Goal: Task Accomplishment & Management: Manage account settings

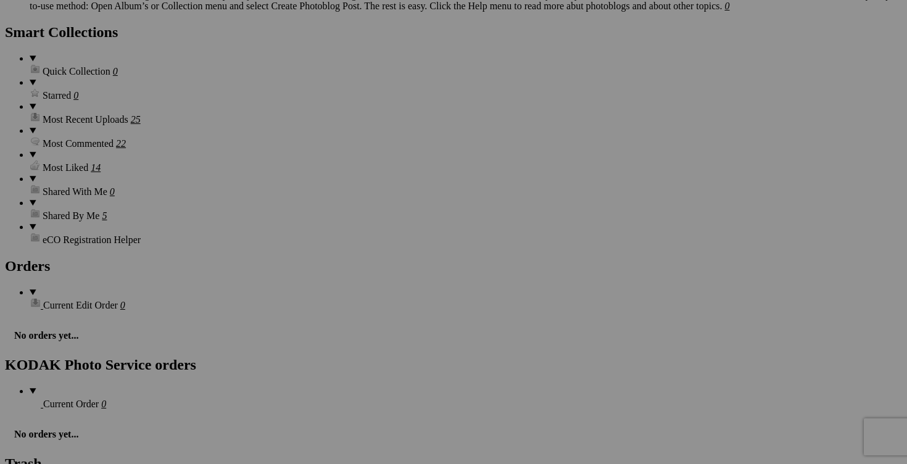
scroll to position [1748, 0]
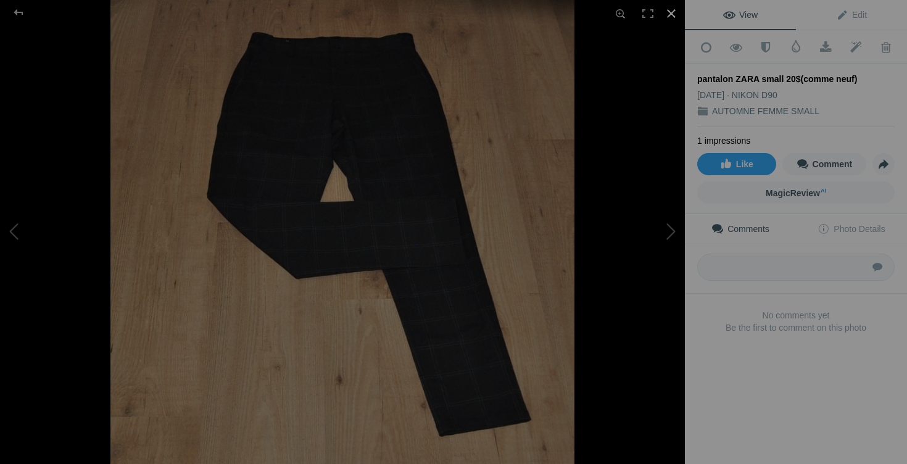
click at [671, 14] on div at bounding box center [671, 13] width 27 height 27
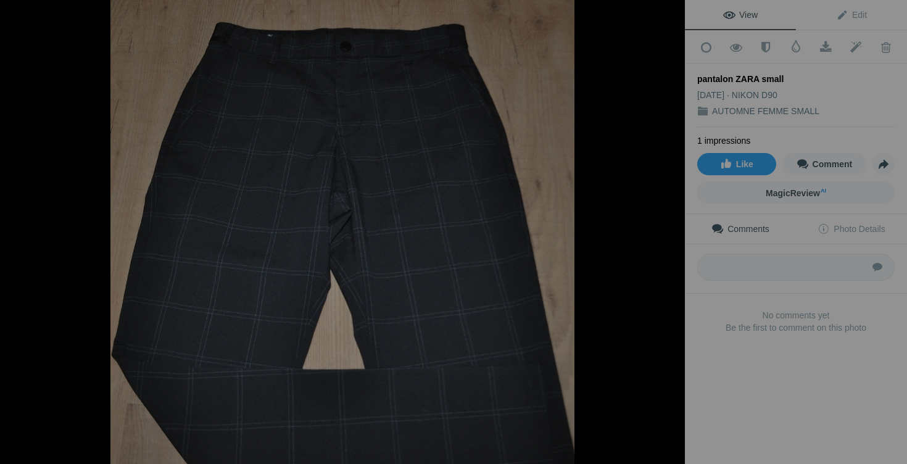
click at [669, 16] on div at bounding box center [671, 13] width 27 height 27
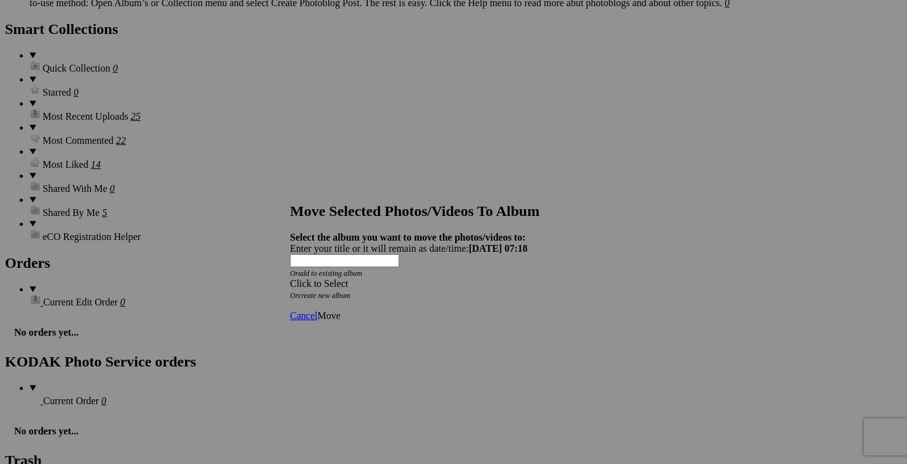
click at [290, 278] on span at bounding box center [290, 283] width 0 height 10
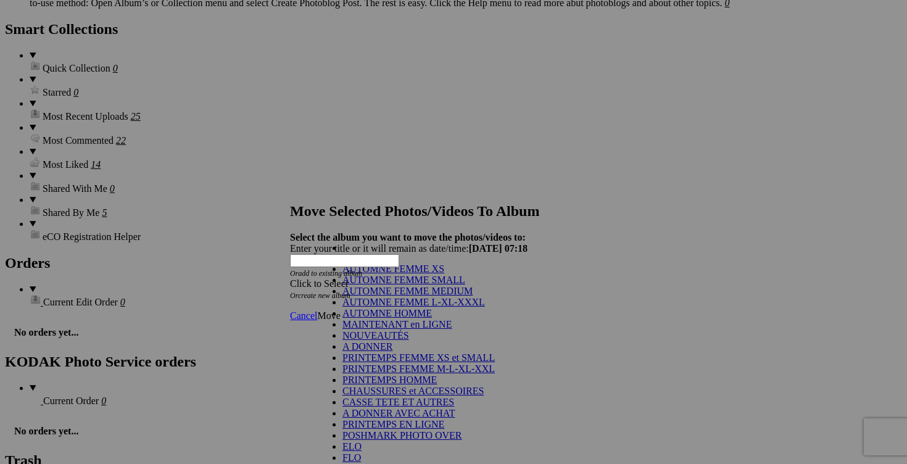
click at [390, 318] on link "AUTOMNE HOMME" at bounding box center [386, 313] width 89 height 10
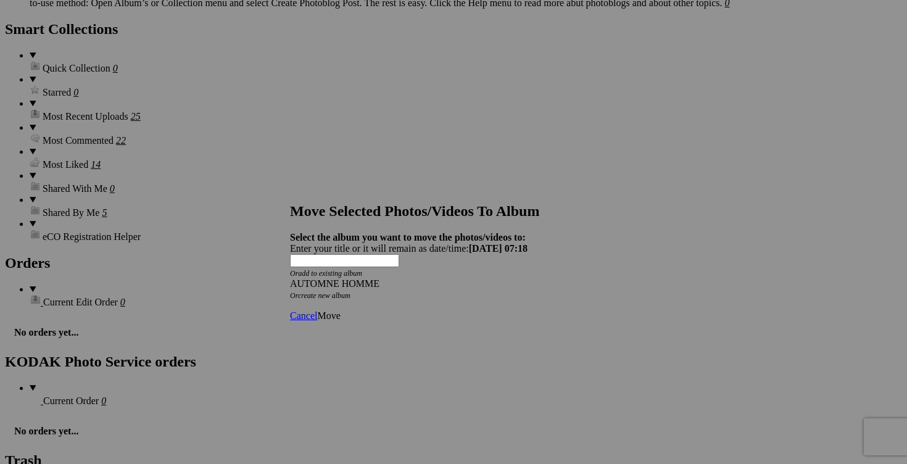
click at [340, 310] on span "Move" at bounding box center [328, 315] width 23 height 10
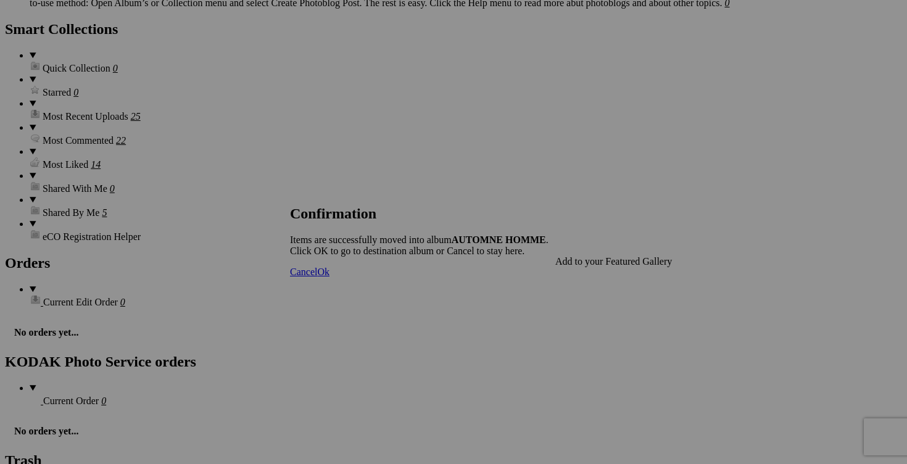
click at [317, 277] on link "Cancel" at bounding box center [303, 271] width 27 height 10
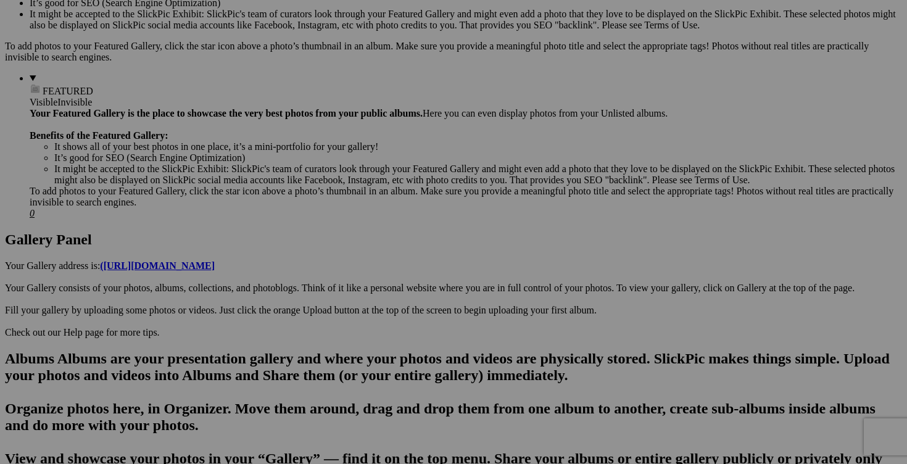
scroll to position [0, 0]
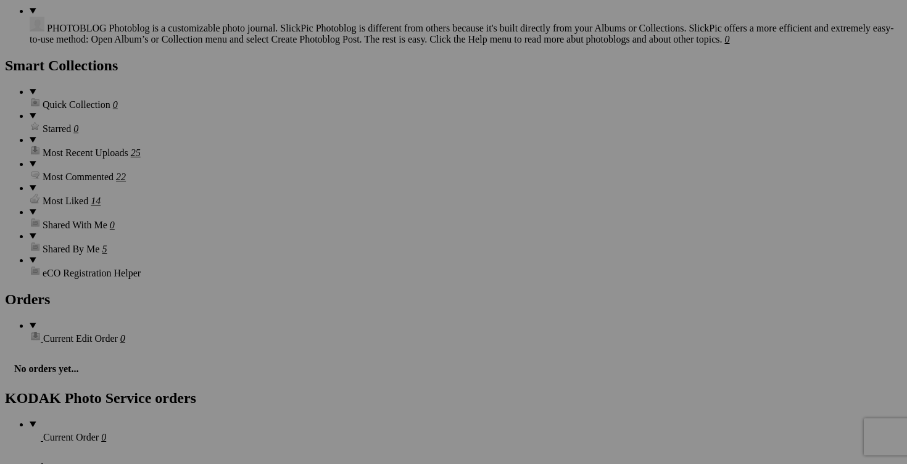
scroll to position [1709, 0]
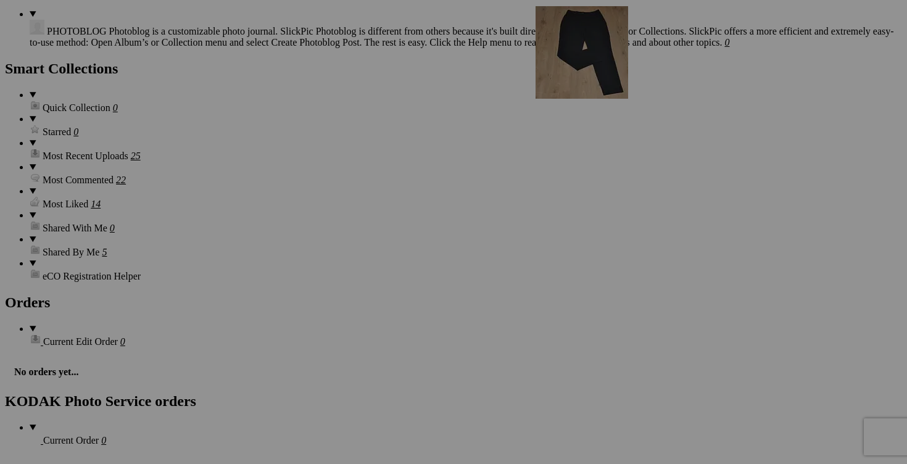
drag, startPoint x: 551, startPoint y: 373, endPoint x: 713, endPoint y: 113, distance: 306.2
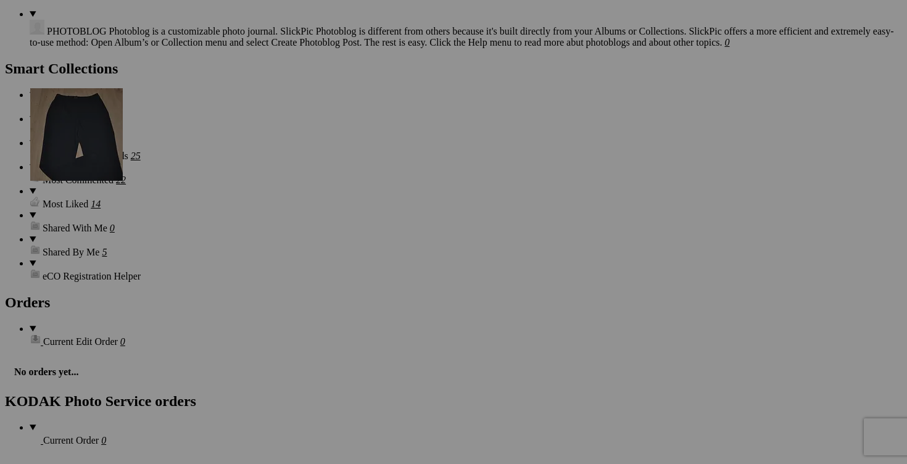
drag, startPoint x: 563, startPoint y: 368, endPoint x: 208, endPoint y: 195, distance: 394.5
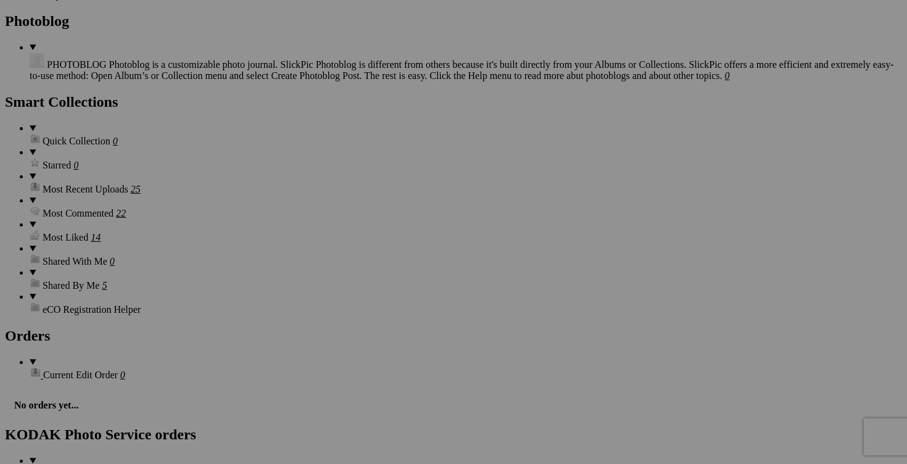
scroll to position [1696, 0]
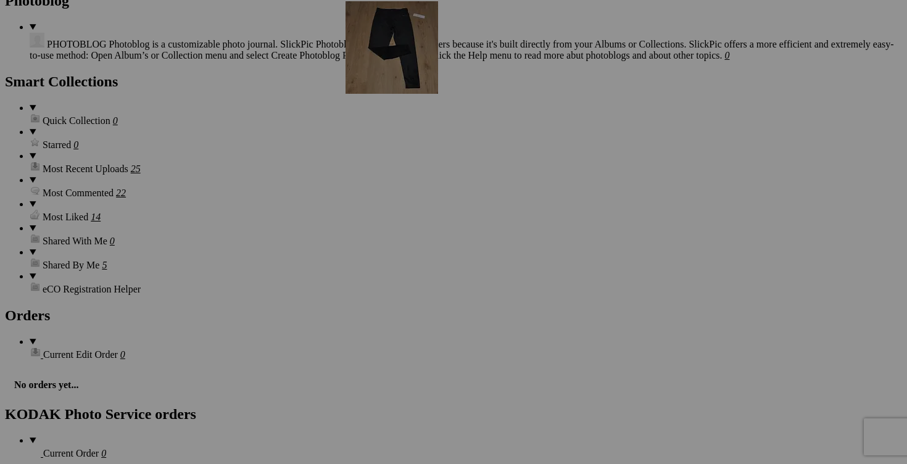
drag, startPoint x: 764, startPoint y: 373, endPoint x: 522, endPoint y: 107, distance: 359.0
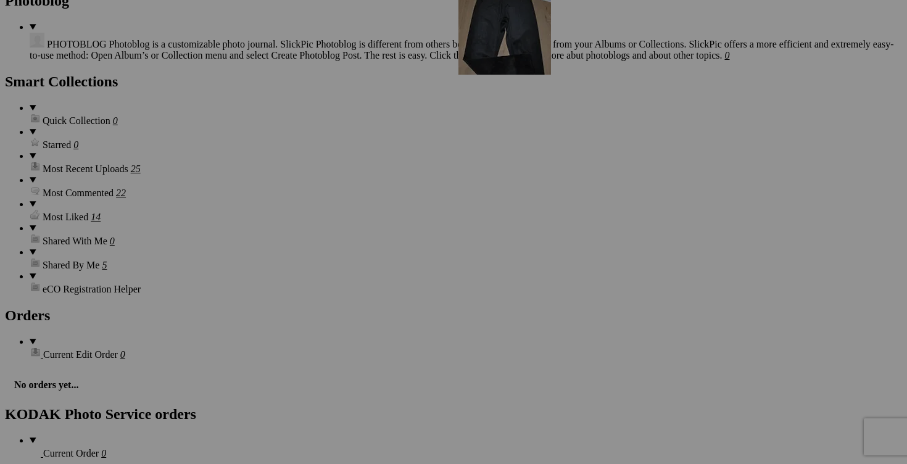
drag, startPoint x: 769, startPoint y: 382, endPoint x: 636, endPoint y: 89, distance: 321.0
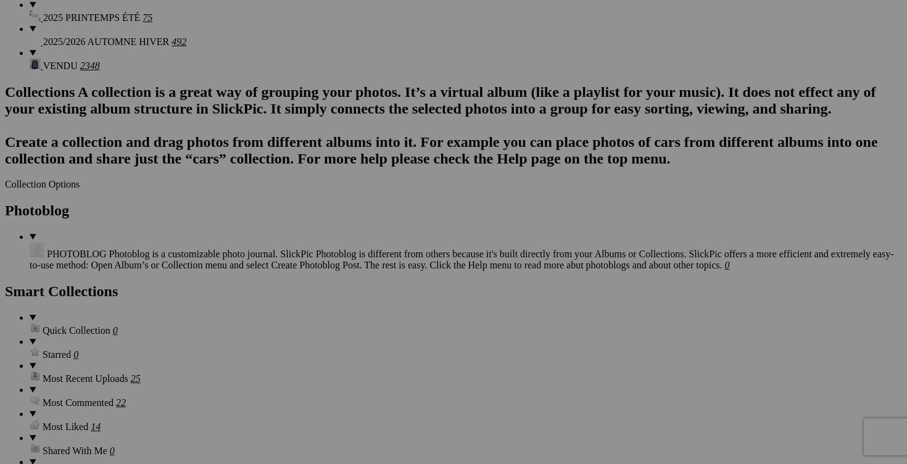
scroll to position [1477, 0]
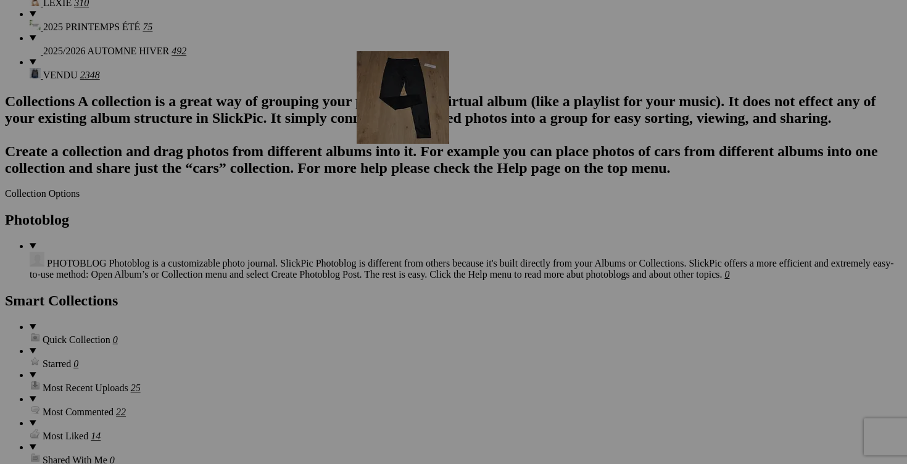
drag, startPoint x: 561, startPoint y: 290, endPoint x: 534, endPoint y: 159, distance: 134.2
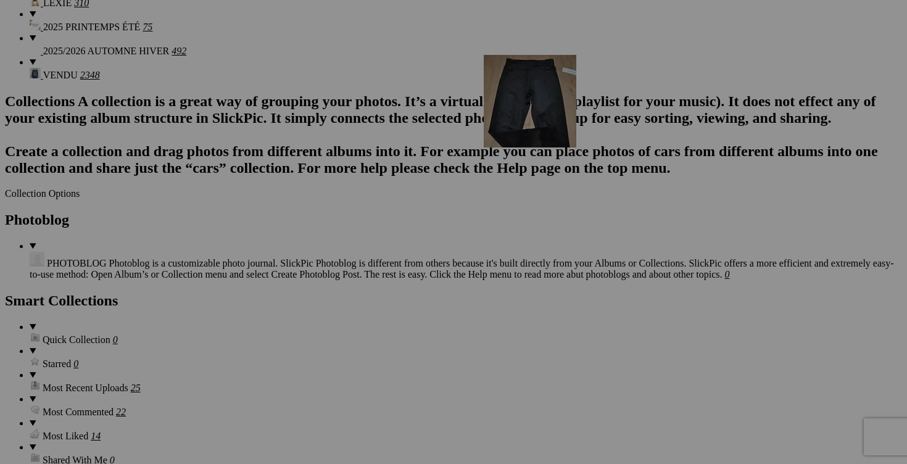
drag, startPoint x: 668, startPoint y: 326, endPoint x: 659, endPoint y: 160, distance: 166.2
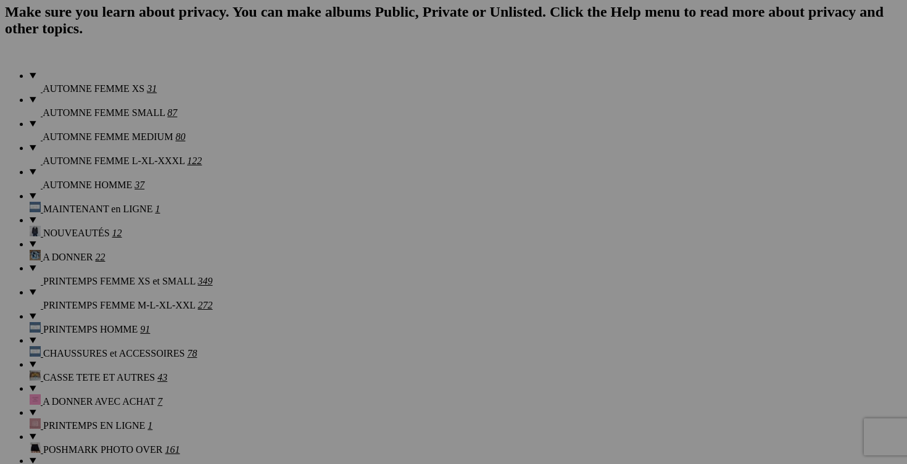
scroll to position [924, 0]
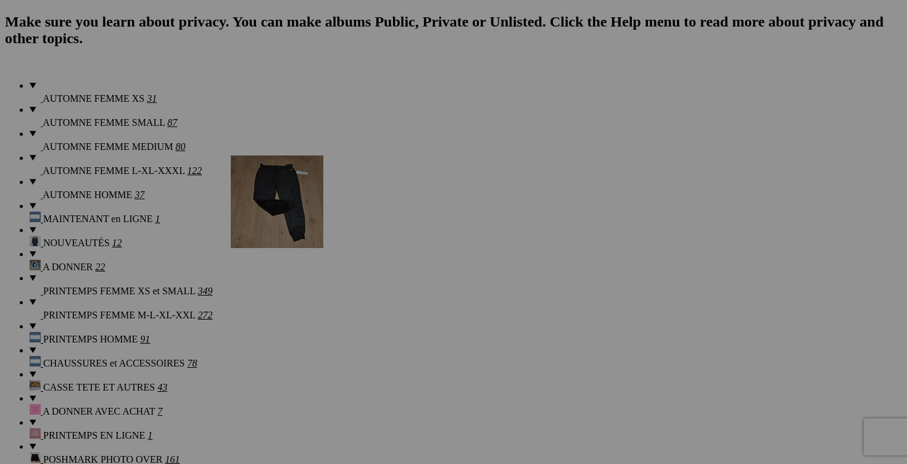
drag, startPoint x: 329, startPoint y: 300, endPoint x: 408, endPoint y: 263, distance: 87.5
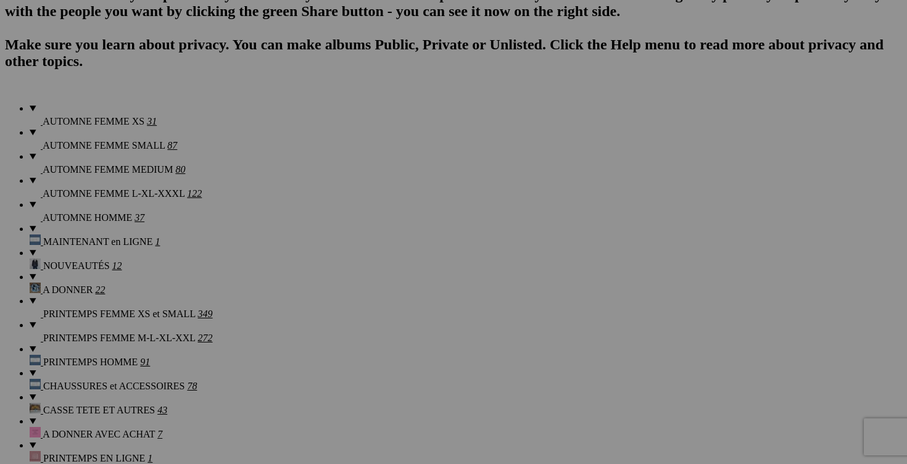
scroll to position [899, 0]
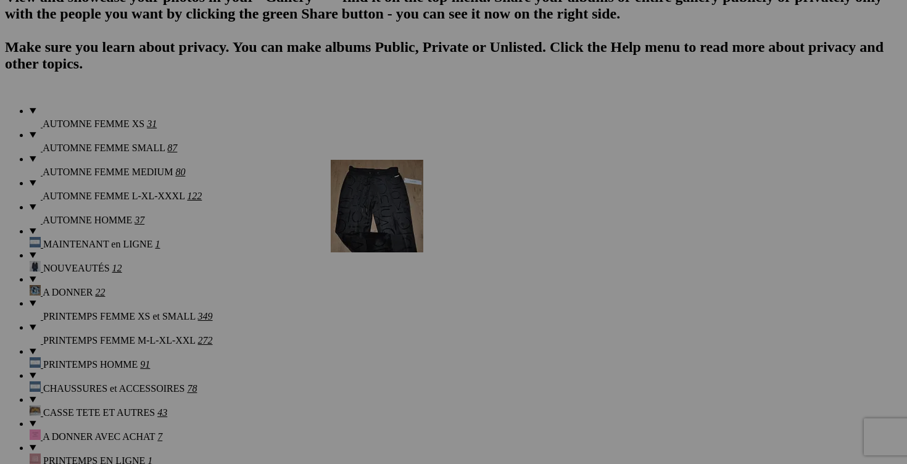
drag, startPoint x: 334, startPoint y: 266, endPoint x: 508, endPoint y: 267, distance: 173.9
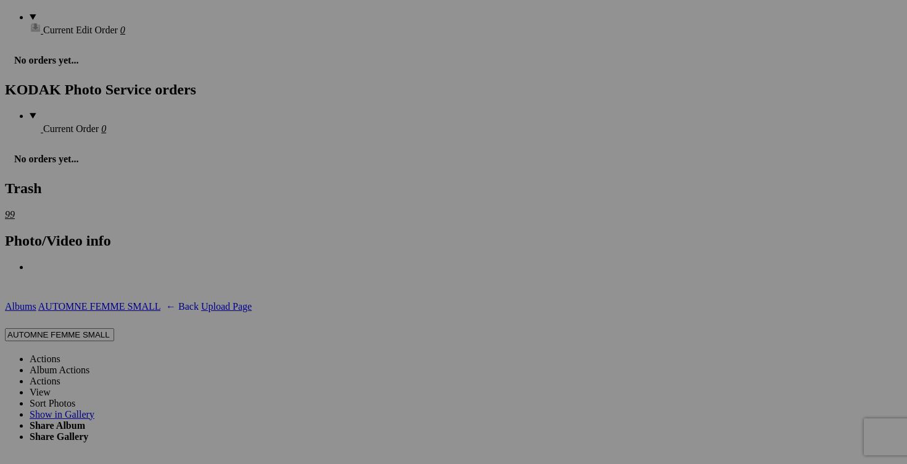
scroll to position [2024, 0]
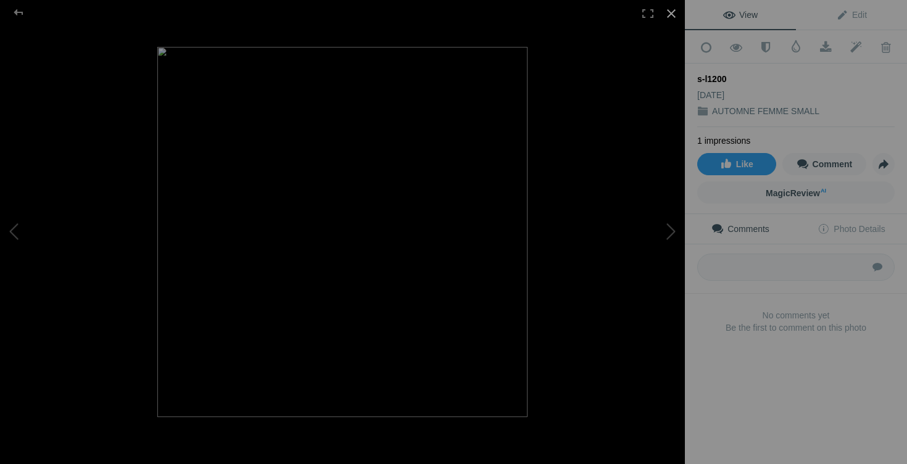
click at [671, 17] on div at bounding box center [671, 13] width 27 height 27
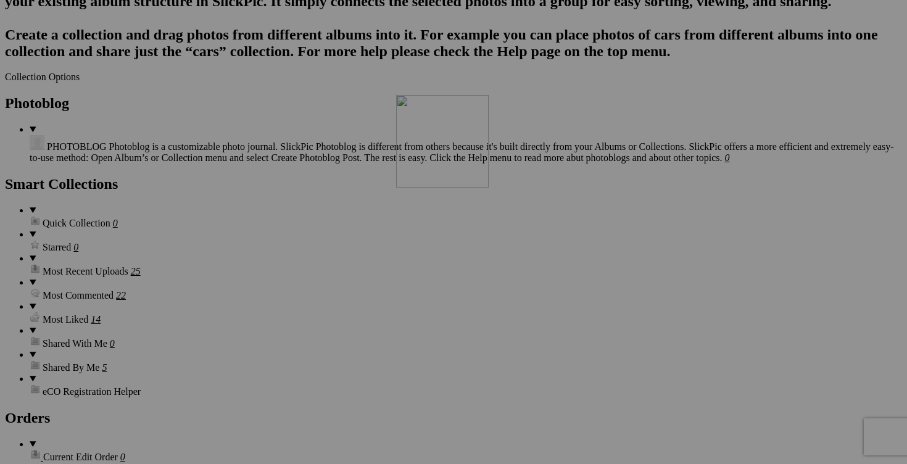
scroll to position [1591, 0]
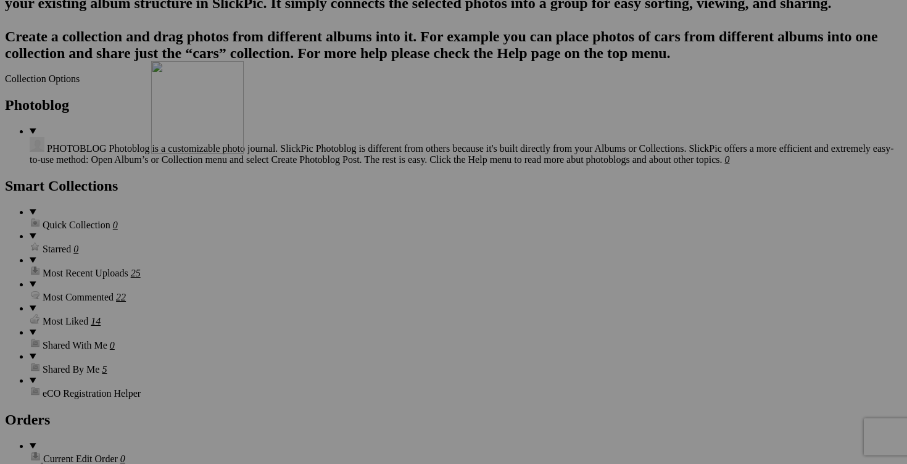
drag, startPoint x: 767, startPoint y: 216, endPoint x: 329, endPoint y: 168, distance: 440.5
drag, startPoint x: 190, startPoint y: 233, endPoint x: 292, endPoint y: 236, distance: 101.8
drag, startPoint x: 363, startPoint y: 233, endPoint x: 307, endPoint y: 235, distance: 55.6
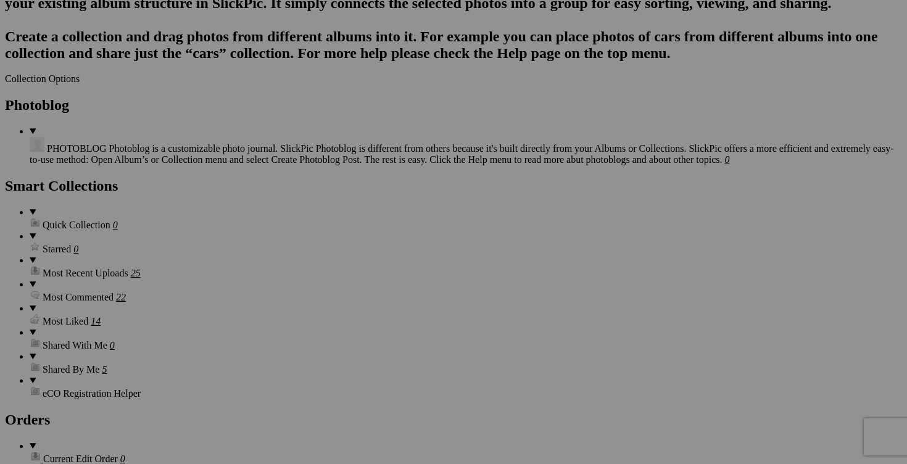
paste input "legging CALVIN KLEIN small"
type input "legging CALVIN KLEIN small"
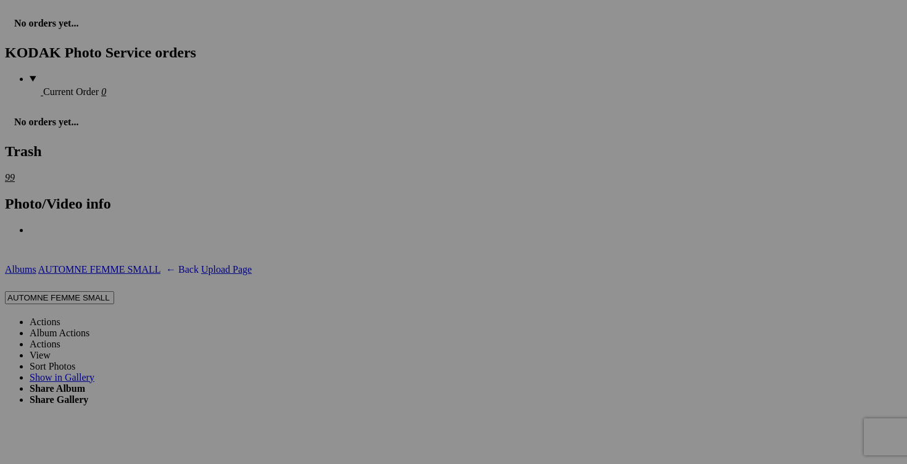
scroll to position [2074, 0]
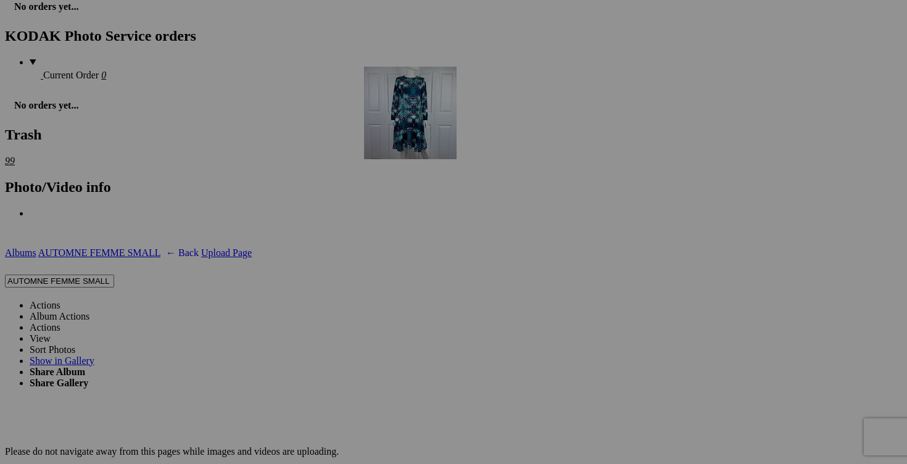
drag, startPoint x: 461, startPoint y: 314, endPoint x: 535, endPoint y: 161, distance: 169.9
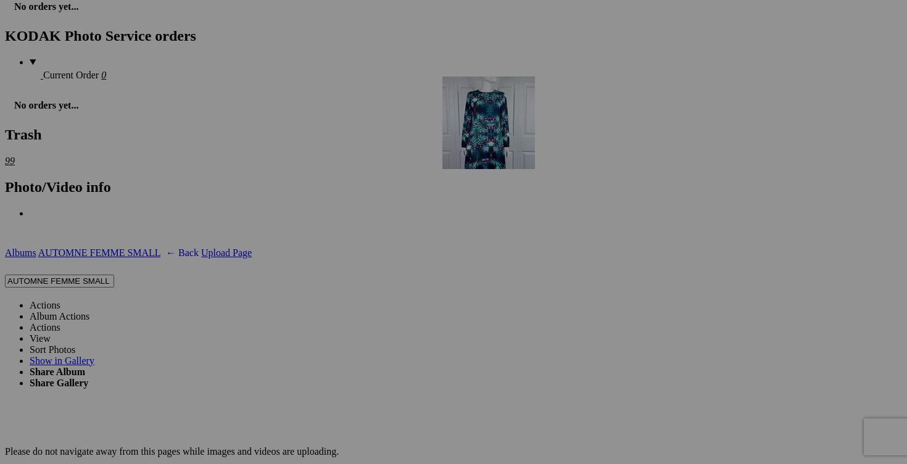
drag, startPoint x: 561, startPoint y: 313, endPoint x: 620, endPoint y: 184, distance: 142.4
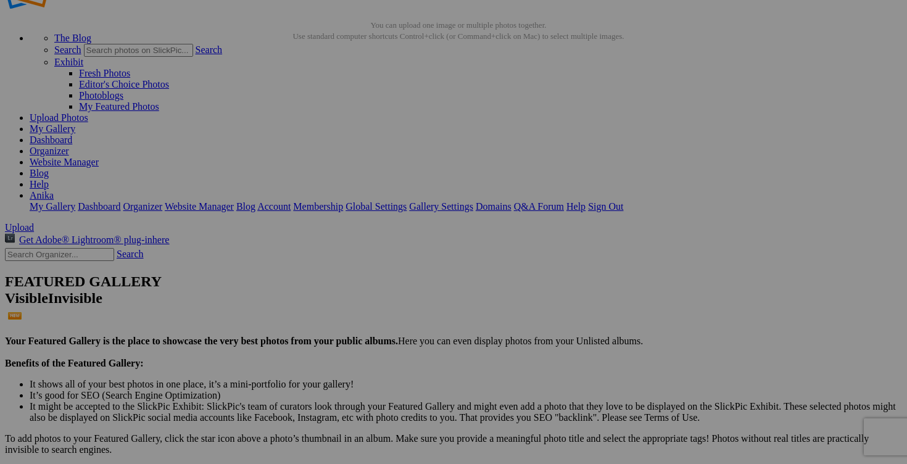
scroll to position [0, 0]
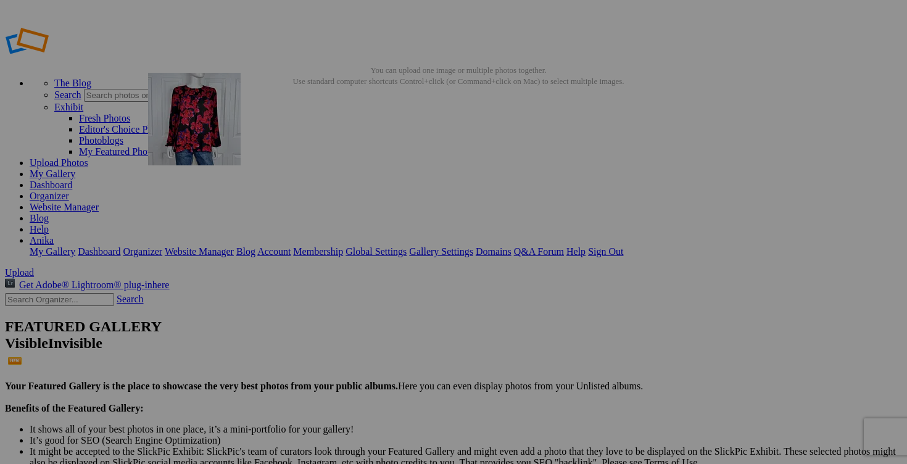
drag, startPoint x: 459, startPoint y: 193, endPoint x: 325, endPoint y: 160, distance: 137.8
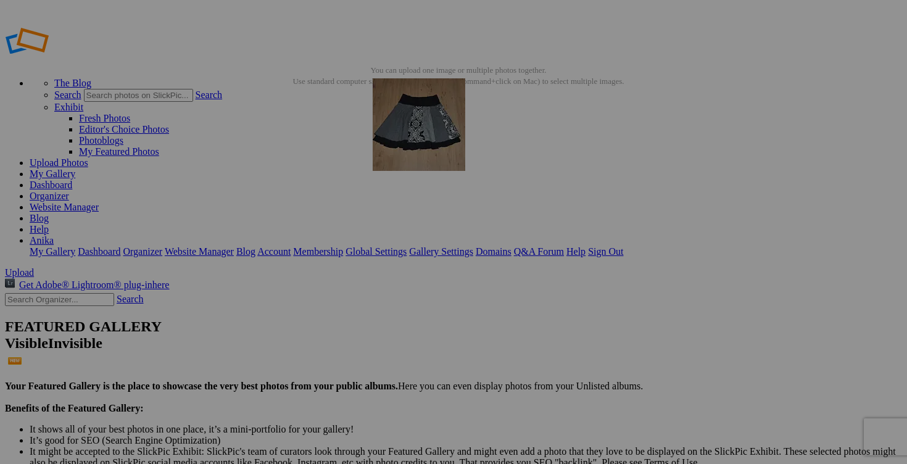
drag, startPoint x: 759, startPoint y: 181, endPoint x: 546, endPoint y: 161, distance: 213.8
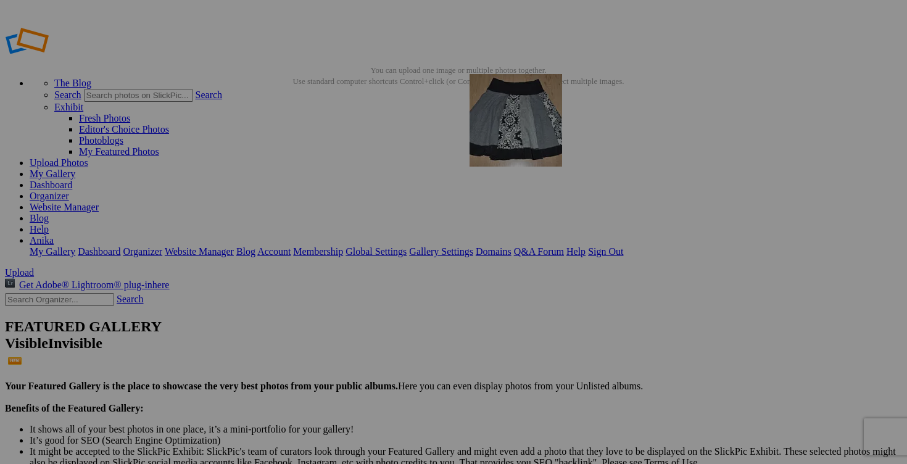
drag, startPoint x: 783, startPoint y: 178, endPoint x: 646, endPoint y: 162, distance: 137.9
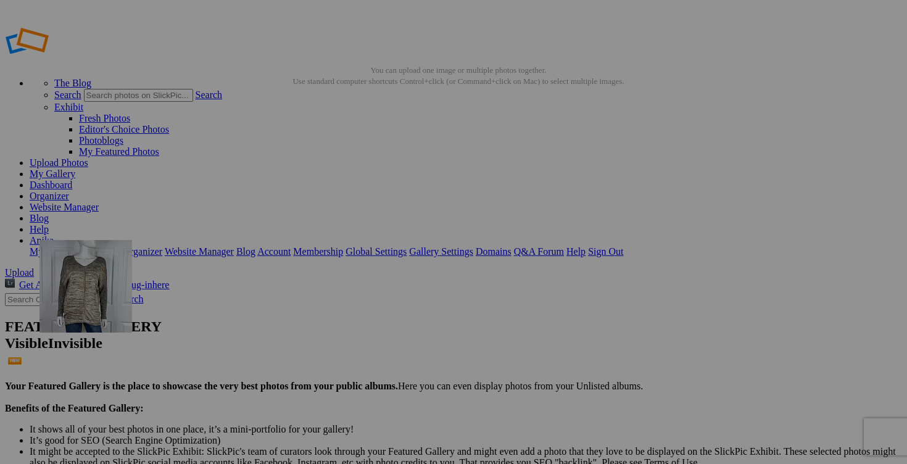
drag, startPoint x: 352, startPoint y: 330, endPoint x: 212, endPoint y: 312, distance: 141.2
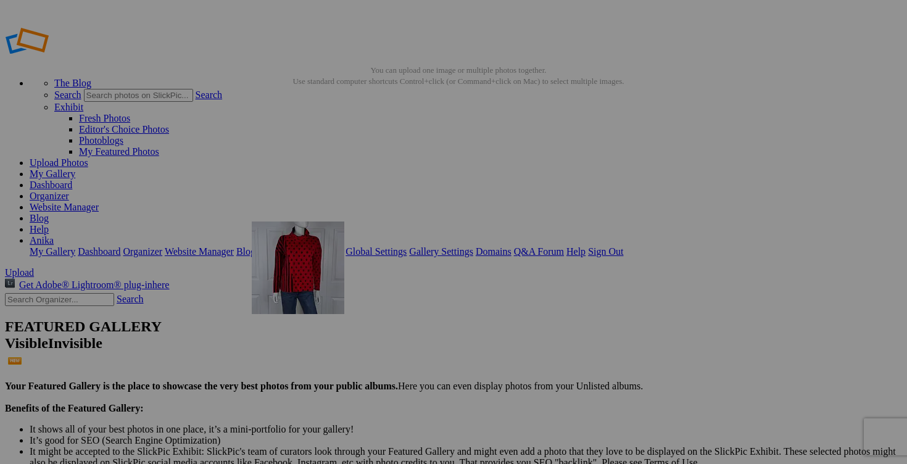
drag, startPoint x: 580, startPoint y: 317, endPoint x: 428, endPoint y: 308, distance: 152.6
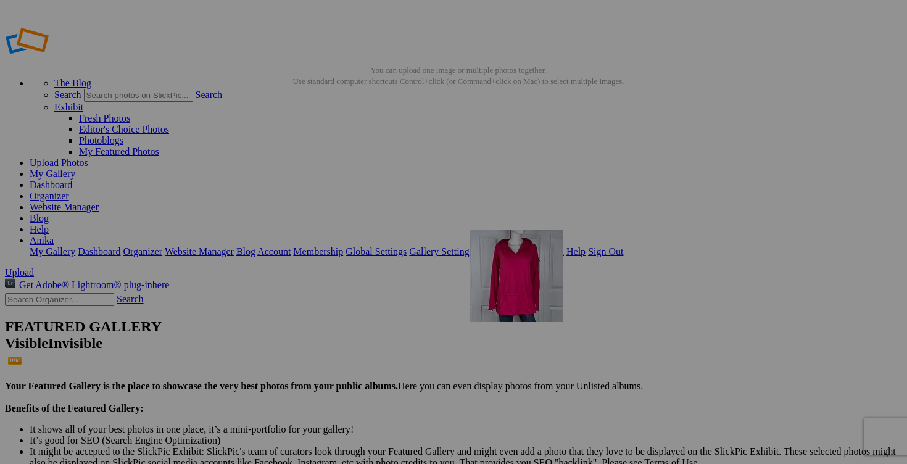
drag, startPoint x: 785, startPoint y: 320, endPoint x: 644, endPoint y: 314, distance: 140.8
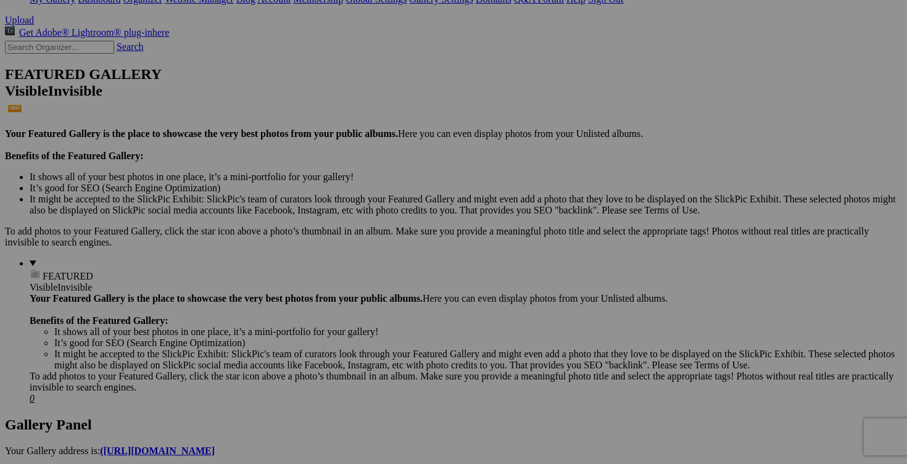
scroll to position [267, 0]
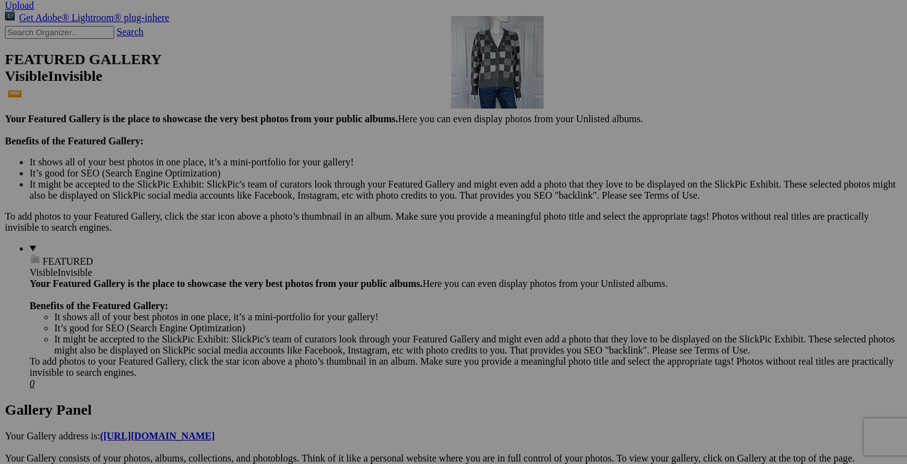
drag, startPoint x: 365, startPoint y: 235, endPoint x: 629, endPoint y: 123, distance: 286.3
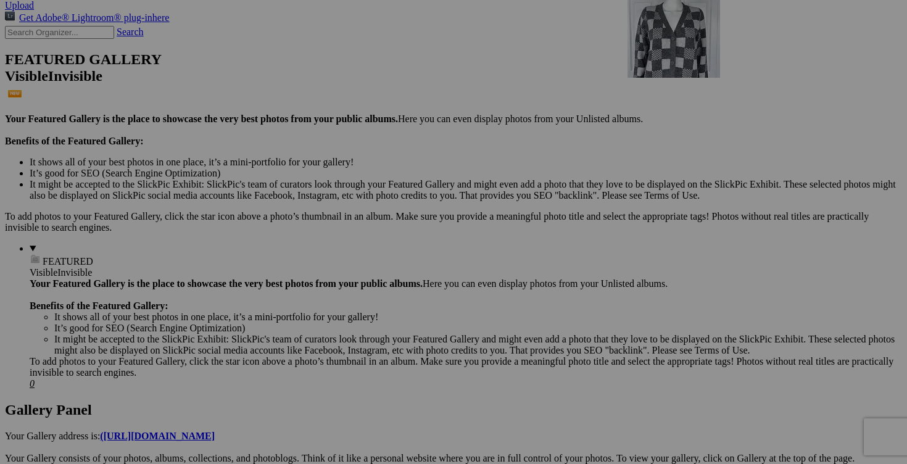
drag, startPoint x: 363, startPoint y: 239, endPoint x: 762, endPoint y: 93, distance: 424.7
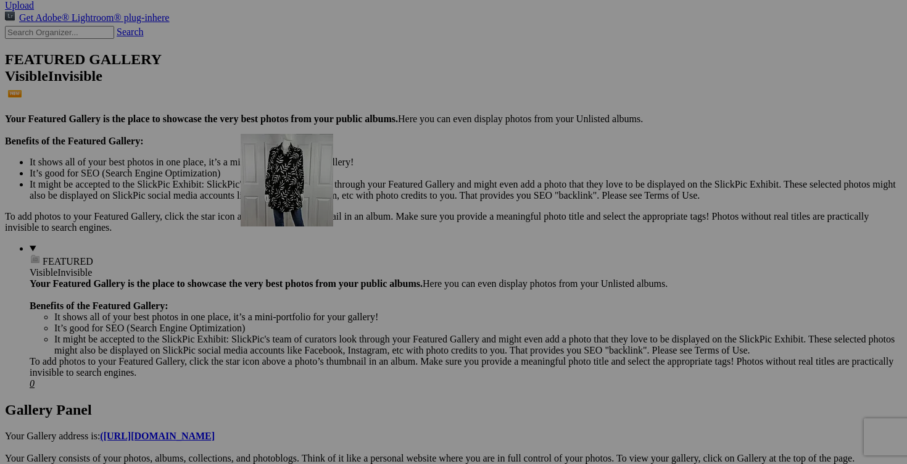
drag, startPoint x: 541, startPoint y: 248, endPoint x: 418, endPoint y: 240, distance: 123.0
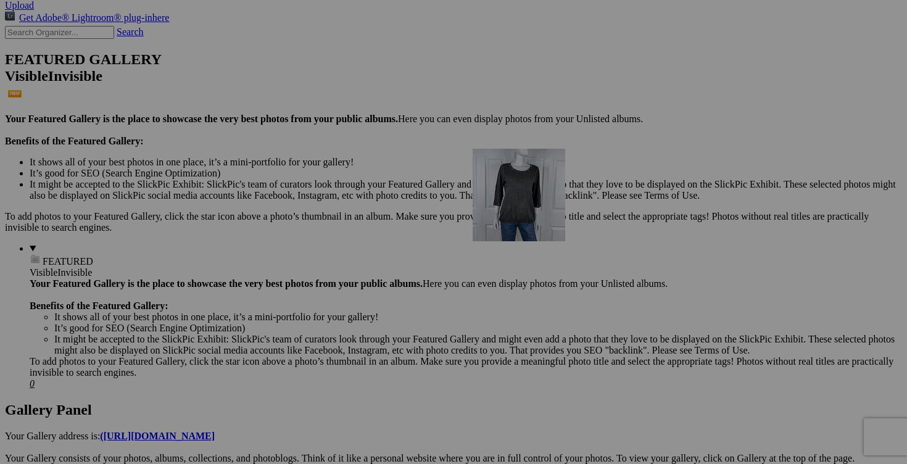
drag, startPoint x: 772, startPoint y: 243, endPoint x: 641, endPoint y: 245, distance: 131.4
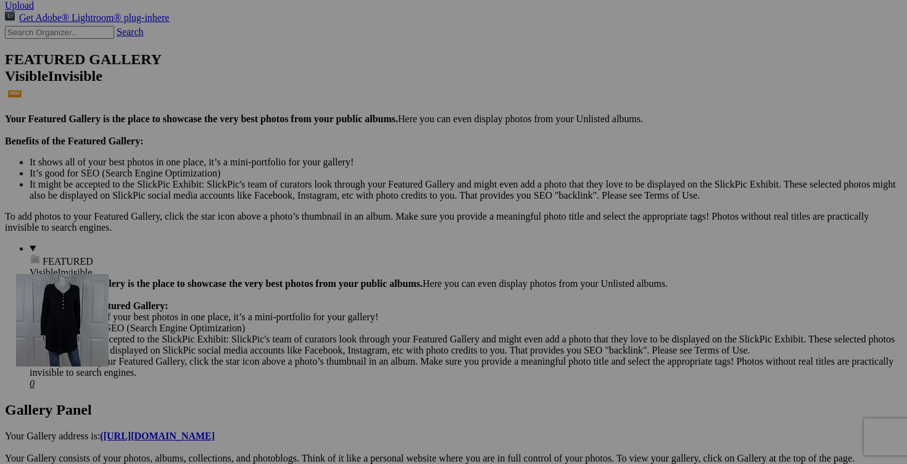
drag, startPoint x: 351, startPoint y: 379, endPoint x: 194, endPoint y: 381, distance: 157.3
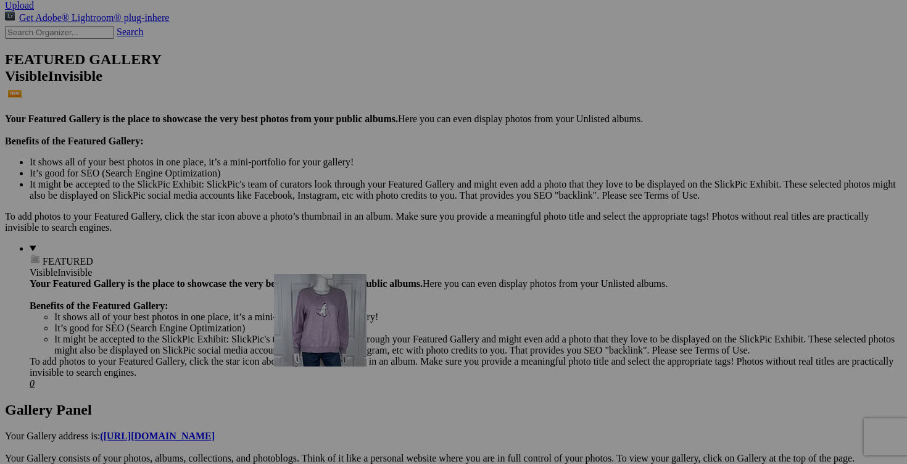
drag, startPoint x: 578, startPoint y: 387, endPoint x: 447, endPoint y: 374, distance: 132.1
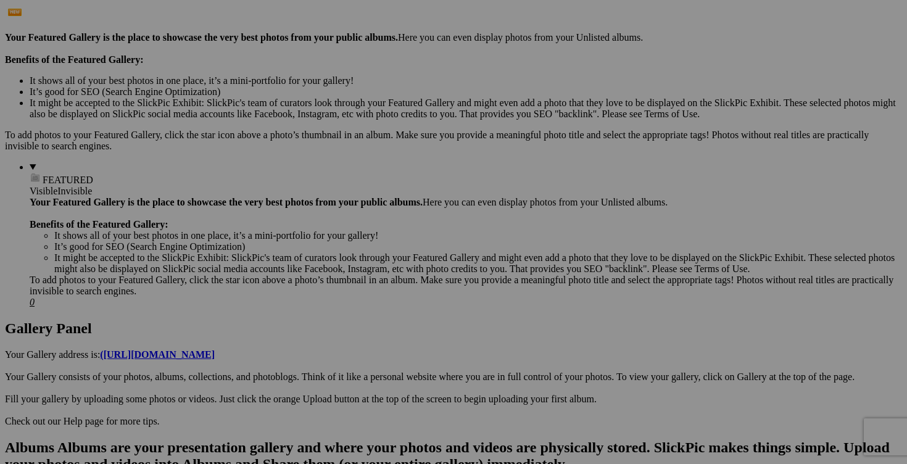
scroll to position [451, 0]
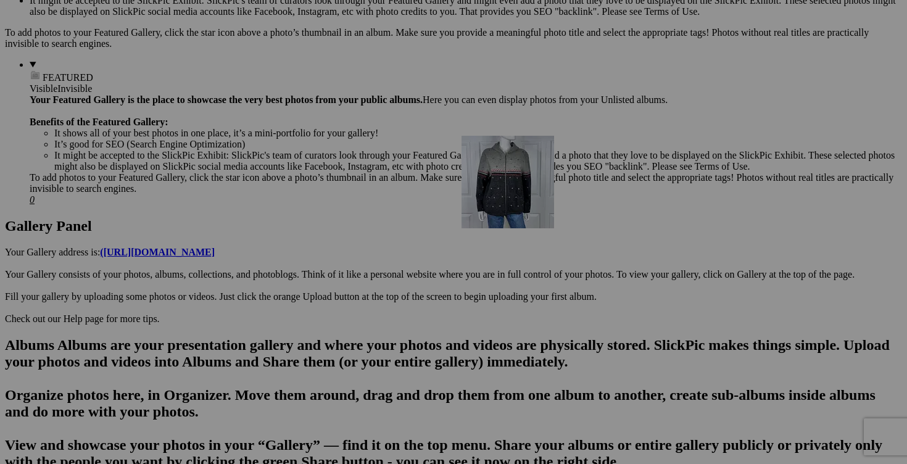
drag, startPoint x: 768, startPoint y: 228, endPoint x: 633, endPoint y: 228, distance: 134.5
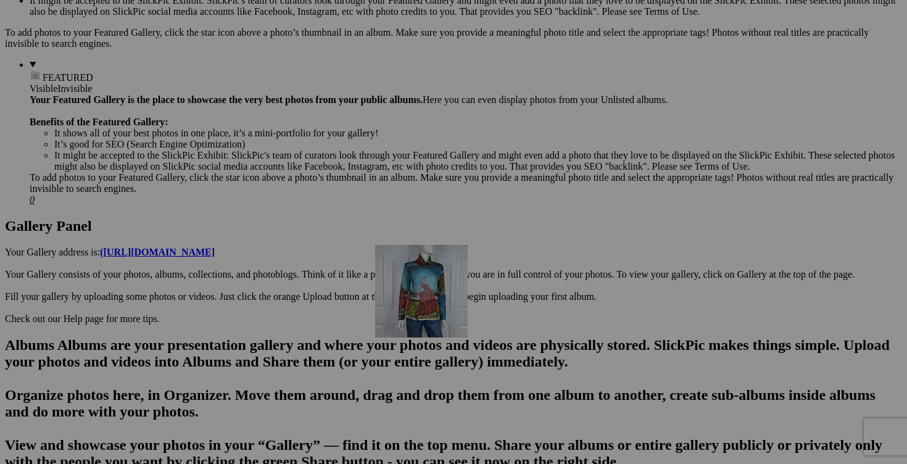
drag, startPoint x: 661, startPoint y: 368, endPoint x: 552, endPoint y: 352, distance: 109.7
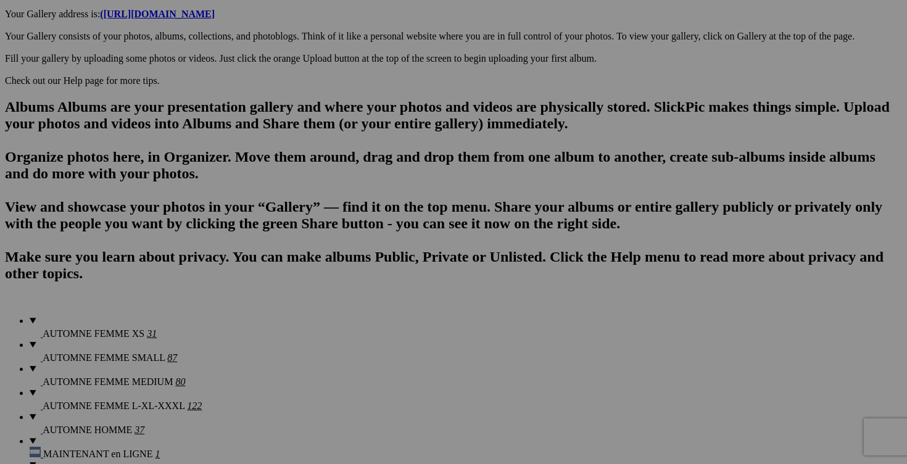
scroll to position [704, 0]
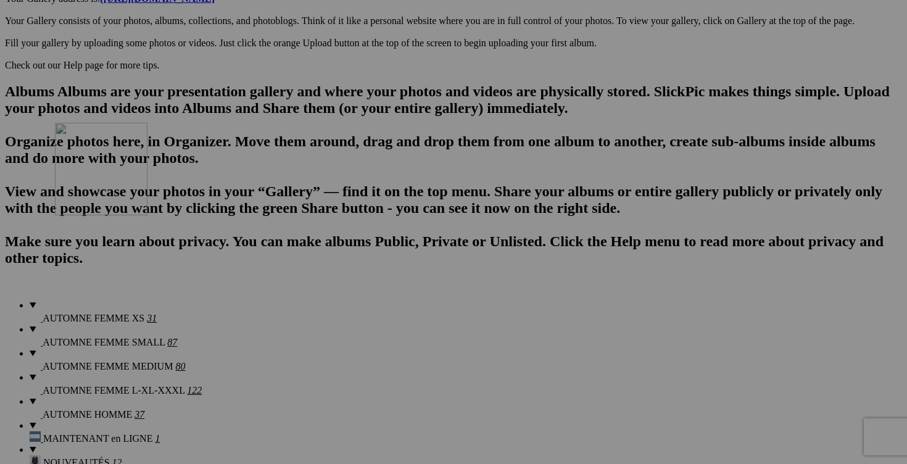
drag, startPoint x: 787, startPoint y: 107, endPoint x: 236, endPoint y: 230, distance: 565.1
drag, startPoint x: 456, startPoint y: 268, endPoint x: 223, endPoint y: 243, distance: 233.9
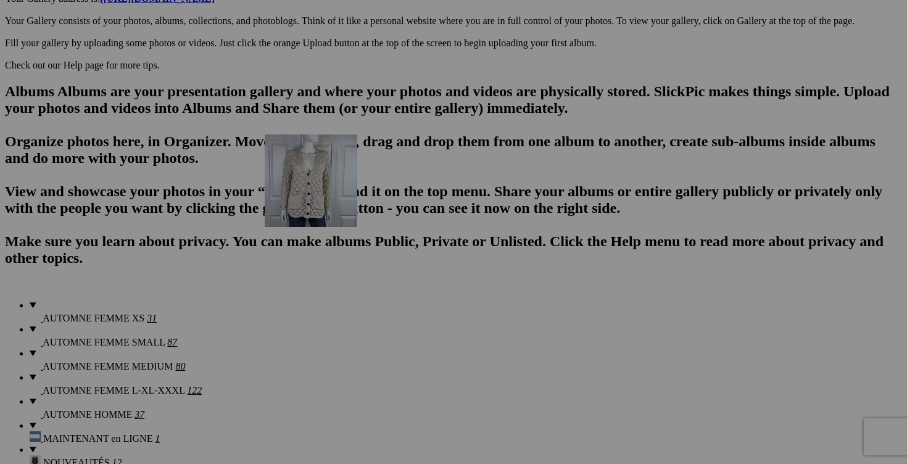
drag, startPoint x: 578, startPoint y: 263, endPoint x: 439, endPoint y: 241, distance: 141.2
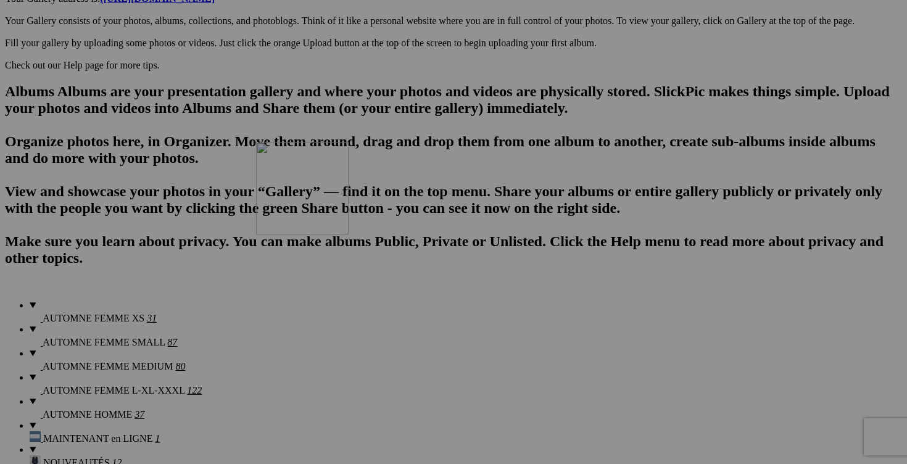
drag, startPoint x: 774, startPoint y: 265, endPoint x: 428, endPoint y: 246, distance: 346.6
drag, startPoint x: 778, startPoint y: 260, endPoint x: 542, endPoint y: 245, distance: 237.4
drag, startPoint x: 240, startPoint y: 416, endPoint x: 690, endPoint y: 268, distance: 474.0
drag, startPoint x: 338, startPoint y: 423, endPoint x: 740, endPoint y: 308, distance: 417.6
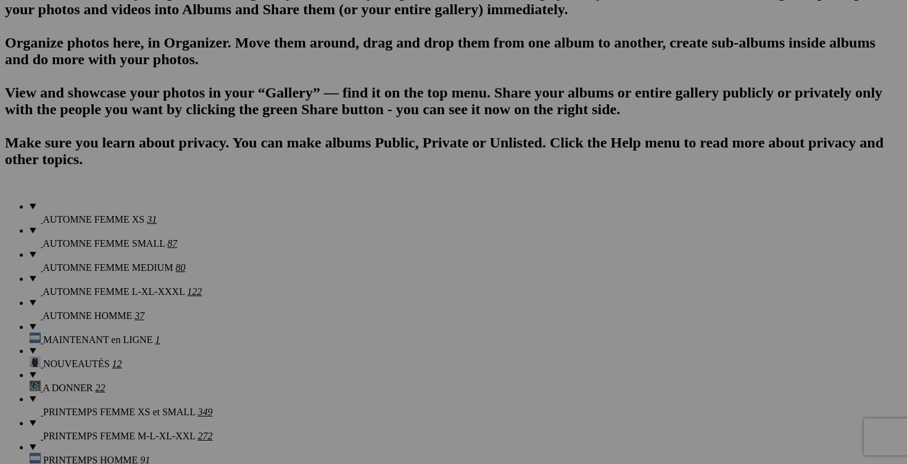
scroll to position [936, 0]
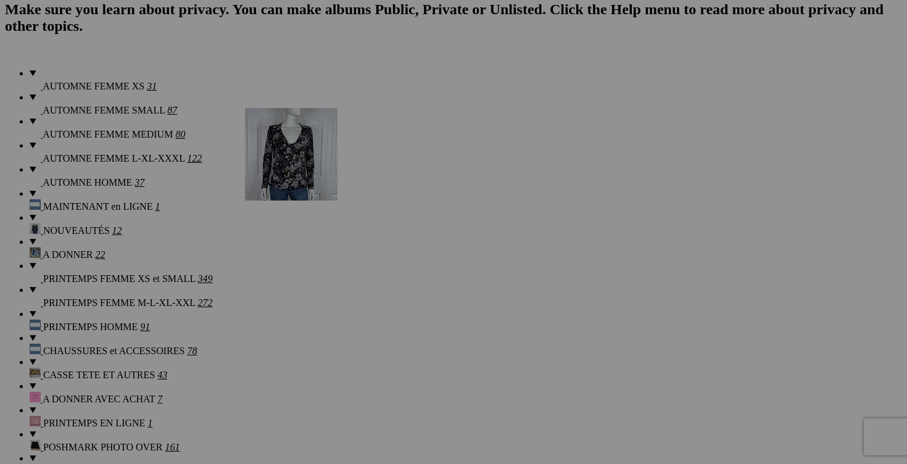
drag, startPoint x: 547, startPoint y: 202, endPoint x: 419, endPoint y: 205, distance: 128.3
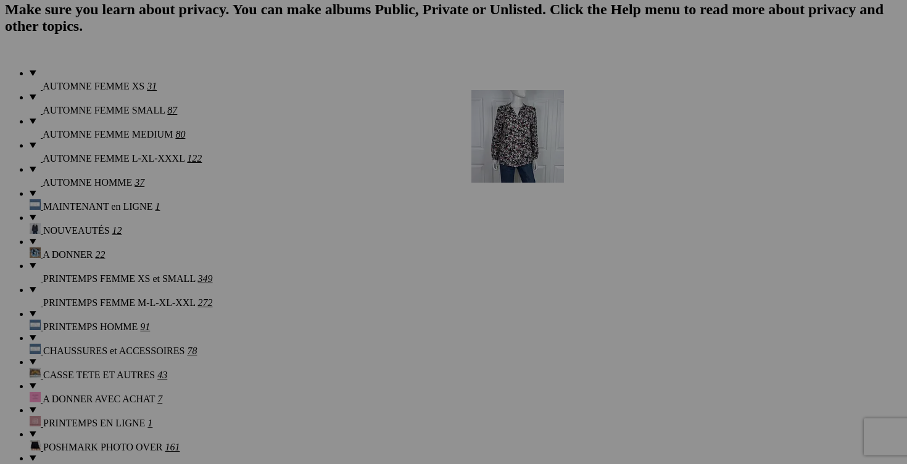
drag, startPoint x: 761, startPoint y: 202, endPoint x: 648, endPoint y: 192, distance: 113.3
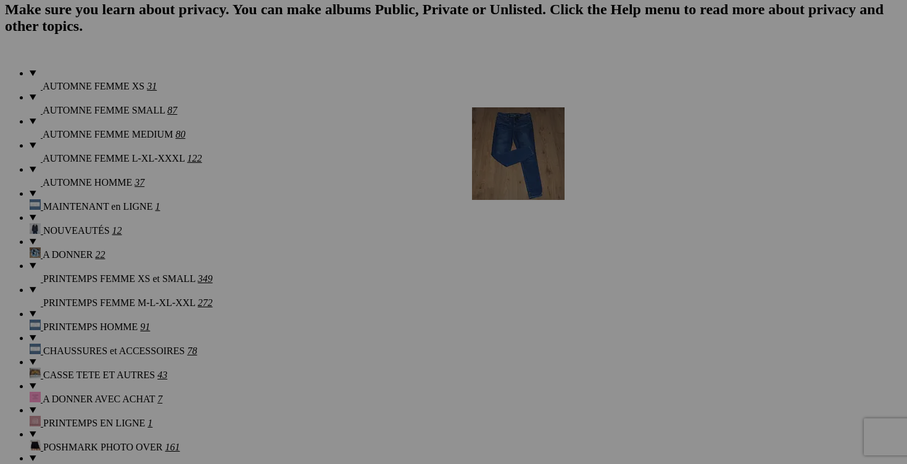
drag, startPoint x: 669, startPoint y: 357, endPoint x: 649, endPoint y: 215, distance: 143.3
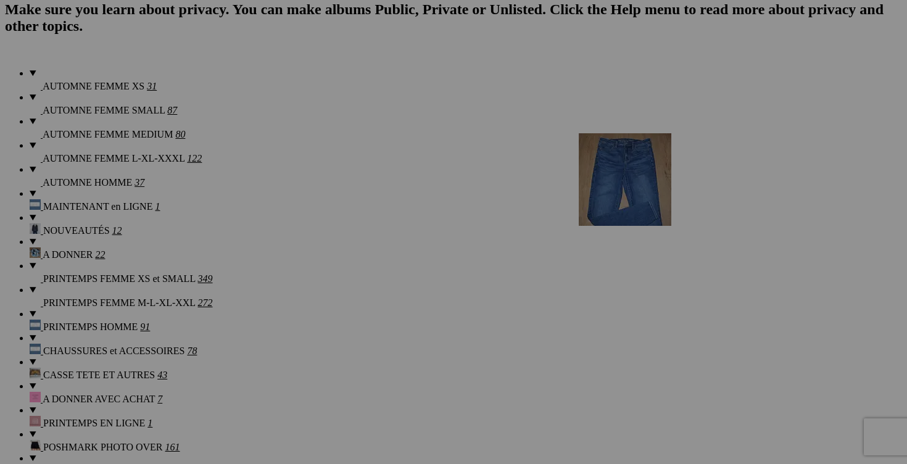
drag, startPoint x: 761, startPoint y: 371, endPoint x: 754, endPoint y: 237, distance: 134.0
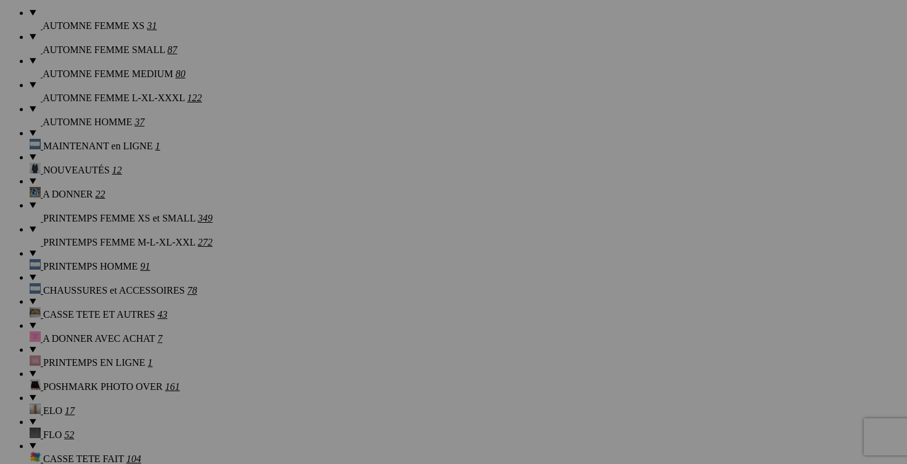
scroll to position [1017, 0]
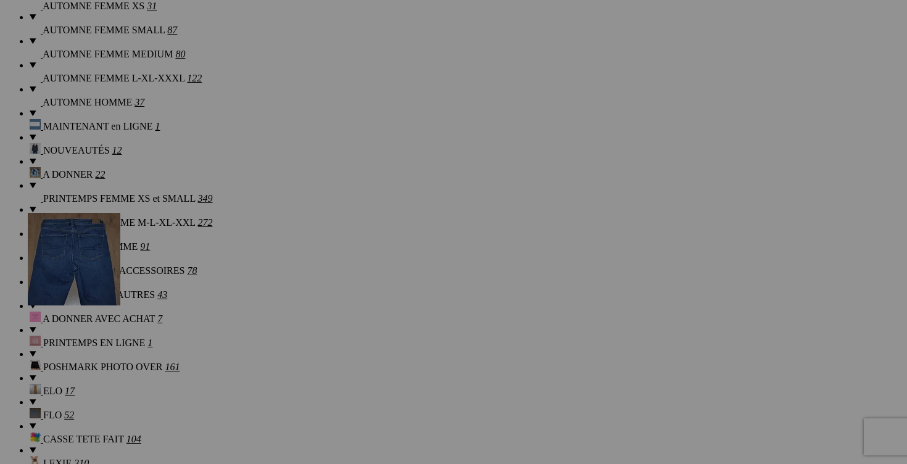
drag, startPoint x: 211, startPoint y: 429, endPoint x: 205, endPoint y: 321, distance: 108.1
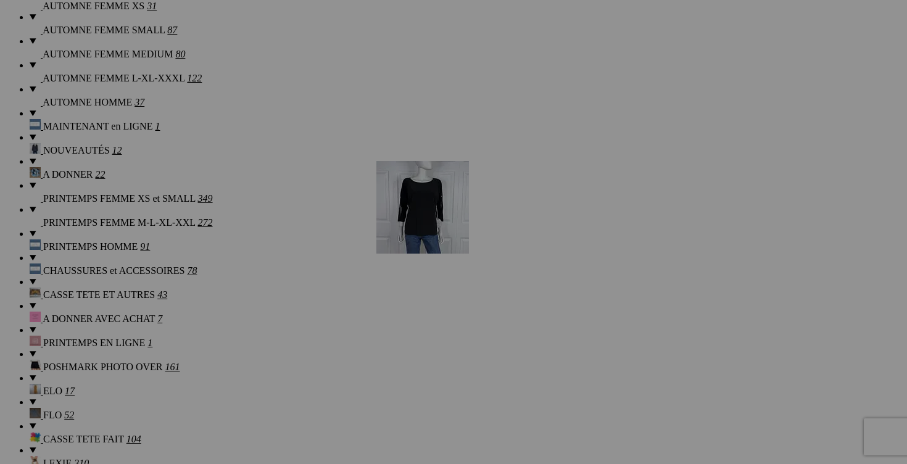
drag, startPoint x: 664, startPoint y: 286, endPoint x: 554, endPoint y: 268, distance: 111.9
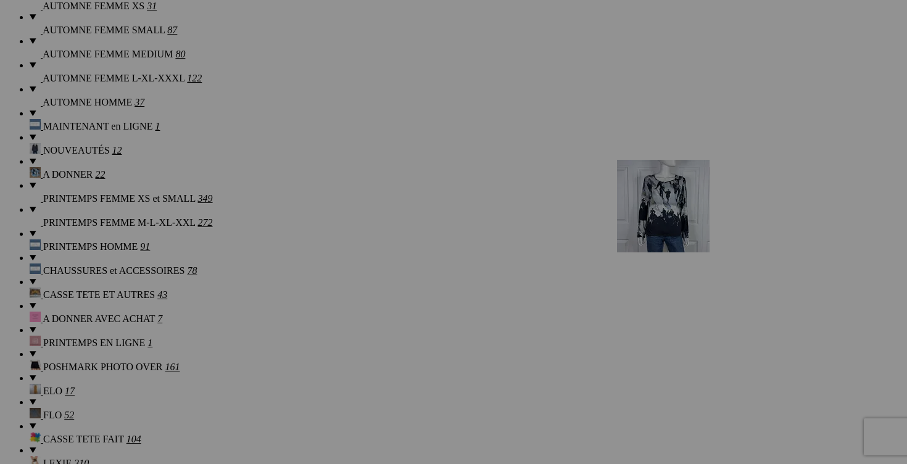
drag, startPoint x: 244, startPoint y: 415, endPoint x: 791, endPoint y: 265, distance: 567.1
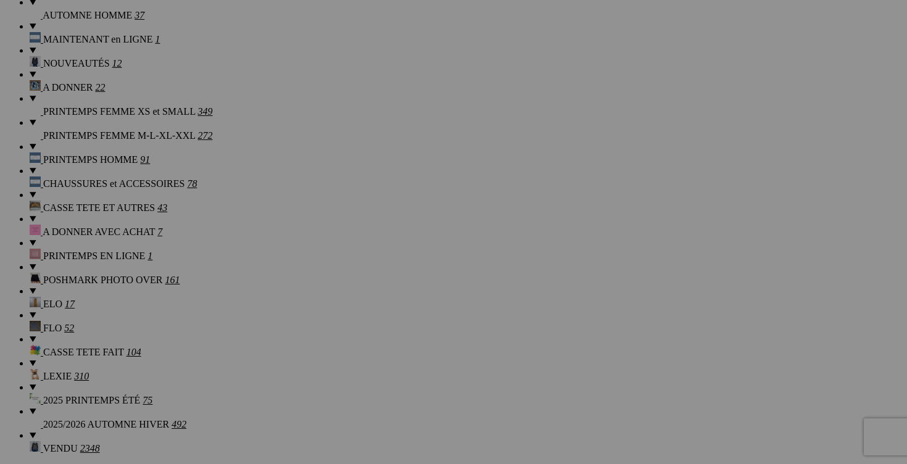
scroll to position [1142, 0]
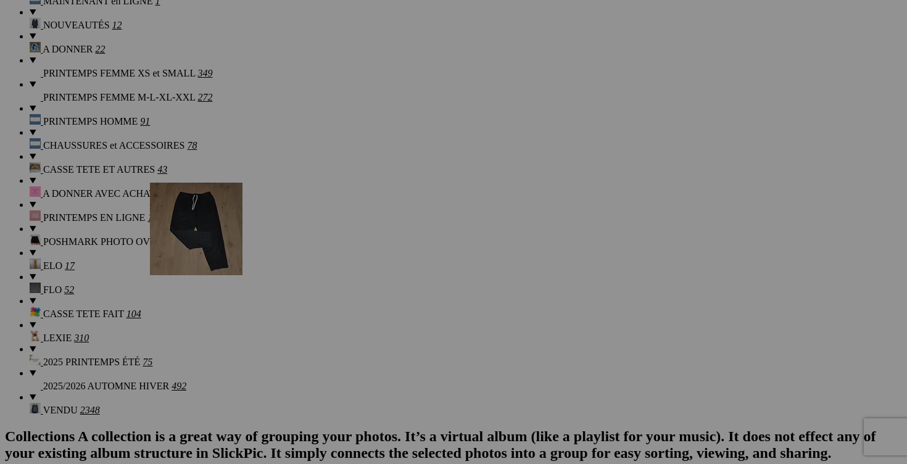
drag, startPoint x: 440, startPoint y: 316, endPoint x: 326, endPoint y: 286, distance: 118.0
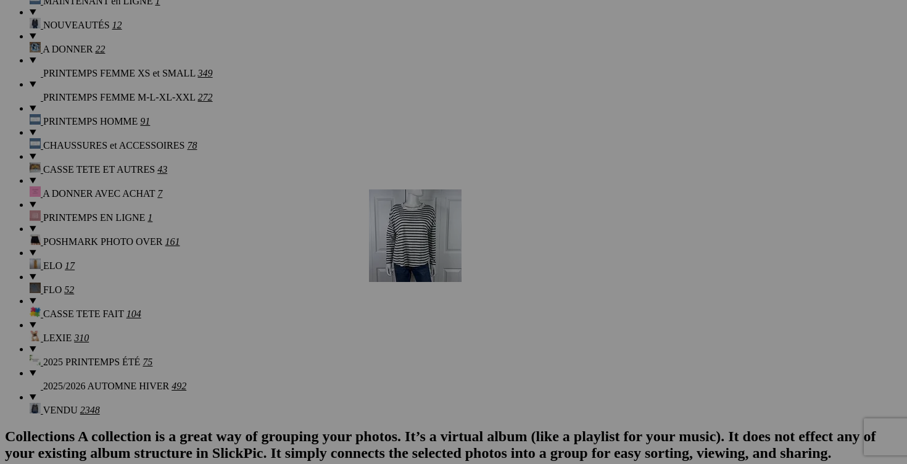
drag, startPoint x: 664, startPoint y: 300, endPoint x: 547, endPoint y: 297, distance: 117.3
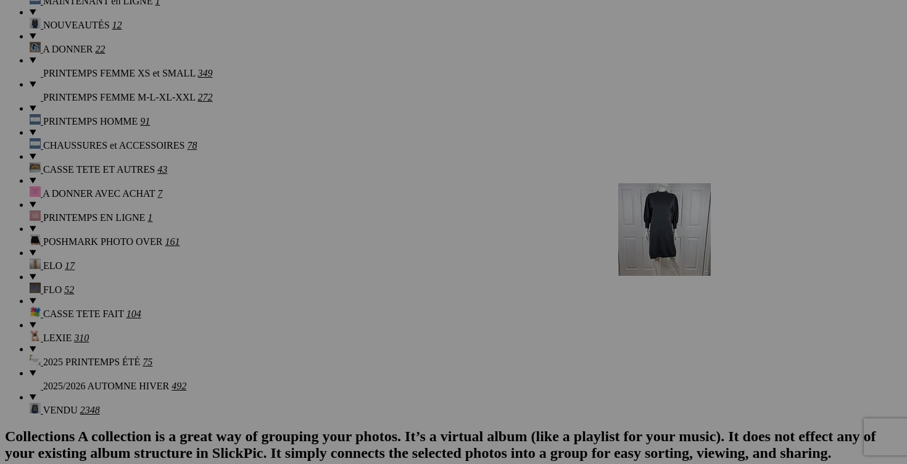
drag, startPoint x: 347, startPoint y: 442, endPoint x: 793, endPoint y: 290, distance: 471.7
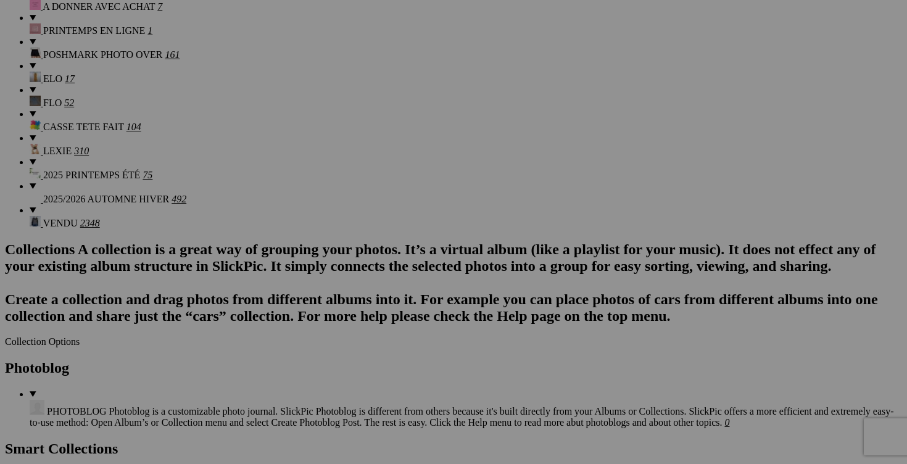
scroll to position [1332, 0]
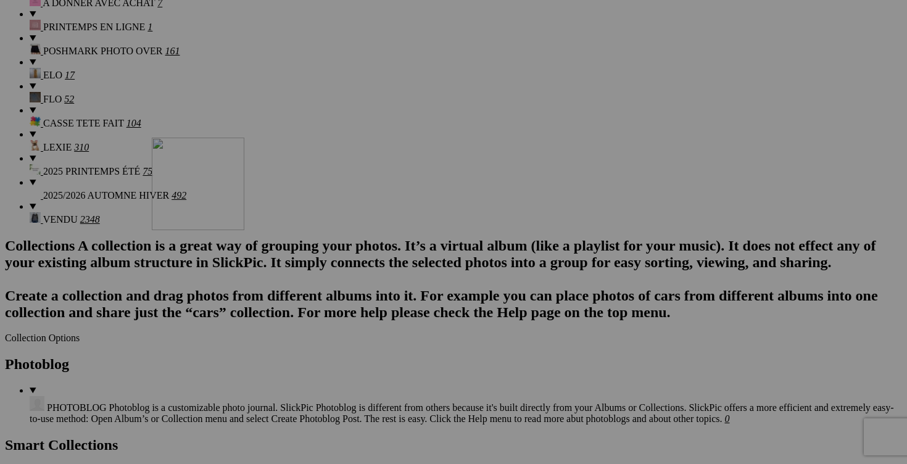
drag, startPoint x: 447, startPoint y: 265, endPoint x: 324, endPoint y: 242, distance: 124.9
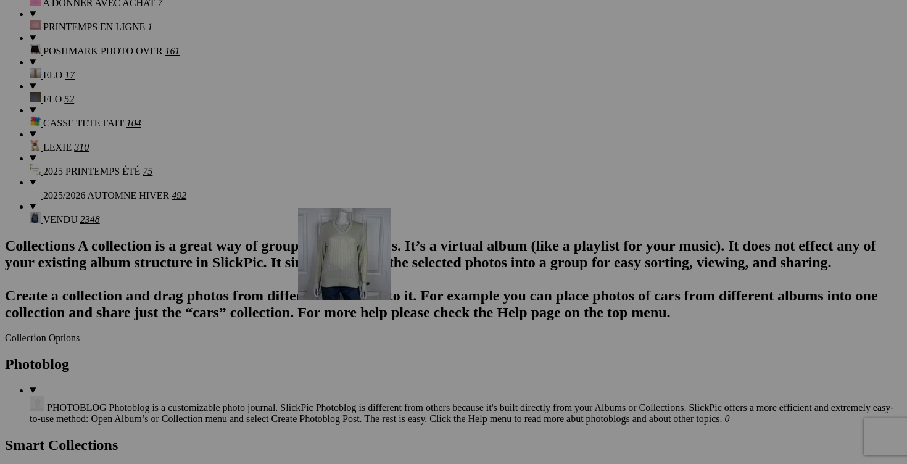
drag, startPoint x: 239, startPoint y: 424, endPoint x: 476, endPoint y: 316, distance: 260.6
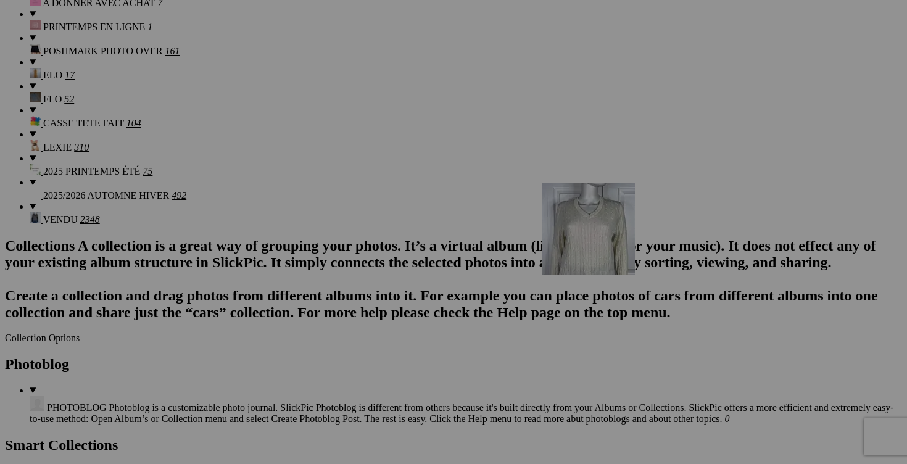
drag, startPoint x: 242, startPoint y: 421, endPoint x: 716, endPoint y: 290, distance: 492.0
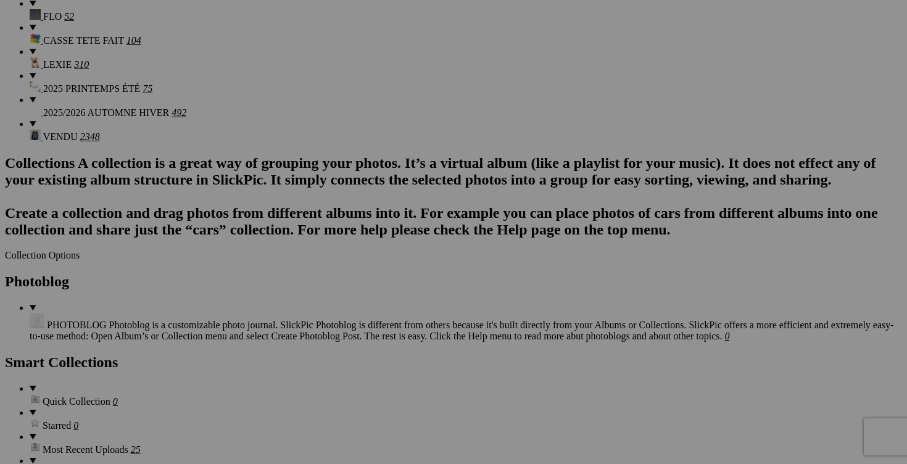
scroll to position [1472, 0]
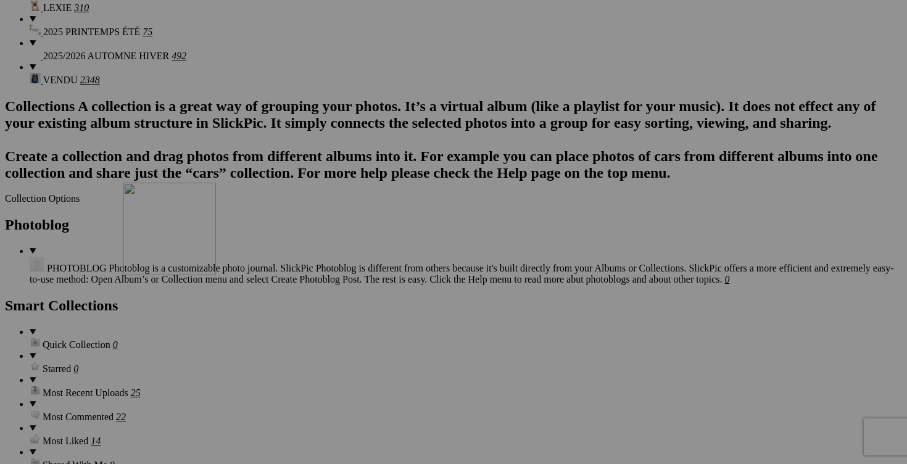
drag, startPoint x: 569, startPoint y: 283, endPoint x: 302, endPoint y: 291, distance: 266.6
drag, startPoint x: 532, startPoint y: 291, endPoint x: 424, endPoint y: 290, distance: 108.0
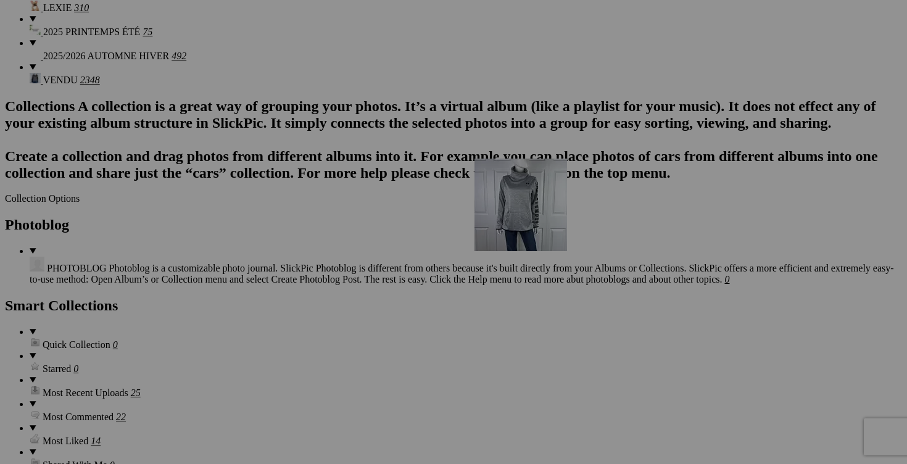
drag, startPoint x: 776, startPoint y: 287, endPoint x: 647, endPoint y: 263, distance: 131.0
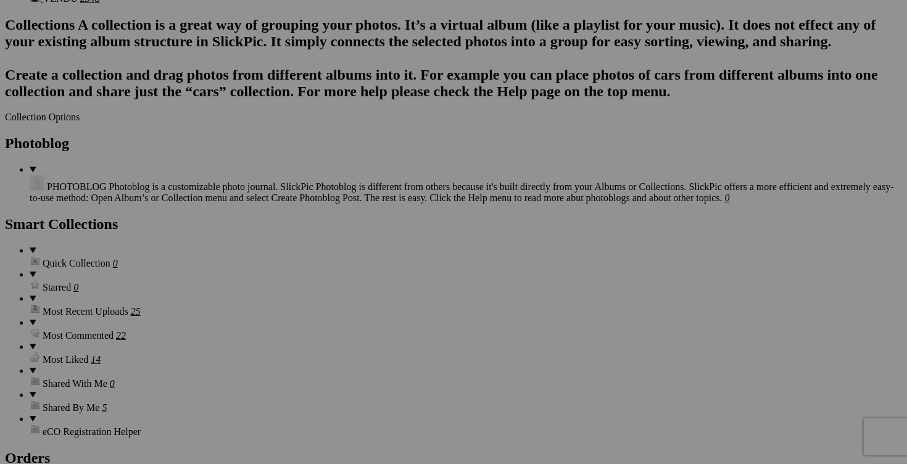
scroll to position [1622, 0]
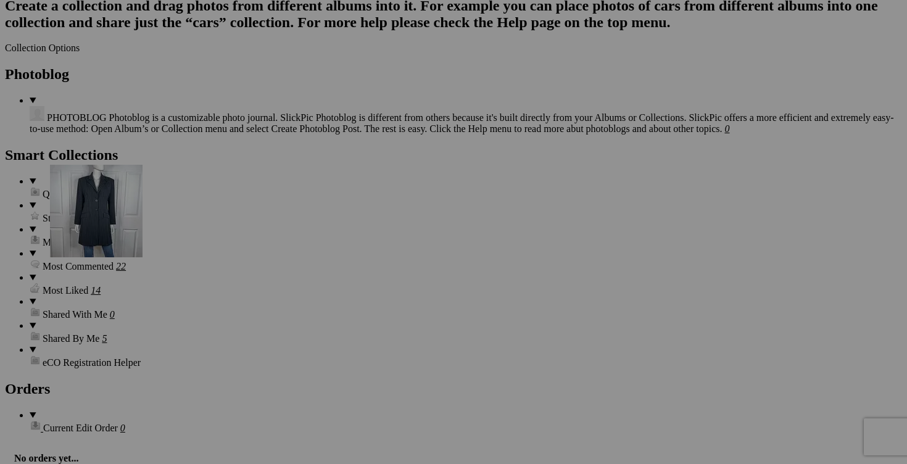
drag, startPoint x: 355, startPoint y: 288, endPoint x: 226, endPoint y: 271, distance: 130.1
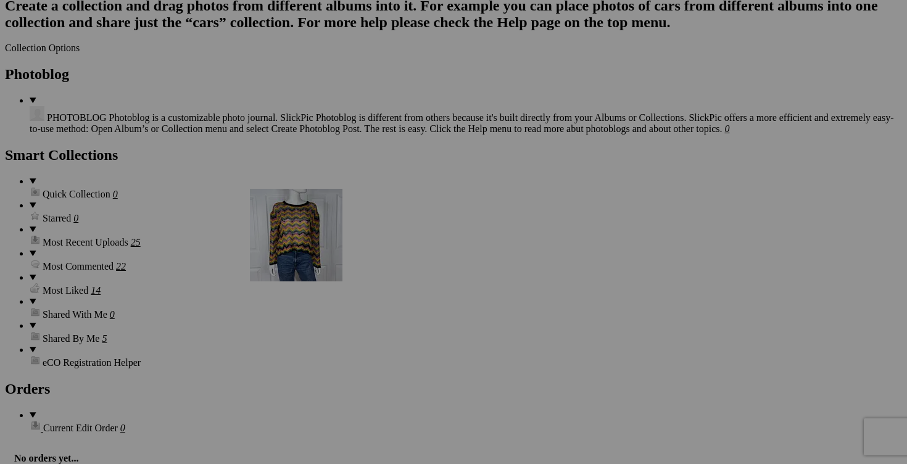
drag, startPoint x: 564, startPoint y: 282, endPoint x: 427, endPoint y: 295, distance: 137.0
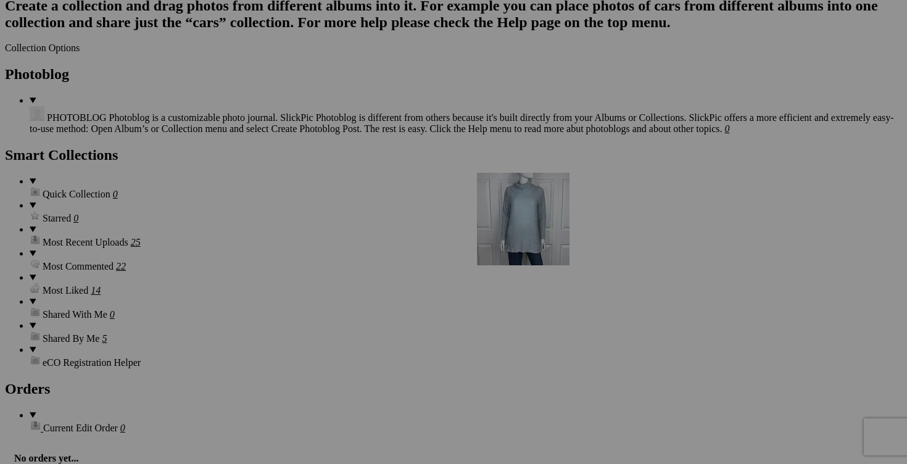
drag, startPoint x: 762, startPoint y: 291, endPoint x: 653, endPoint y: 278, distance: 109.9
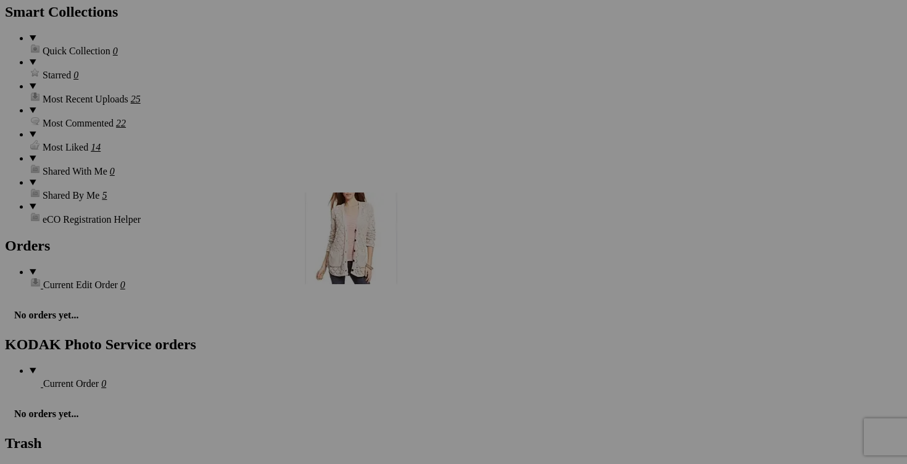
scroll to position [1694, 0]
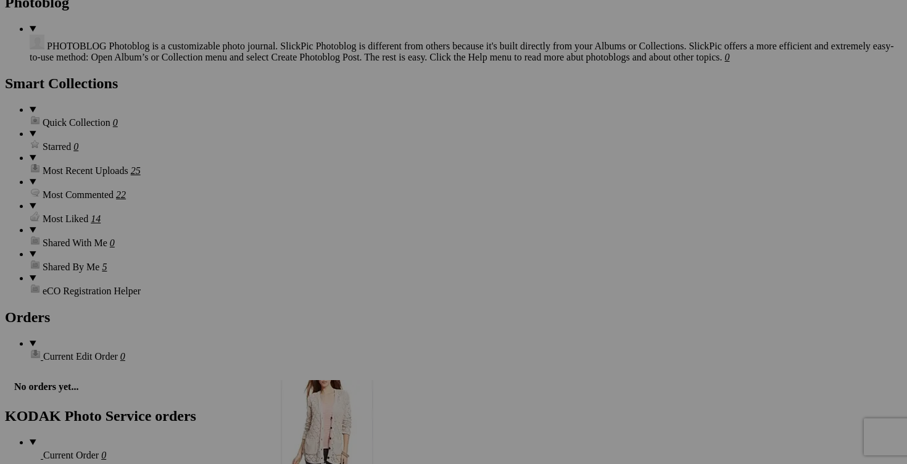
drag, startPoint x: 456, startPoint y: 263, endPoint x: 463, endPoint y: 460, distance: 197.5
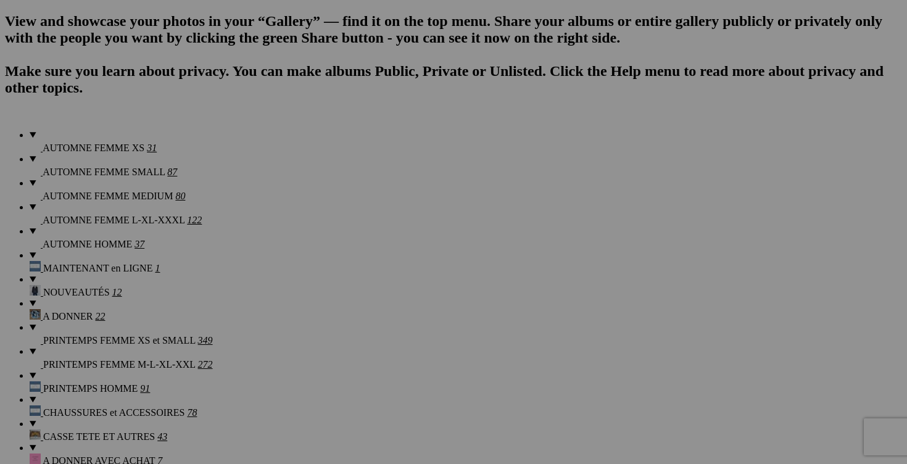
scroll to position [852, 0]
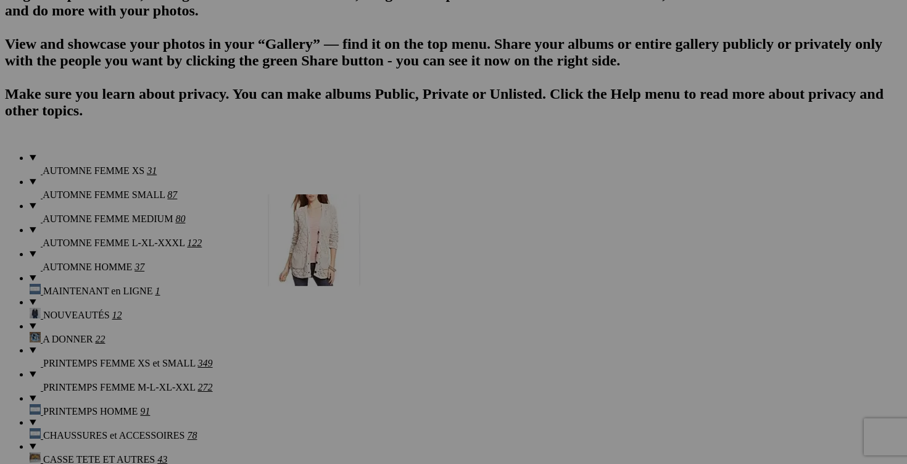
drag, startPoint x: 578, startPoint y: 381, endPoint x: 440, endPoint y: 301, distance: 159.2
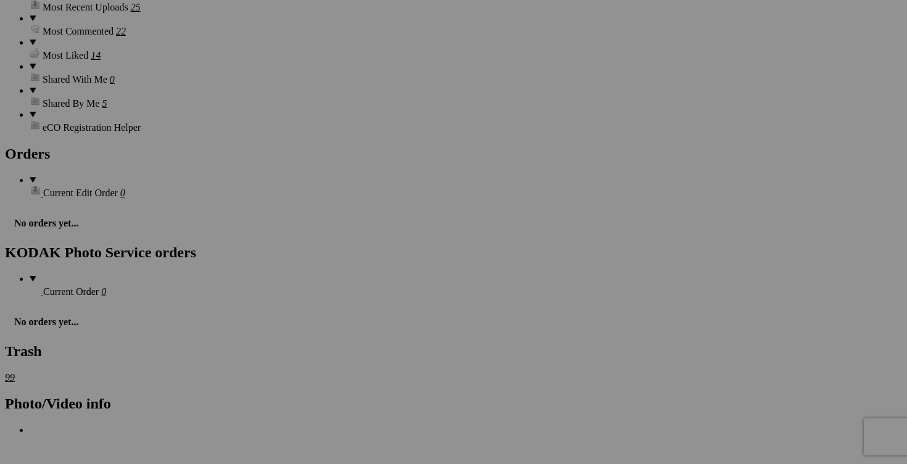
scroll to position [1879, 0]
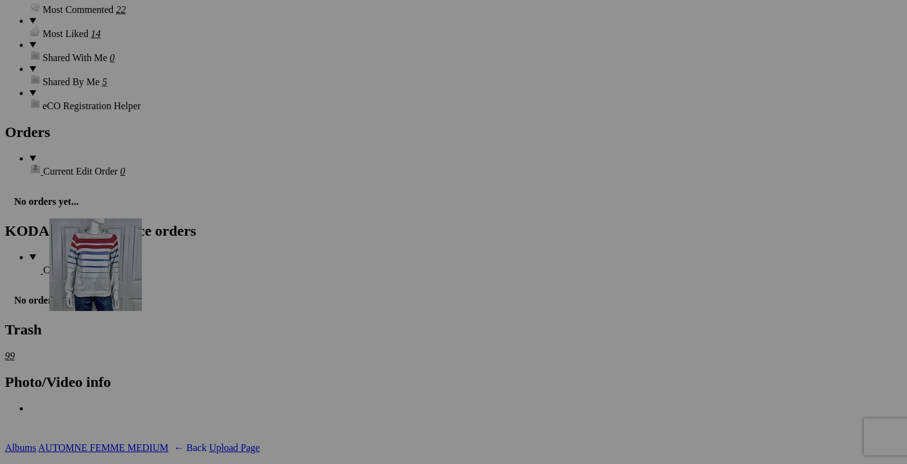
drag, startPoint x: 332, startPoint y: 358, endPoint x: 227, endPoint y: 326, distance: 109.7
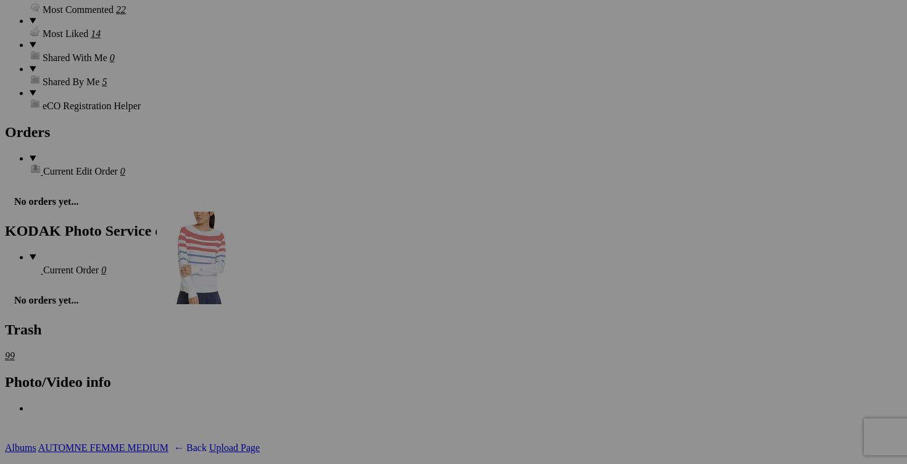
drag, startPoint x: 560, startPoint y: 194, endPoint x: 332, endPoint y: 317, distance: 259.1
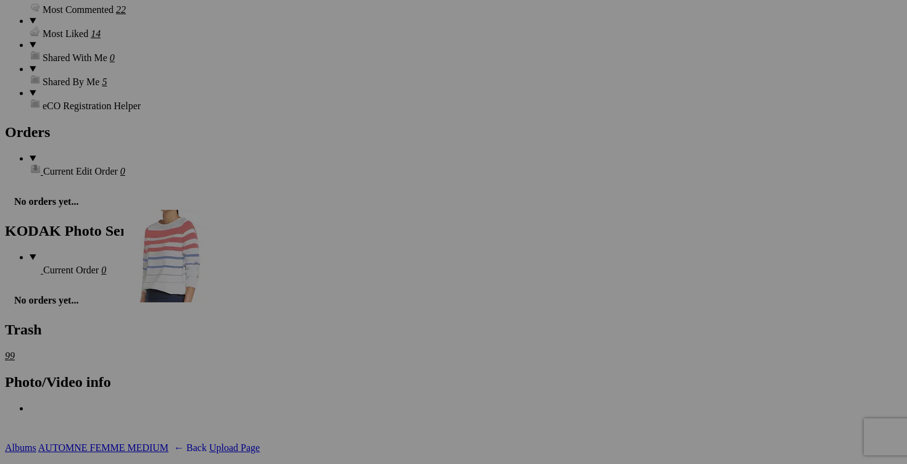
drag, startPoint x: 691, startPoint y: 202, endPoint x: 305, endPoint y: 318, distance: 403.9
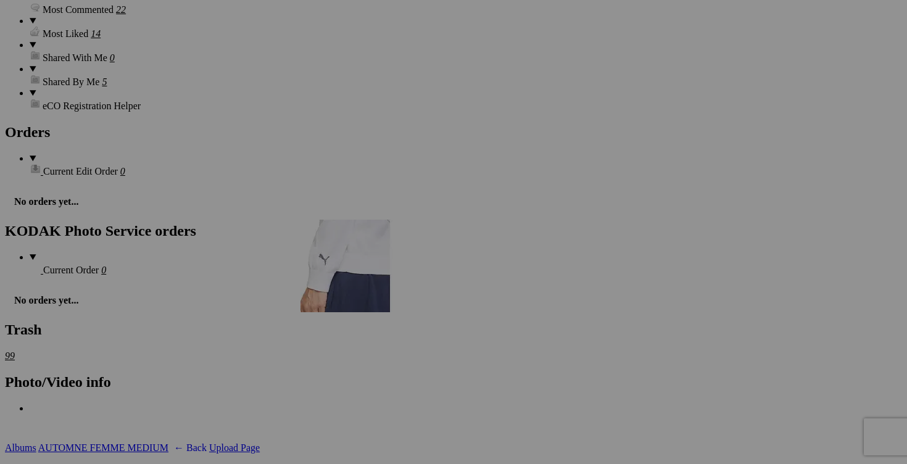
drag, startPoint x: 557, startPoint y: 208, endPoint x: 477, endPoint y: 327, distance: 142.7
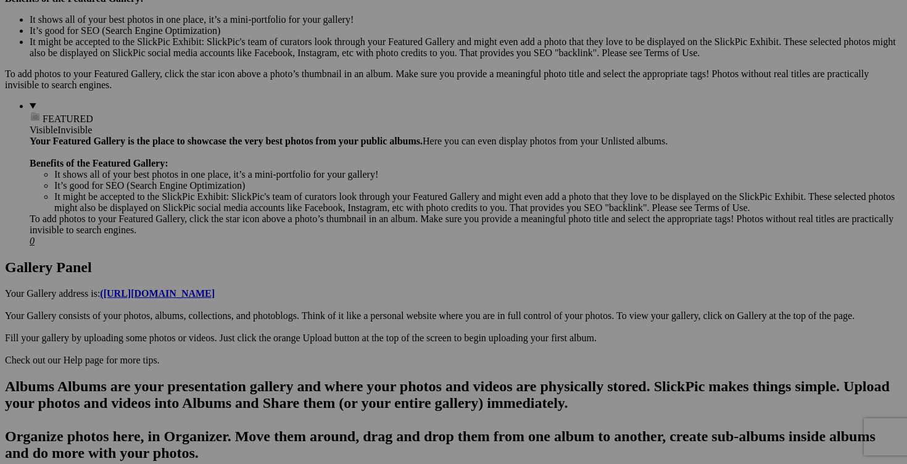
scroll to position [406, 0]
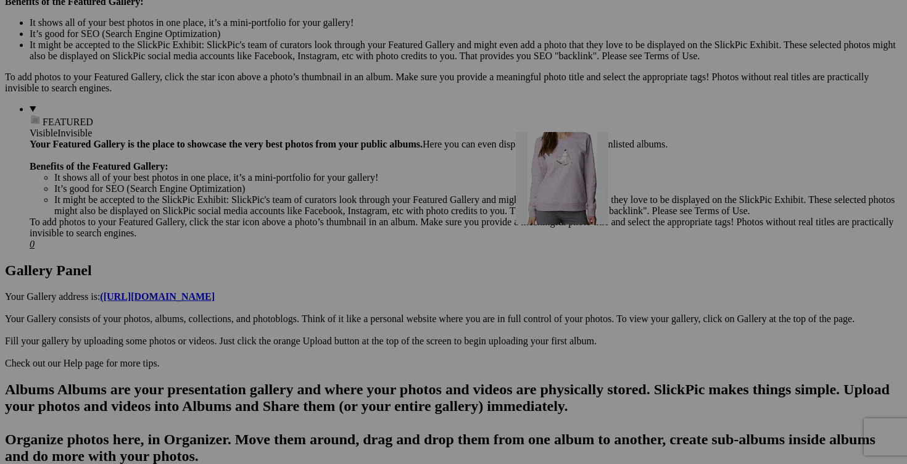
drag, startPoint x: 343, startPoint y: 160, endPoint x: 681, endPoint y: 239, distance: 347.1
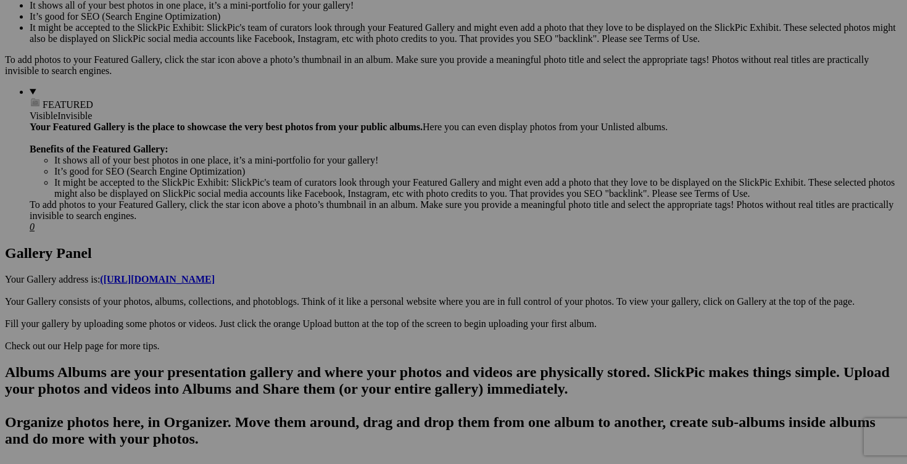
scroll to position [406, 0]
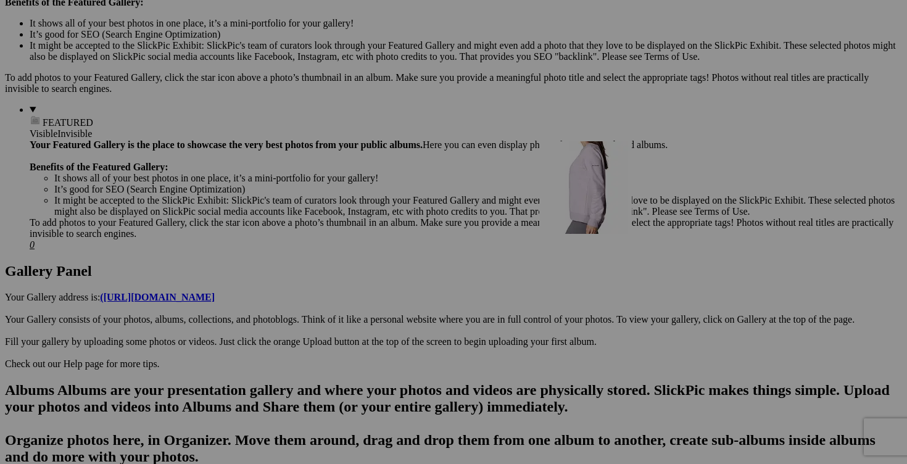
drag, startPoint x: 463, startPoint y: 171, endPoint x: 718, endPoint y: 249, distance: 266.3
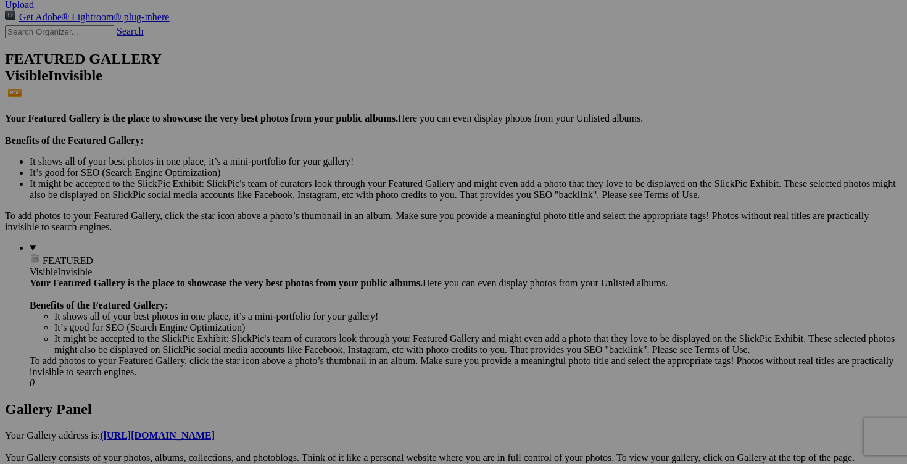
scroll to position [0, 0]
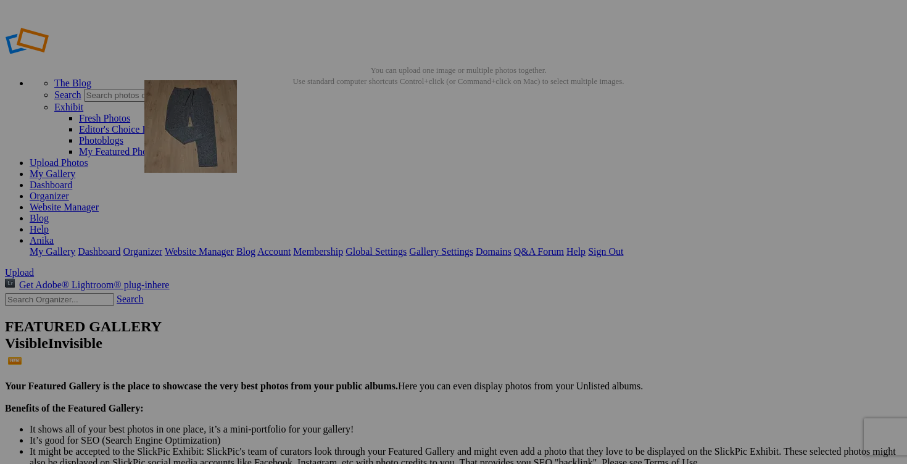
drag, startPoint x: 449, startPoint y: 177, endPoint x: 321, endPoint y: 167, distance: 128.1
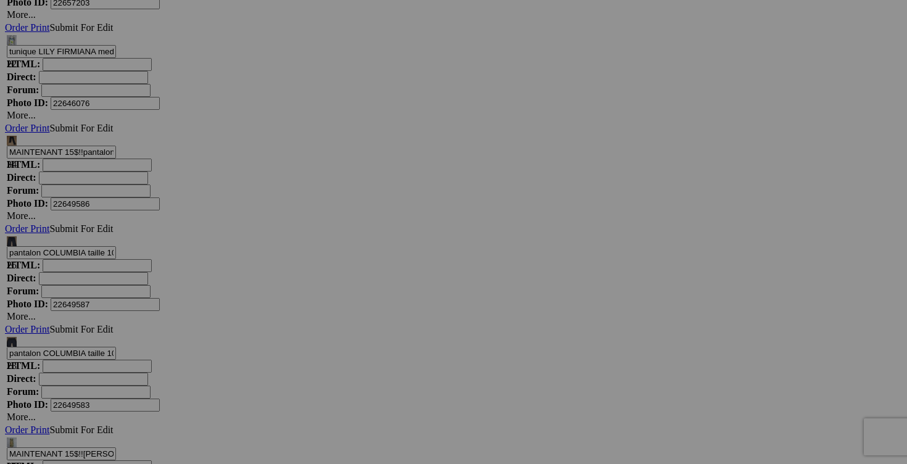
scroll to position [4512, 0]
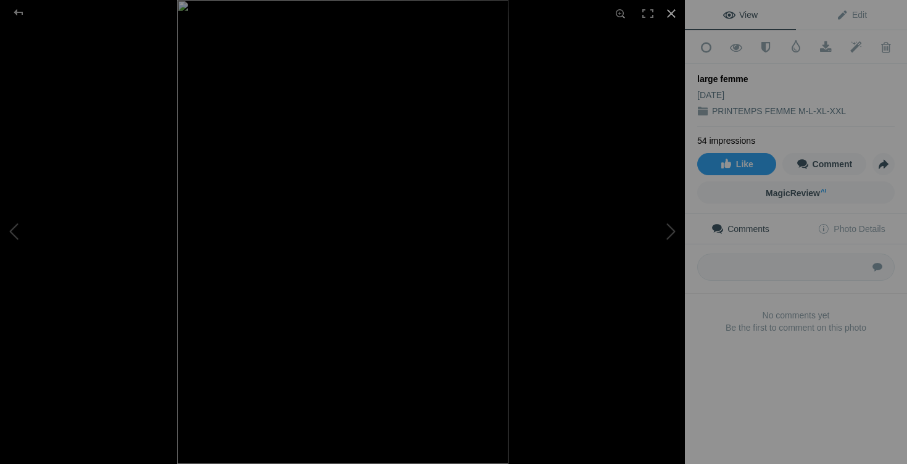
click at [671, 14] on div at bounding box center [671, 13] width 27 height 27
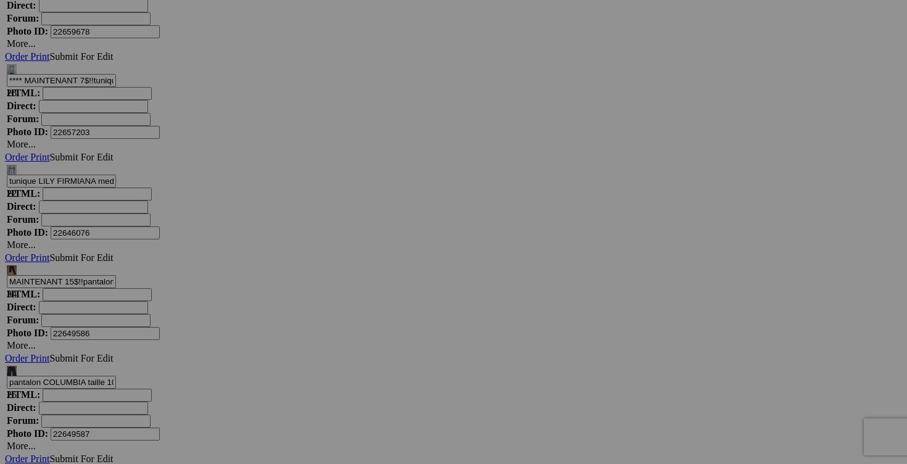
scroll to position [4422, 0]
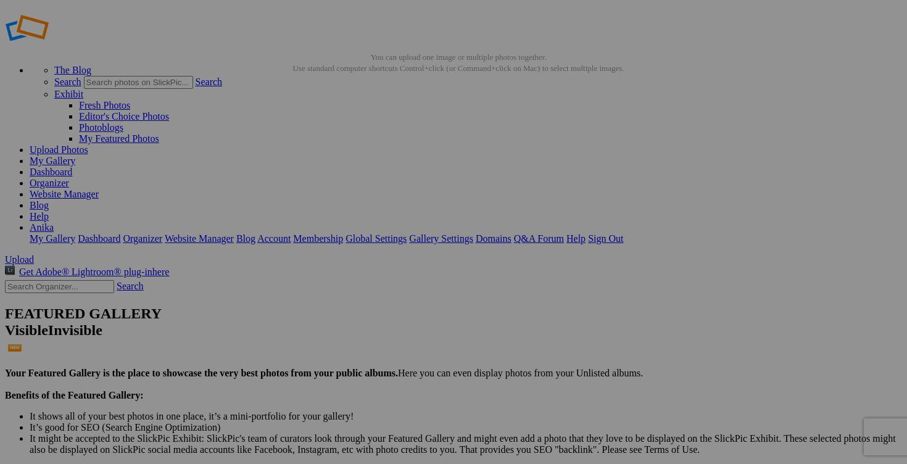
scroll to position [14, 0]
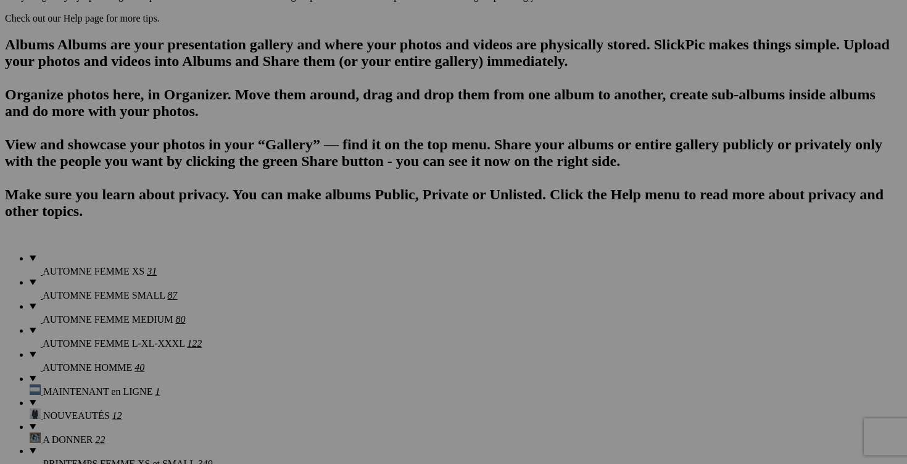
scroll to position [820, 0]
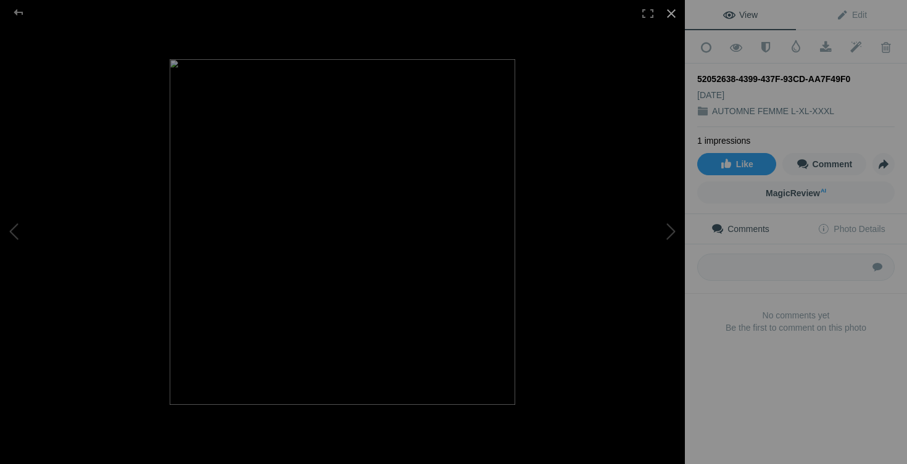
click at [675, 13] on div at bounding box center [671, 13] width 27 height 27
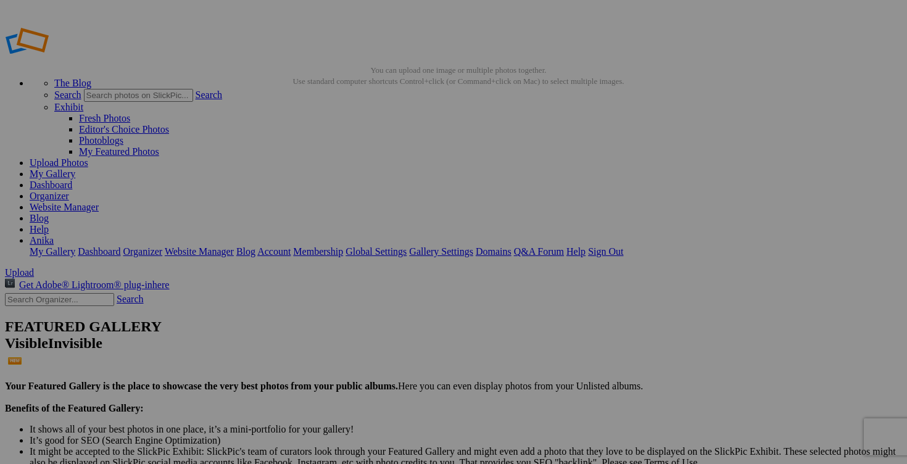
click at [371, 311] on span "Yes" at bounding box center [364, 313] width 14 height 10
drag, startPoint x: 479, startPoint y: 209, endPoint x: 331, endPoint y: 158, distance: 157.2
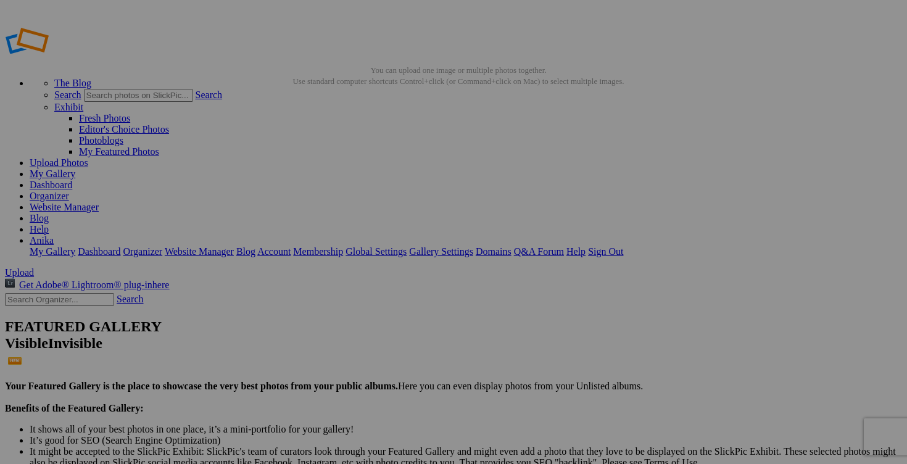
click at [371, 311] on span "Yes" at bounding box center [364, 313] width 14 height 10
drag, startPoint x: 366, startPoint y: 241, endPoint x: 313, endPoint y: 238, distance: 52.5
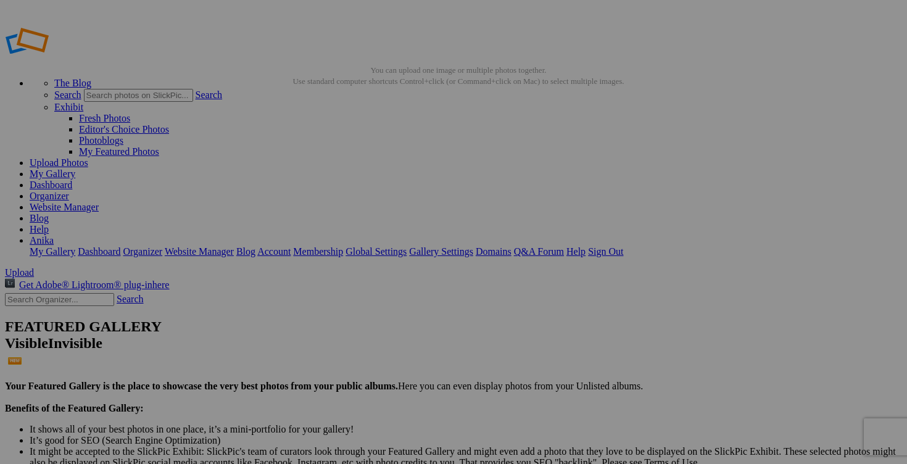
type input "FEMME LARGE"
drag, startPoint x: 485, startPoint y: 241, endPoint x: 414, endPoint y: 239, distance: 70.9
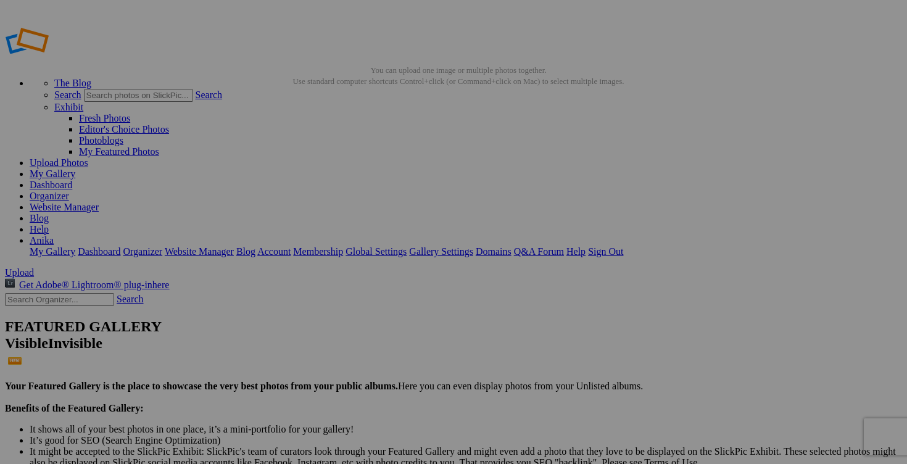
type input "FEMME XL et XXL"
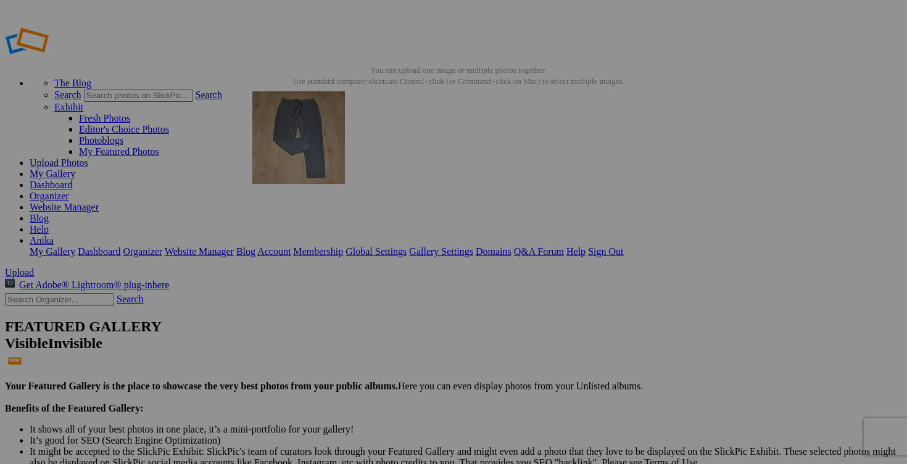
drag, startPoint x: 566, startPoint y: 188, endPoint x: 429, endPoint y: 178, distance: 137.9
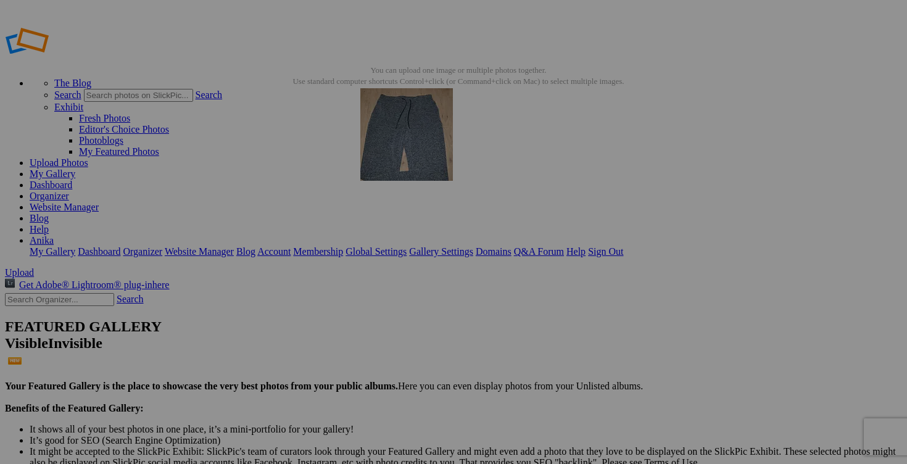
drag, startPoint x: 667, startPoint y: 180, endPoint x: 531, endPoint y: 170, distance: 136.7
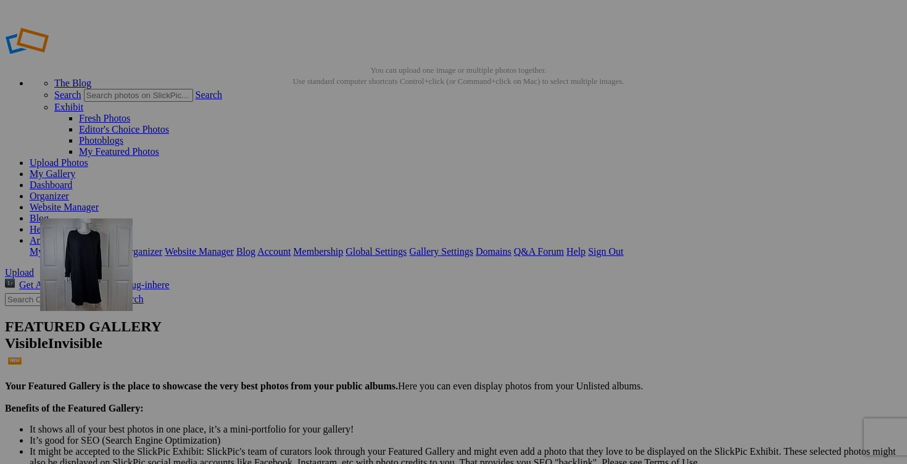
drag, startPoint x: 448, startPoint y: 334, endPoint x: 218, endPoint y: 307, distance: 231.6
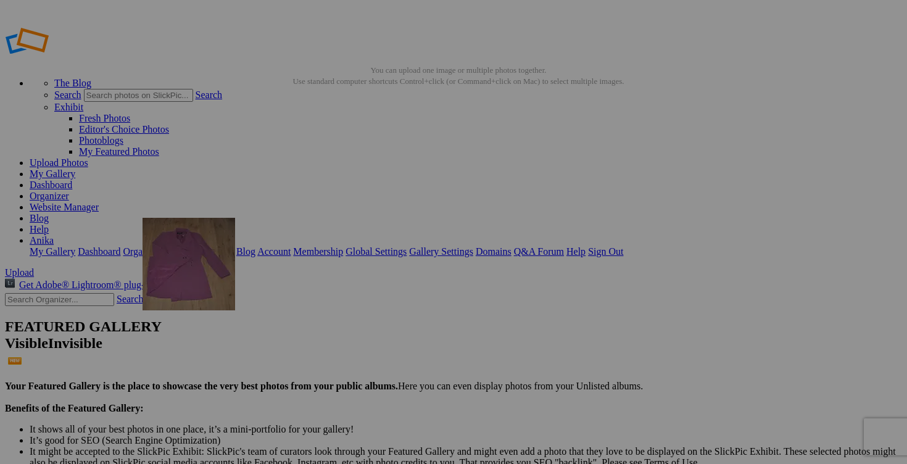
drag, startPoint x: 781, startPoint y: 199, endPoint x: 320, endPoint y: 308, distance: 474.1
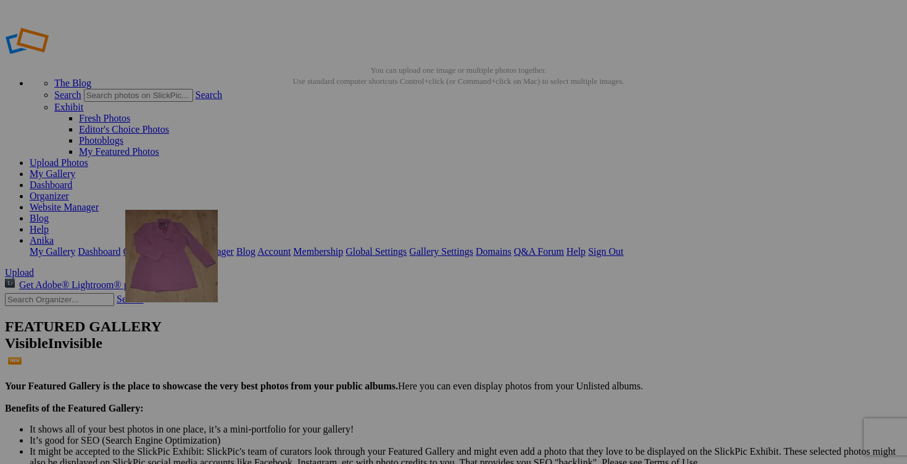
drag, startPoint x: 656, startPoint y: 323, endPoint x: 303, endPoint y: 299, distance: 354.3
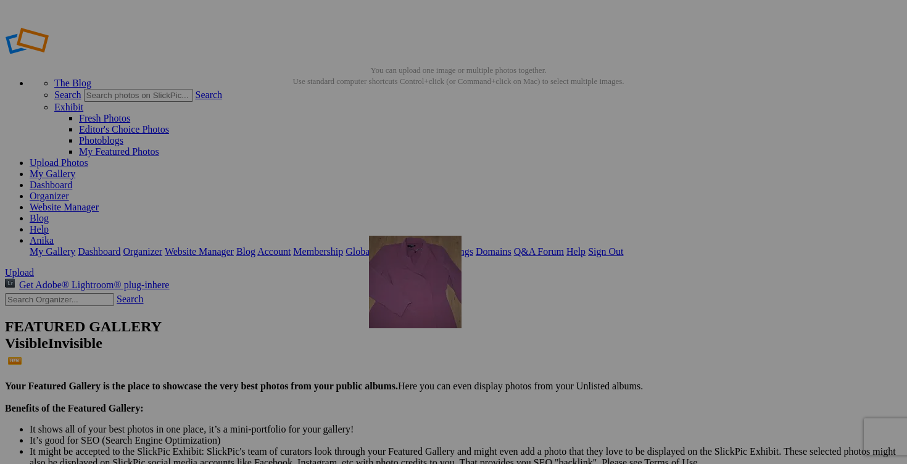
drag, startPoint x: 654, startPoint y: 336, endPoint x: 545, endPoint y: 320, distance: 111.1
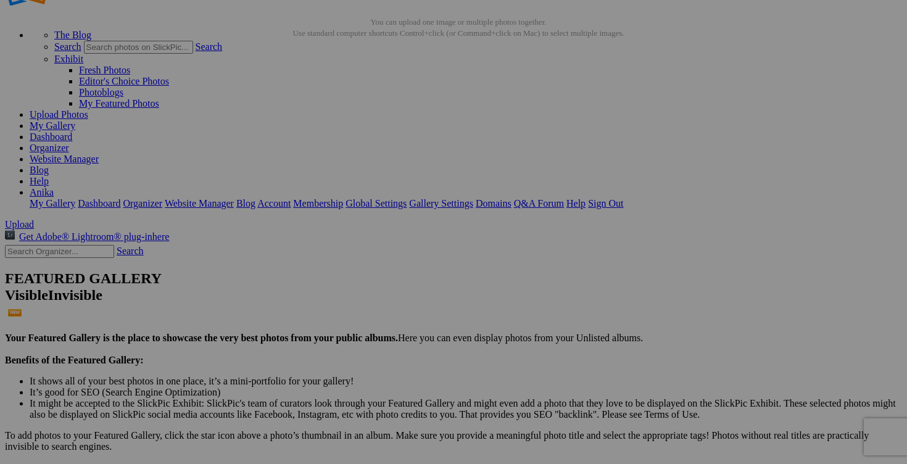
scroll to position [52, 0]
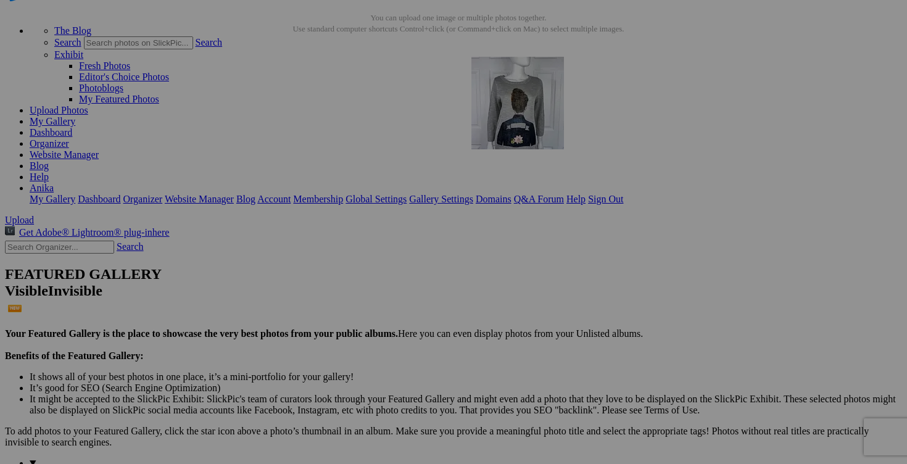
drag, startPoint x: 788, startPoint y: 331, endPoint x: 649, endPoint y: 164, distance: 217.7
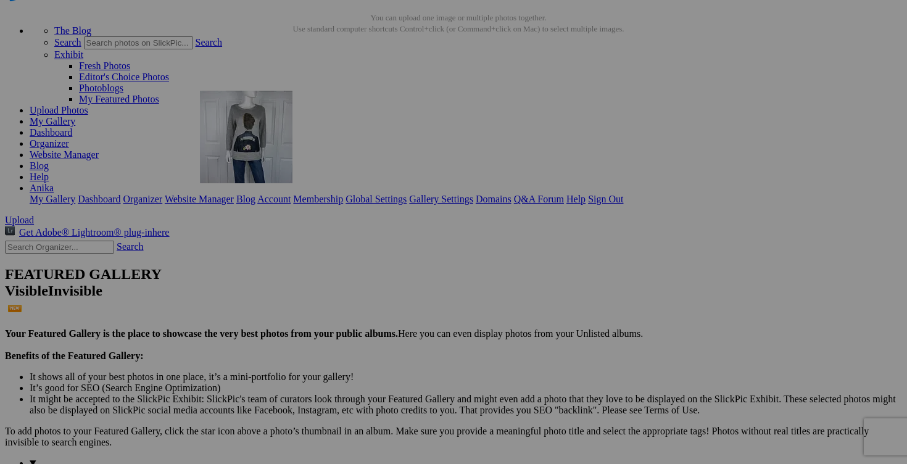
drag, startPoint x: 231, startPoint y: 435, endPoint x: 379, endPoint y: 194, distance: 282.5
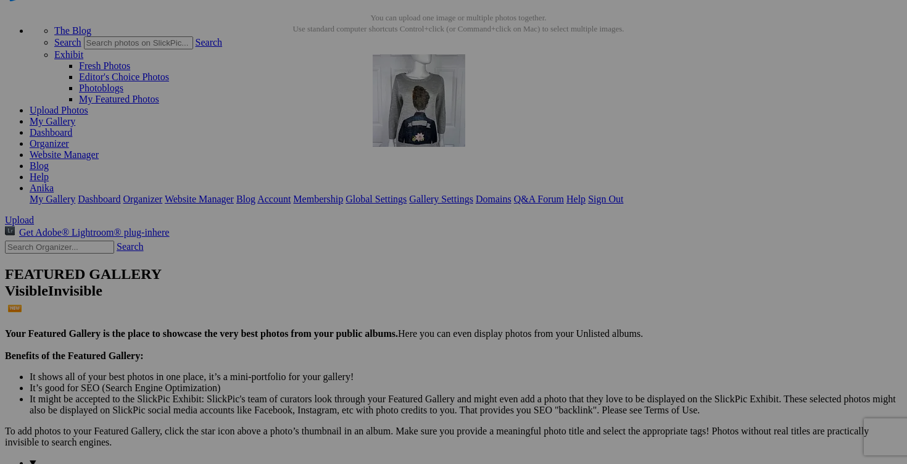
drag, startPoint x: 766, startPoint y: 174, endPoint x: 545, endPoint y: 155, distance: 221.7
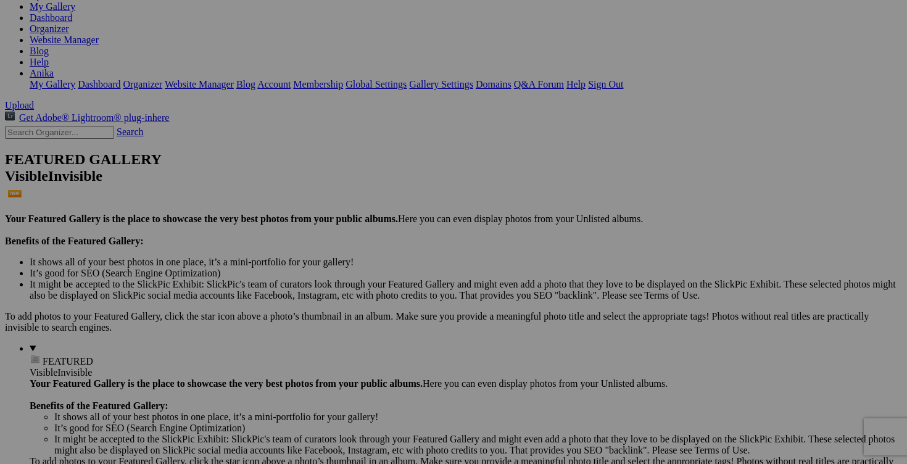
scroll to position [176, 0]
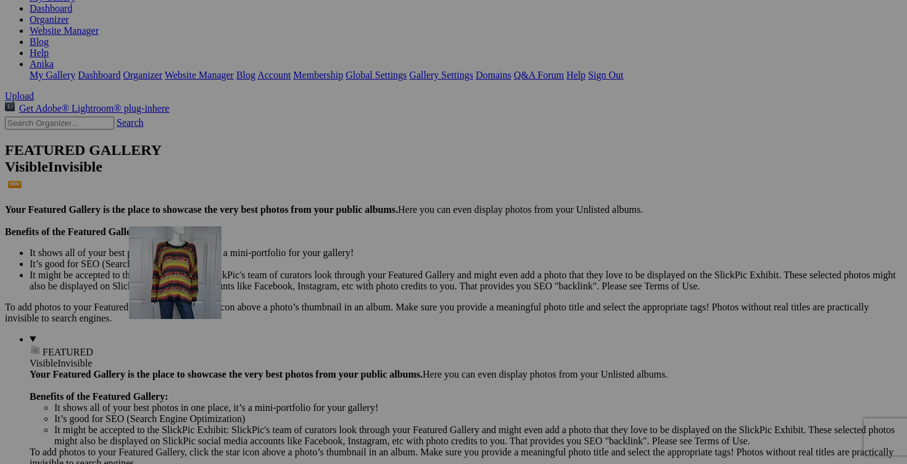
drag, startPoint x: 452, startPoint y: 334, endPoint x: 307, endPoint y: 333, distance: 145.0
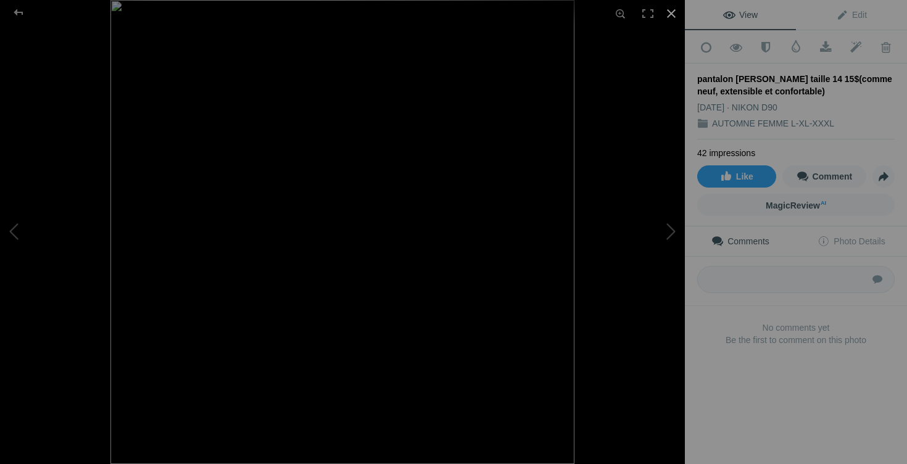
click at [672, 17] on div at bounding box center [671, 13] width 27 height 27
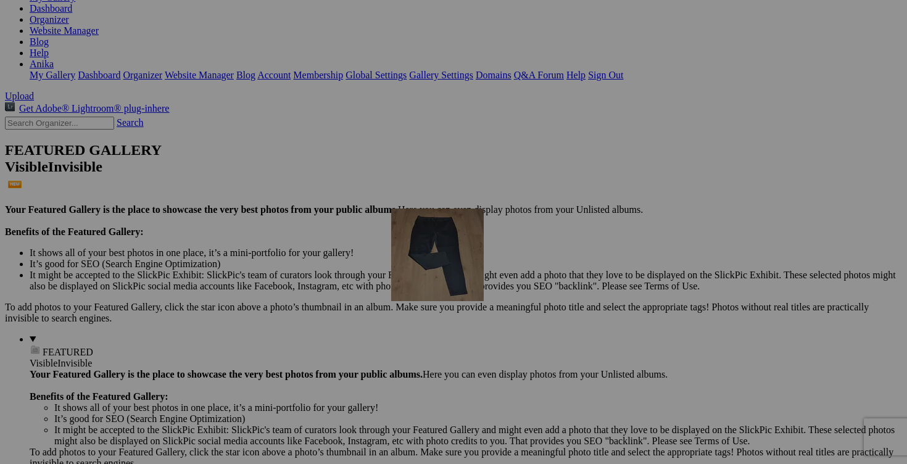
drag, startPoint x: 766, startPoint y: 337, endPoint x: 569, endPoint y: 316, distance: 198.5
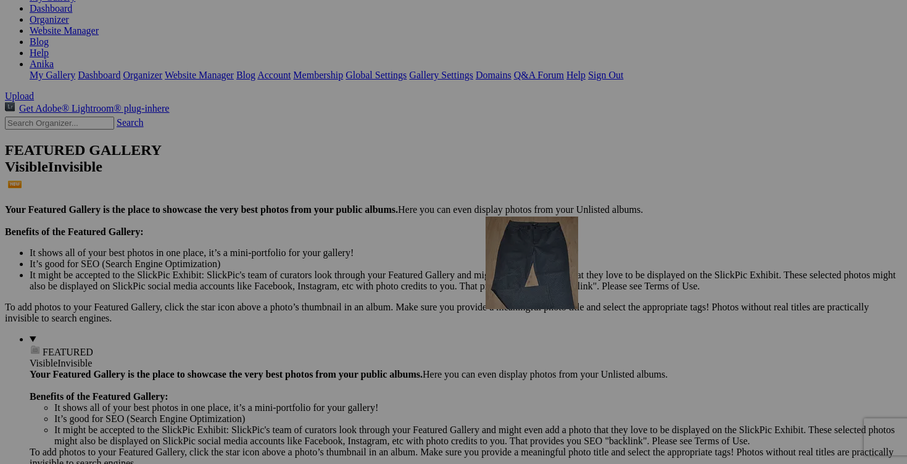
drag, startPoint x: 780, startPoint y: 334, endPoint x: 659, endPoint y: 318, distance: 122.0
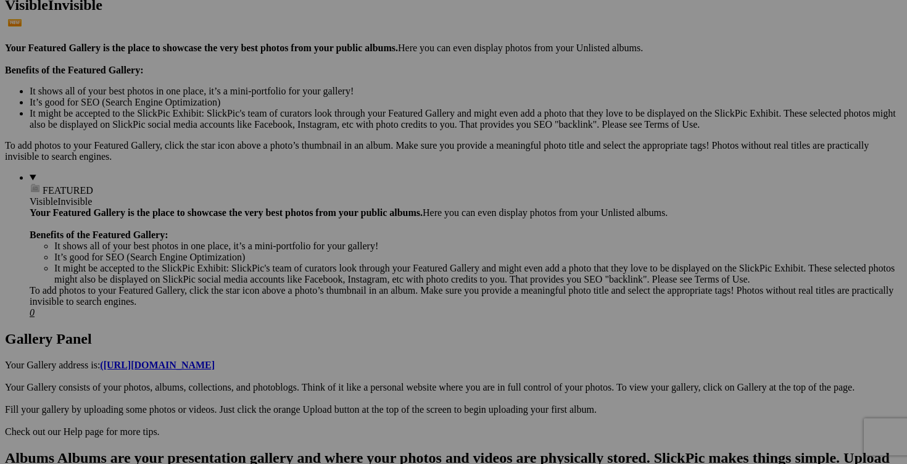
scroll to position [347, 0]
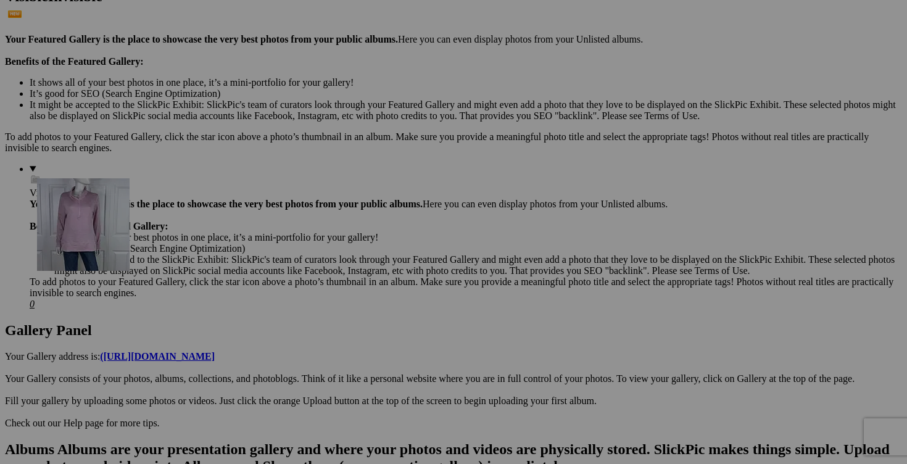
drag, startPoint x: 450, startPoint y: 323, endPoint x: 212, endPoint y: 284, distance: 242.0
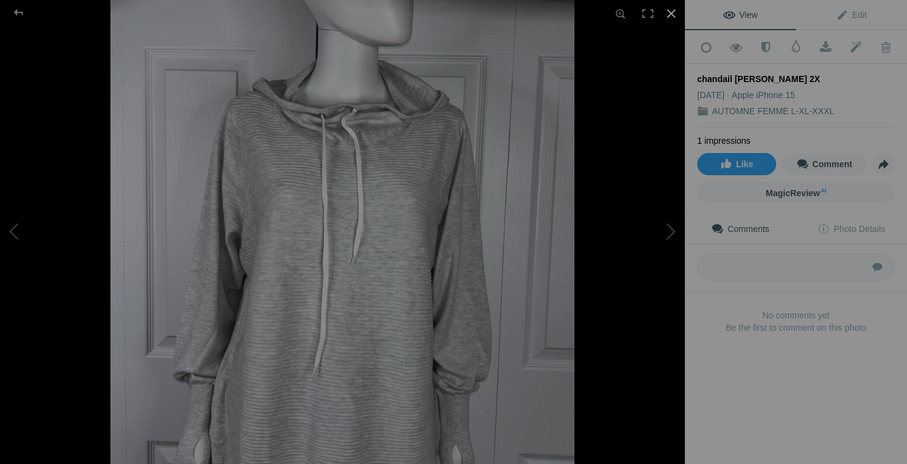
click at [669, 12] on div at bounding box center [671, 13] width 27 height 27
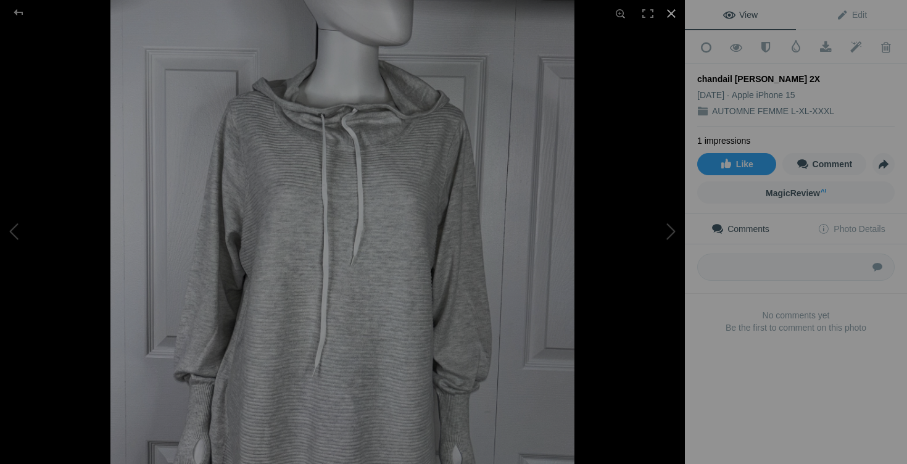
click at [668, 14] on div at bounding box center [671, 13] width 27 height 27
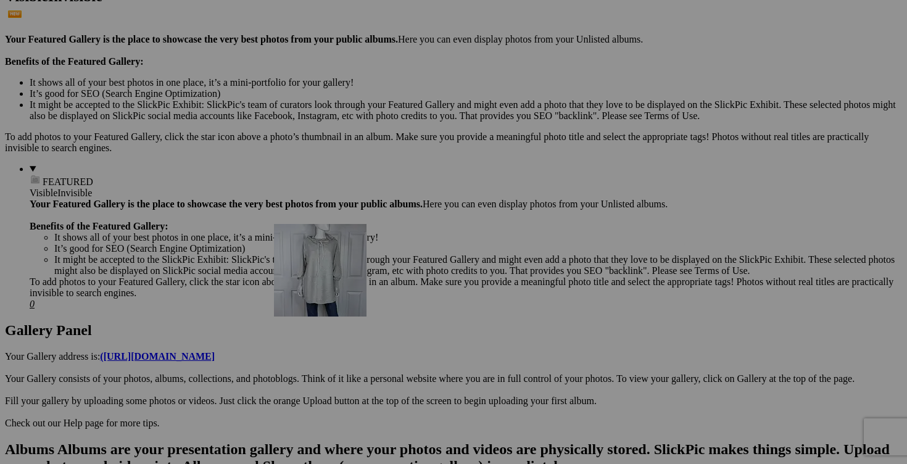
drag, startPoint x: 569, startPoint y: 344, endPoint x: 442, endPoint y: 313, distance: 131.5
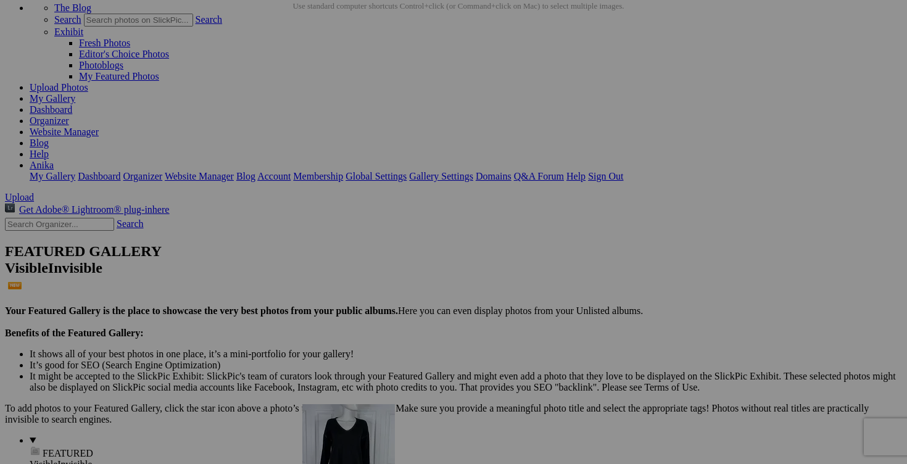
scroll to position [75, 0]
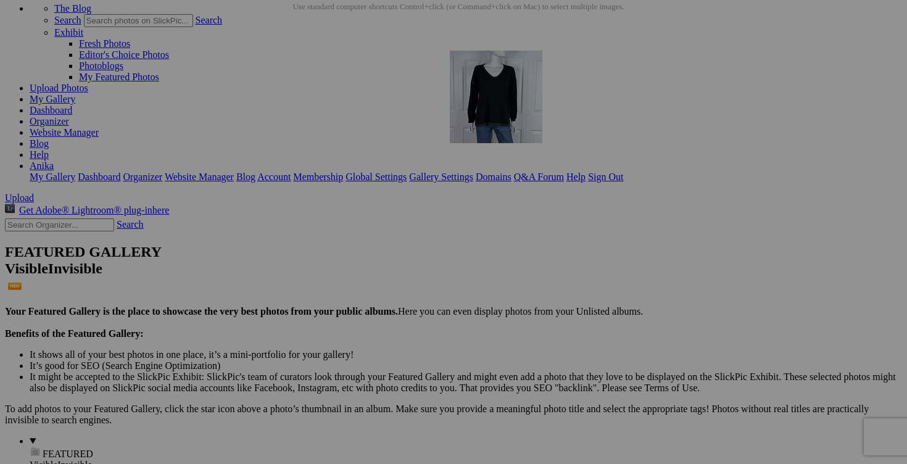
drag, startPoint x: 781, startPoint y: 326, endPoint x: 627, endPoint y: 157, distance: 227.9
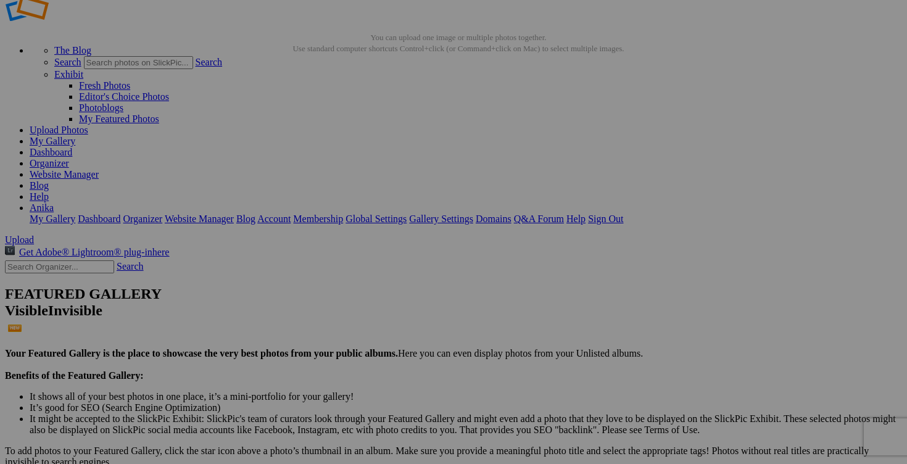
scroll to position [27, 0]
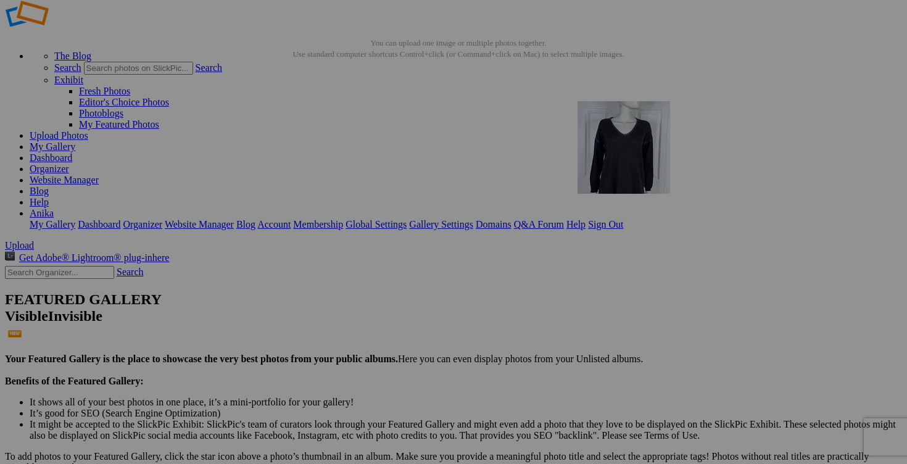
drag, startPoint x: 790, startPoint y: 264, endPoint x: 755, endPoint y: 190, distance: 81.9
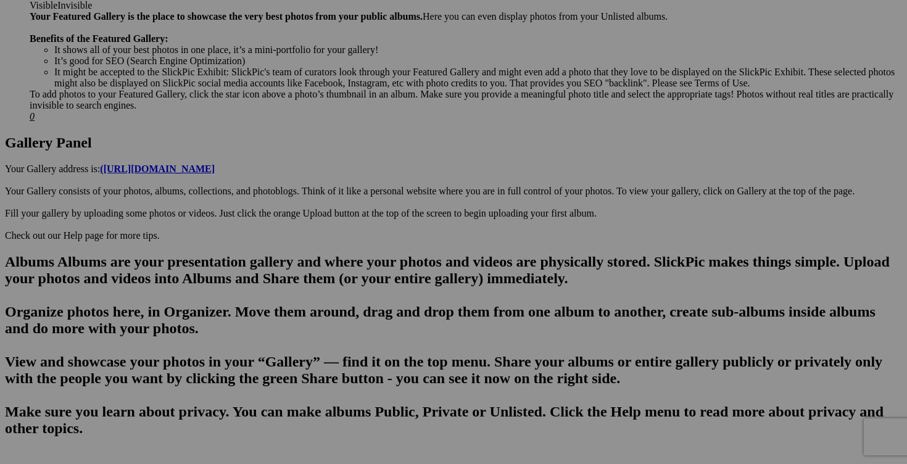
scroll to position [538, 0]
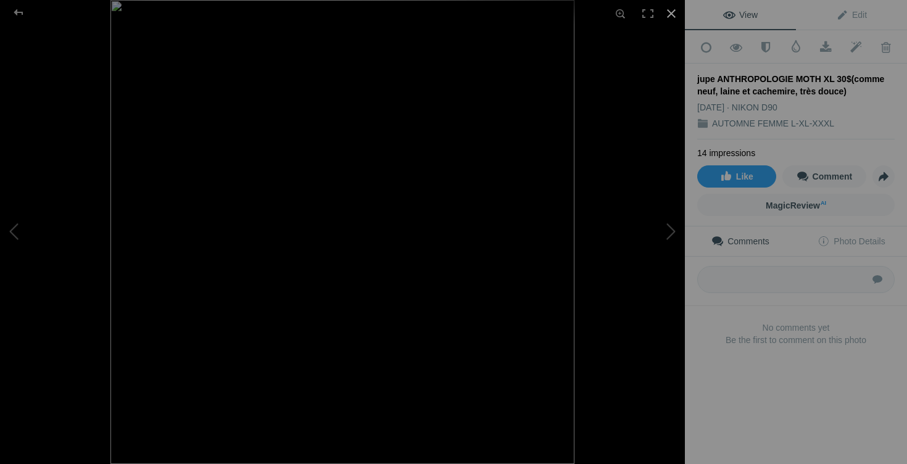
click at [671, 17] on div at bounding box center [671, 13] width 27 height 27
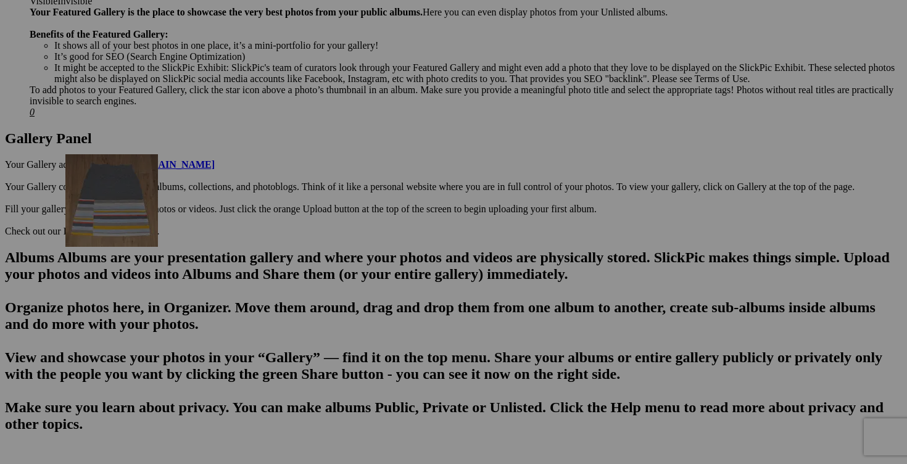
drag, startPoint x: 451, startPoint y: 299, endPoint x: 218, endPoint y: 254, distance: 236.9
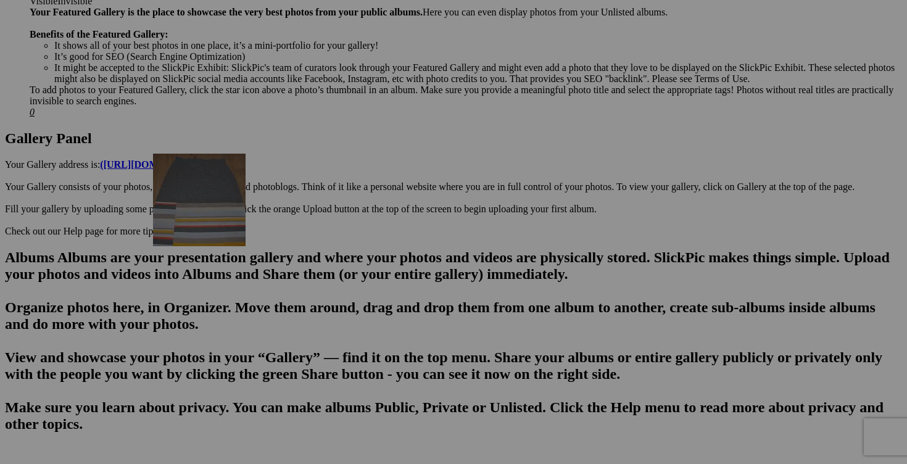
drag, startPoint x: 440, startPoint y: 284, endPoint x: 326, endPoint y: 256, distance: 117.6
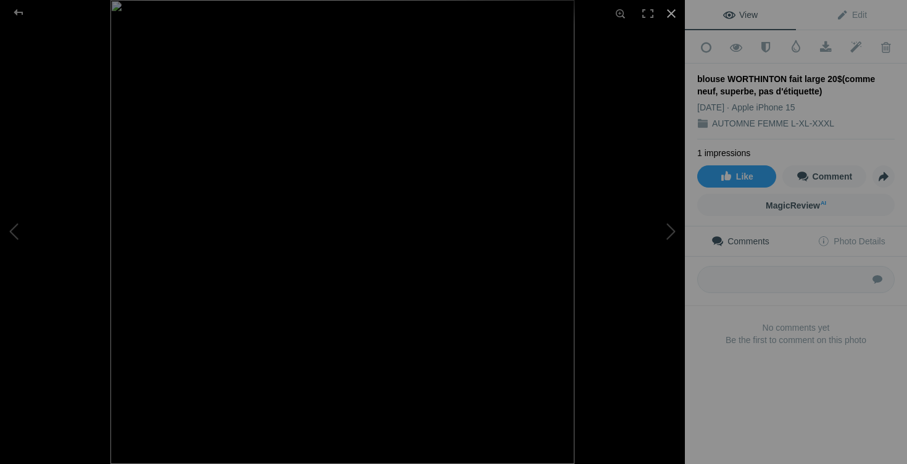
click at [670, 12] on div at bounding box center [671, 13] width 27 height 27
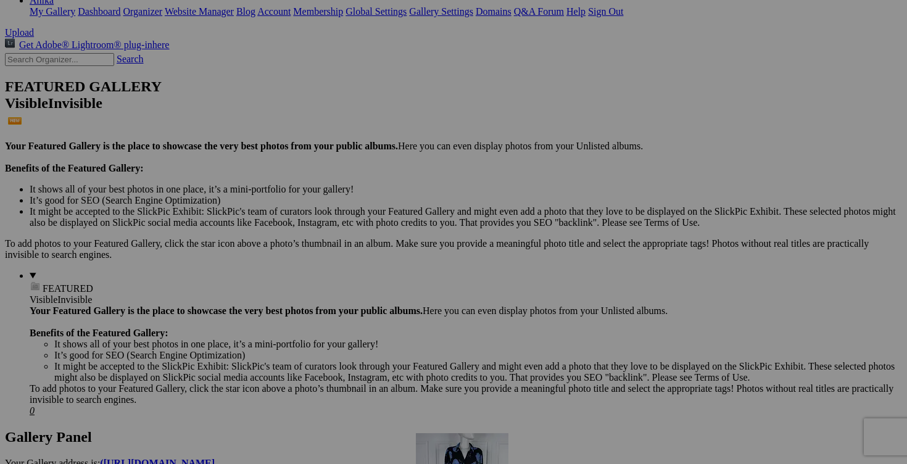
scroll to position [225, 0]
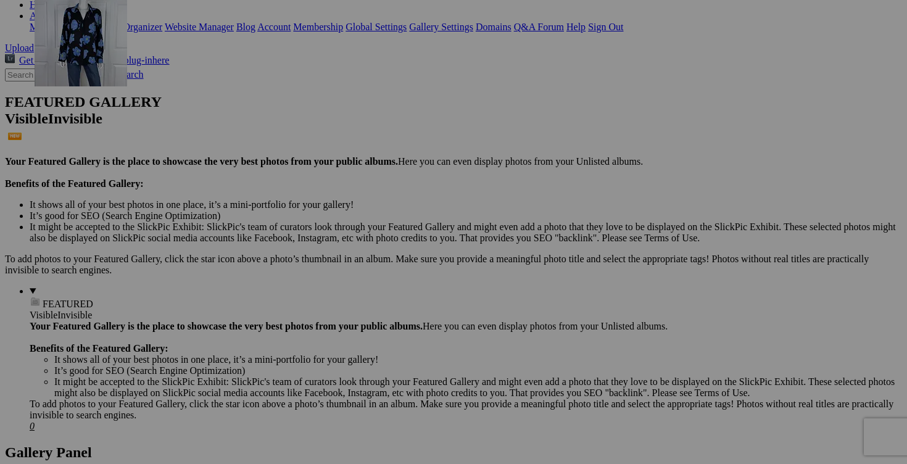
drag, startPoint x: 688, startPoint y: 287, endPoint x: 209, endPoint y: 100, distance: 514.1
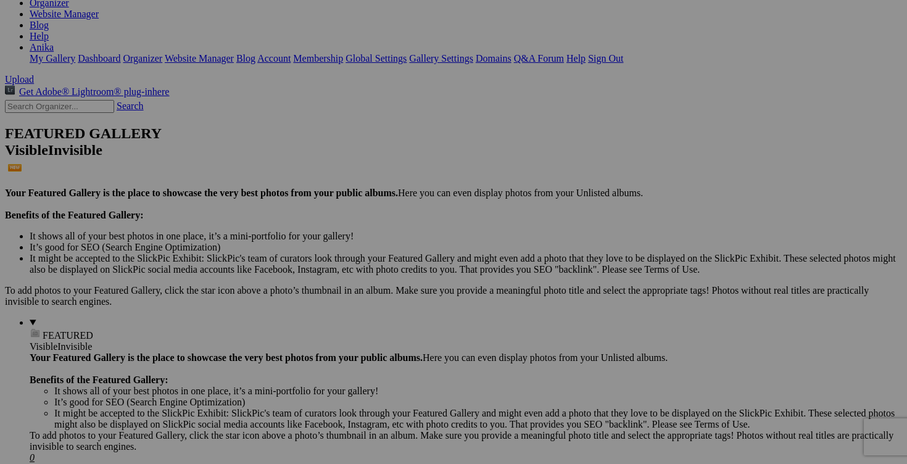
scroll to position [191, 0]
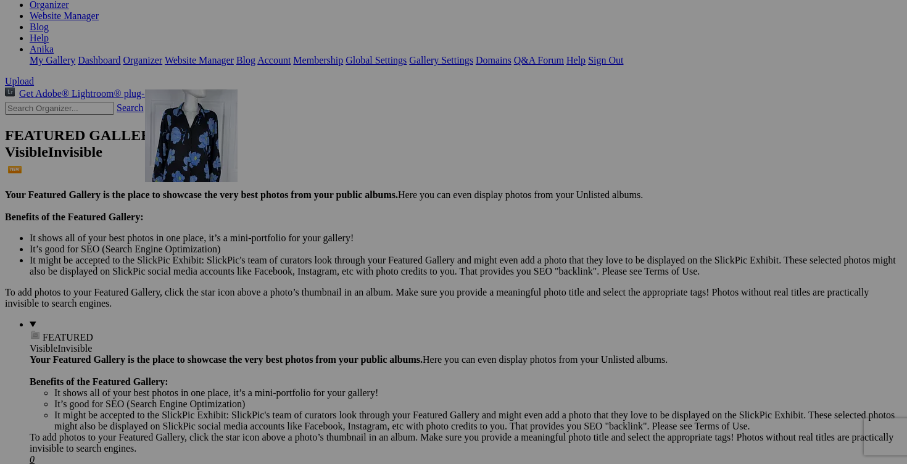
drag, startPoint x: 687, startPoint y: 333, endPoint x: 323, endPoint y: 197, distance: 388.6
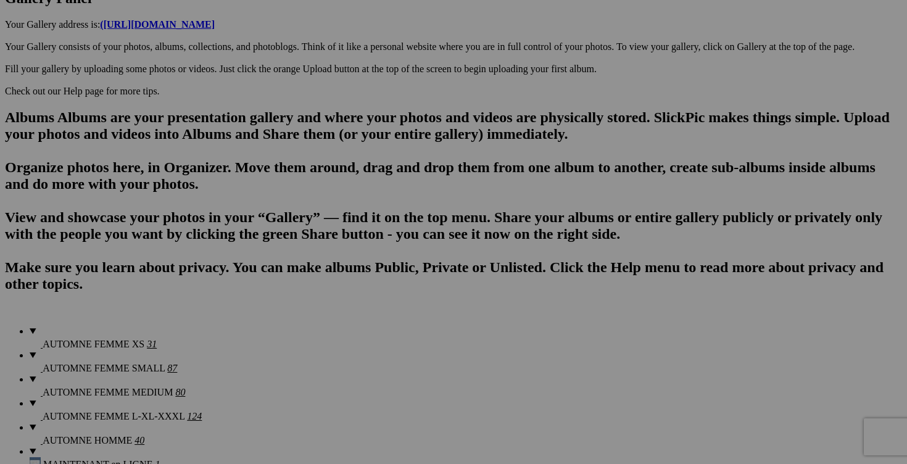
scroll to position [696, 0]
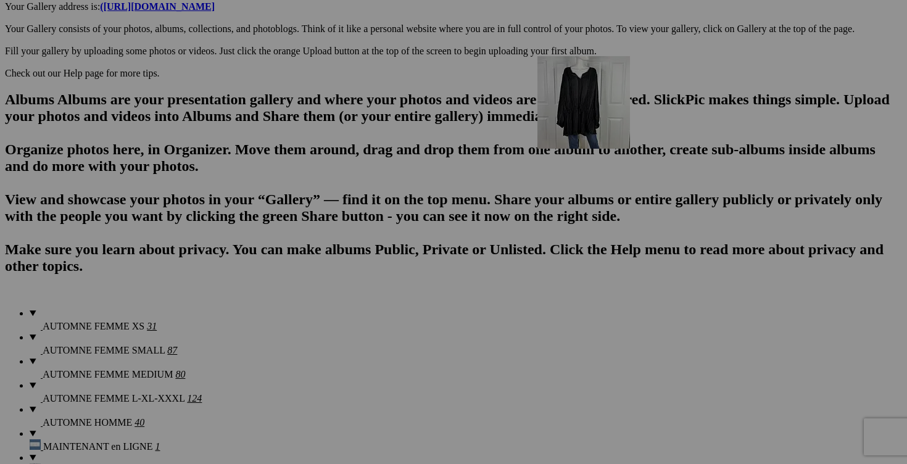
drag, startPoint x: 456, startPoint y: 292, endPoint x: 715, endPoint y: 160, distance: 290.2
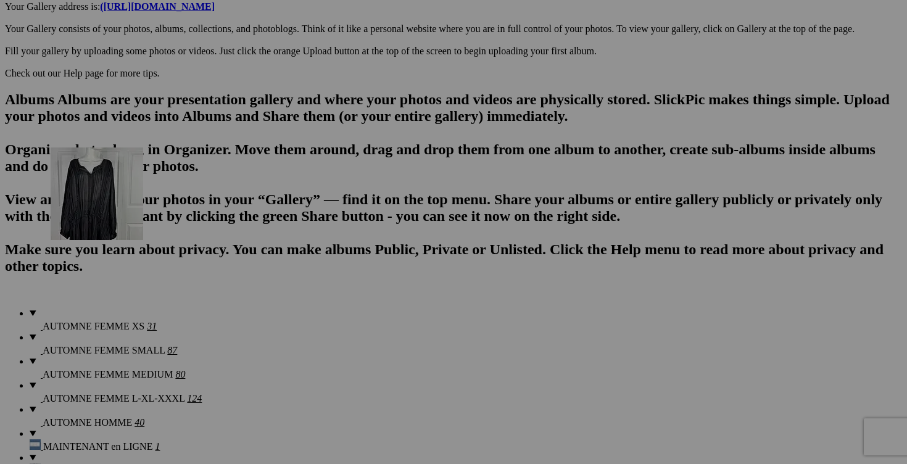
drag, startPoint x: 435, startPoint y: 281, endPoint x: 213, endPoint y: 249, distance: 225.0
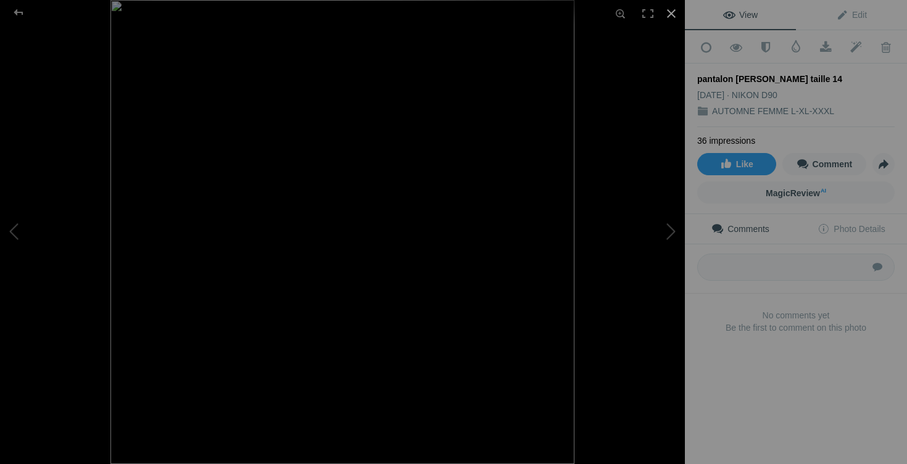
click at [674, 12] on div at bounding box center [671, 13] width 27 height 27
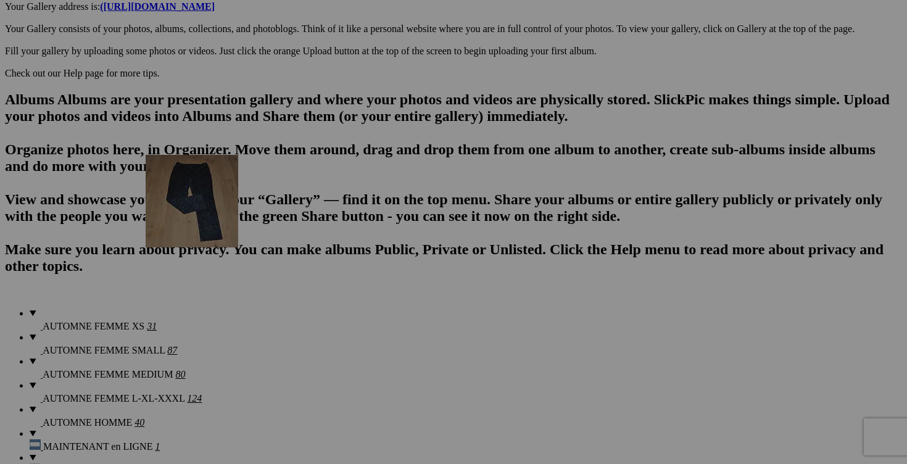
drag, startPoint x: 444, startPoint y: 278, endPoint x: 323, endPoint y: 260, distance: 122.2
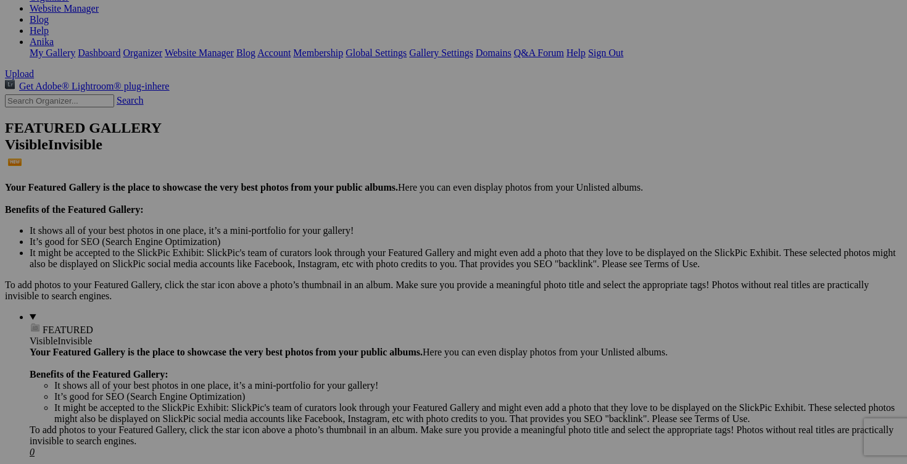
scroll to position [0, 0]
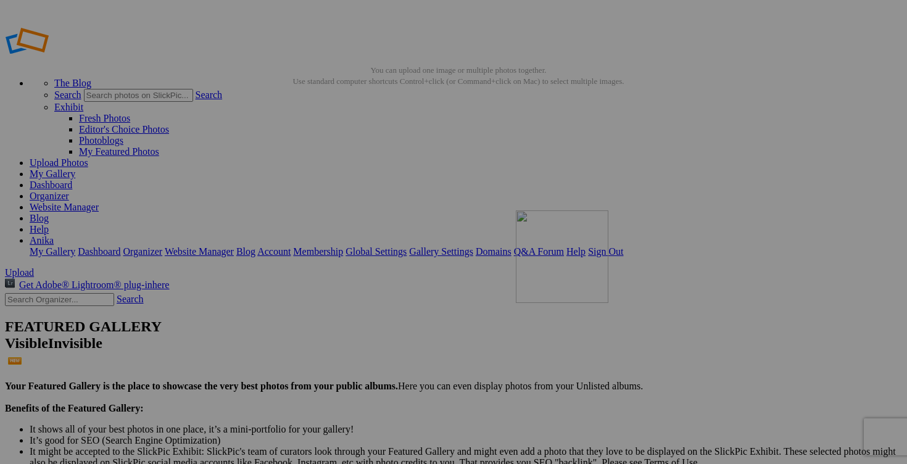
drag, startPoint x: 657, startPoint y: 304, endPoint x: 653, endPoint y: 292, distance: 13.1
drag, startPoint x: 682, startPoint y: 360, endPoint x: 738, endPoint y: 377, distance: 59.1
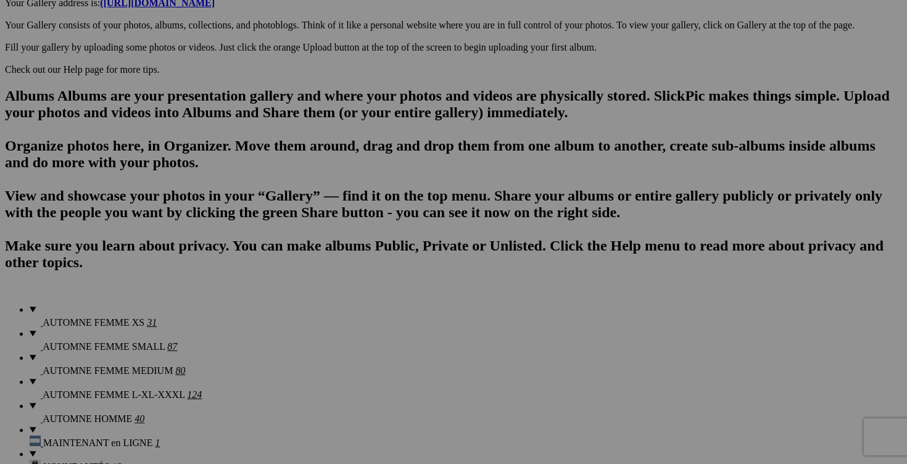
scroll to position [725, 0]
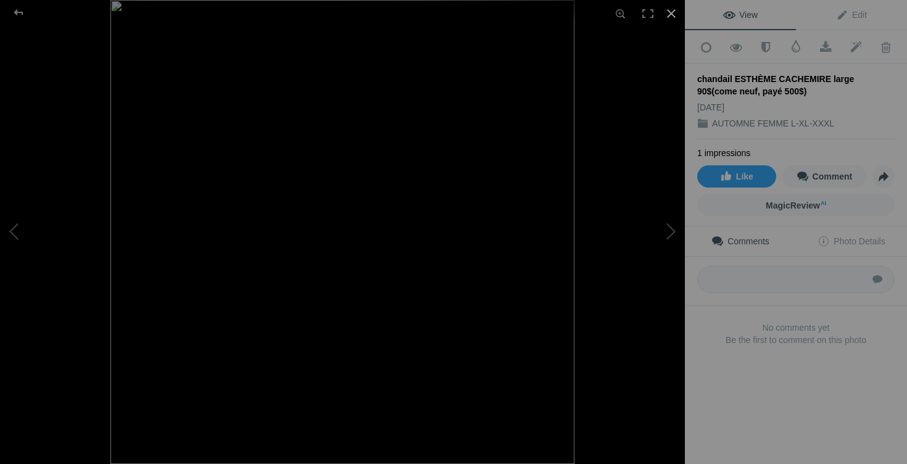
click at [671, 12] on div at bounding box center [671, 13] width 27 height 27
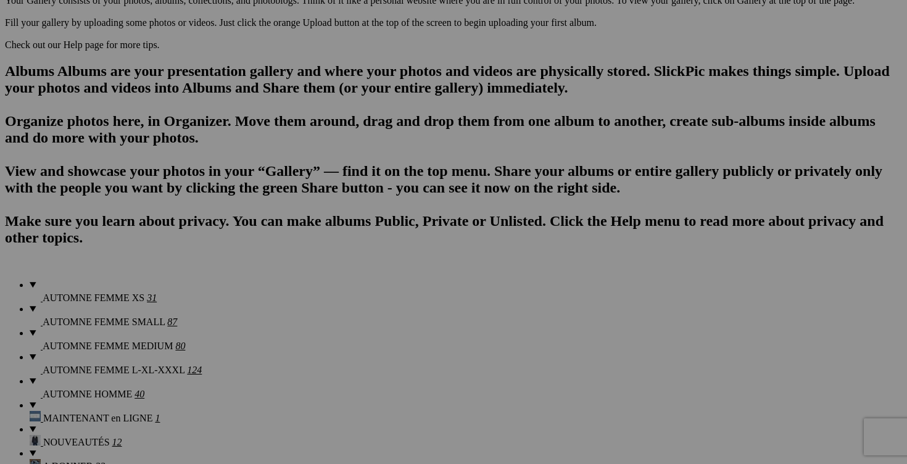
scroll to position [0, 112]
drag, startPoint x: 780, startPoint y: 318, endPoint x: 838, endPoint y: 322, distance: 58.1
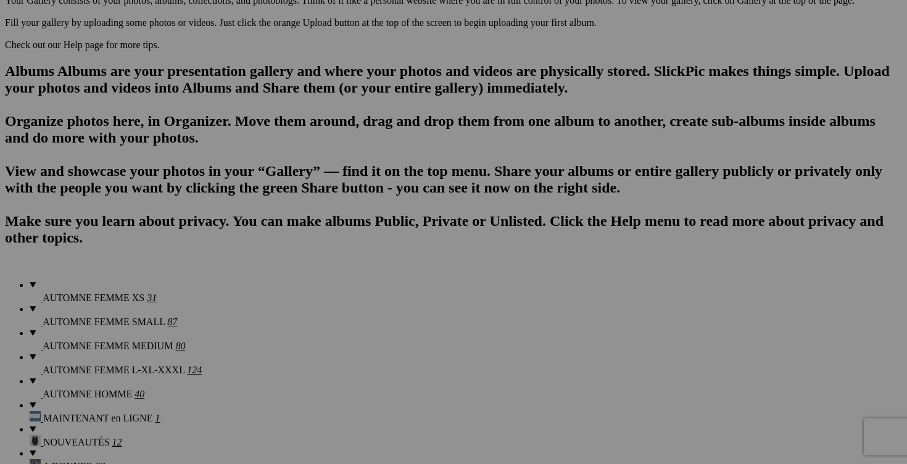
type input "chandail ESTHÈME CACHEMIRE large 60$(come neuf, payé 500$)"
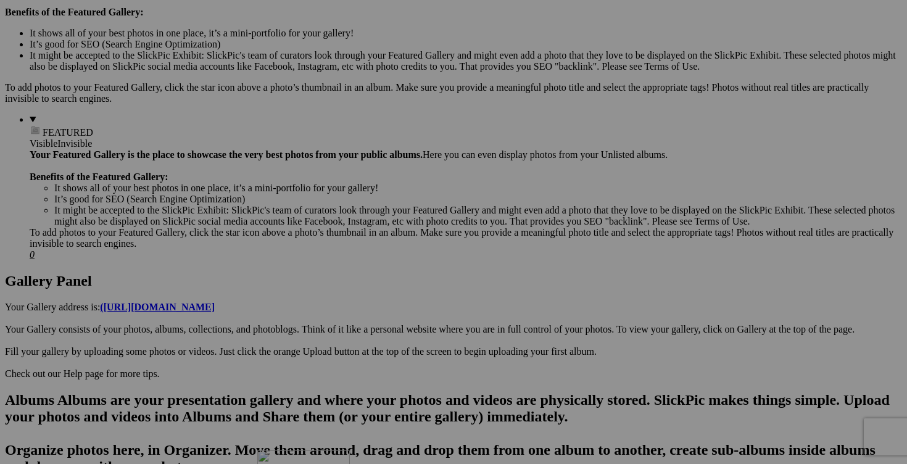
scroll to position [394, 0]
drag, startPoint x: 780, startPoint y: 271, endPoint x: 353, endPoint y: 262, distance: 426.3
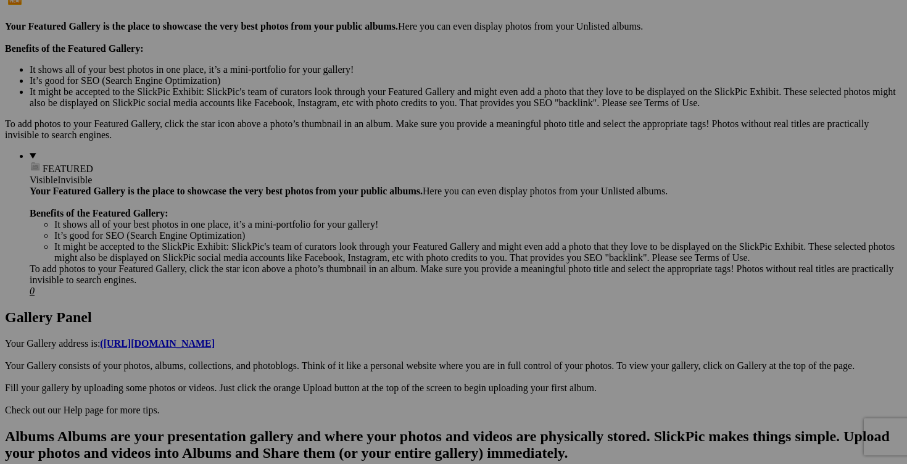
scroll to position [353, 0]
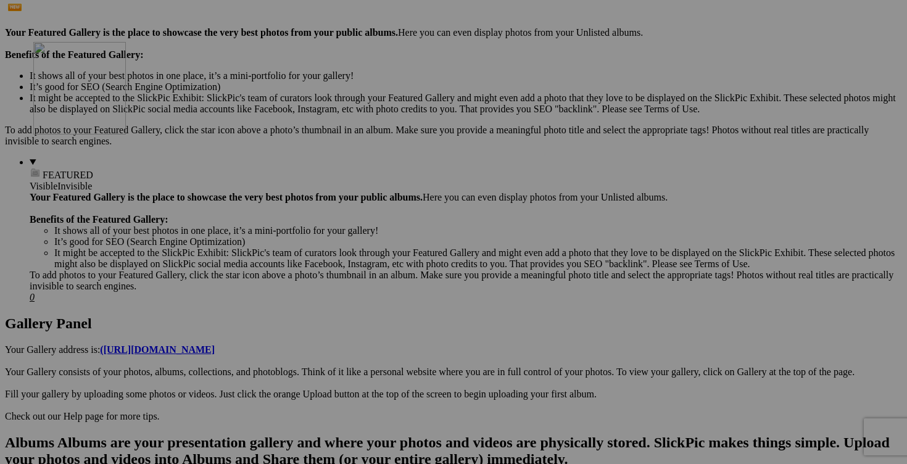
drag, startPoint x: 344, startPoint y: 300, endPoint x: 211, endPoint y: 149, distance: 200.6
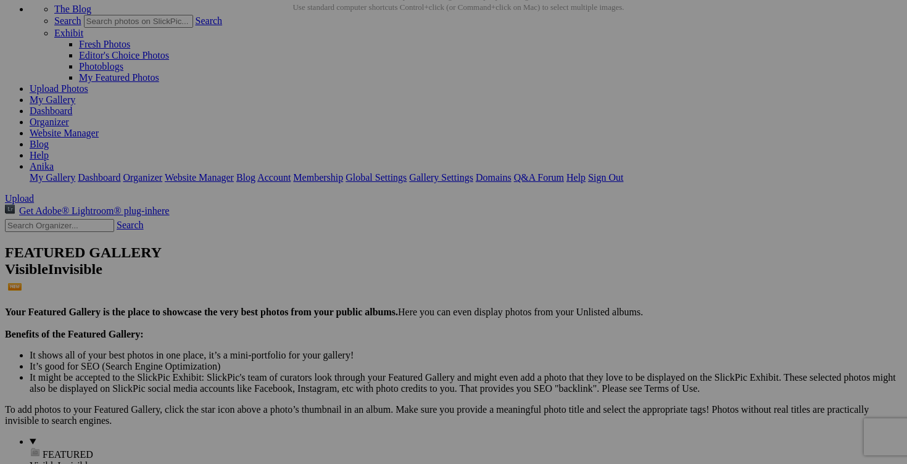
scroll to position [98, 0]
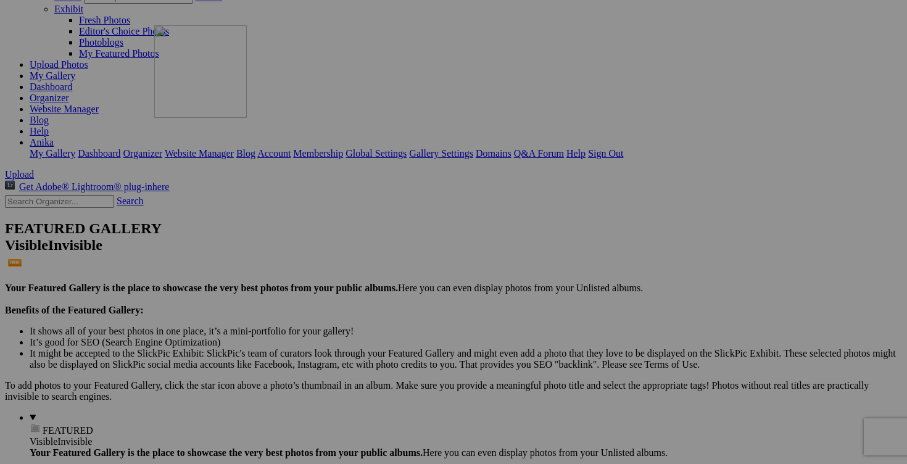
drag, startPoint x: 359, startPoint y: 427, endPoint x: 331, endPoint y: 134, distance: 294.3
drag, startPoint x: 456, startPoint y: 99, endPoint x: 302, endPoint y: 376, distance: 317.5
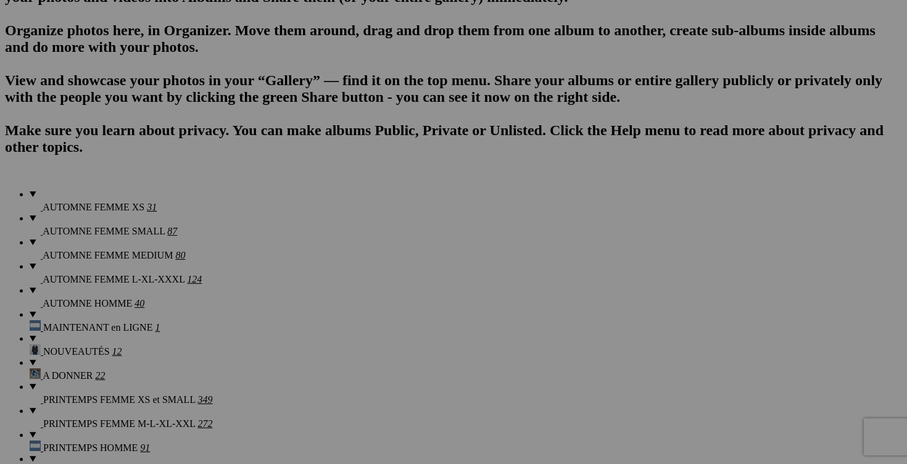
scroll to position [863, 0]
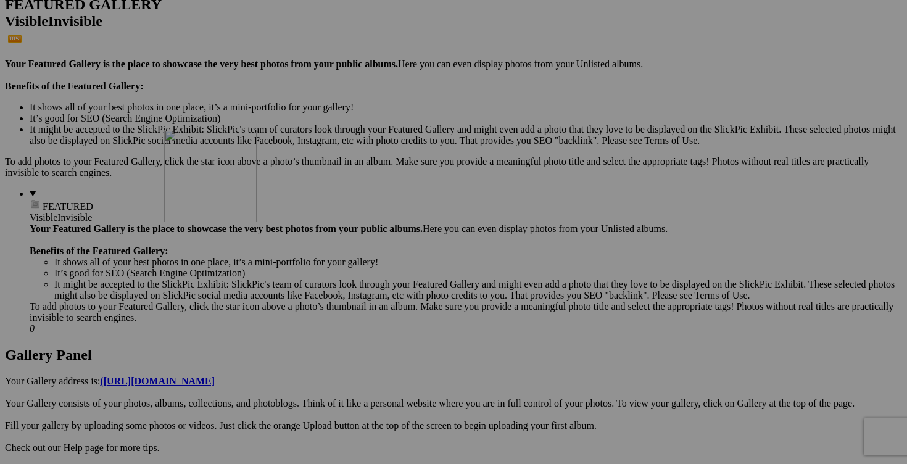
drag, startPoint x: 215, startPoint y: 281, endPoint x: 342, endPoint y: 237, distance: 134.6
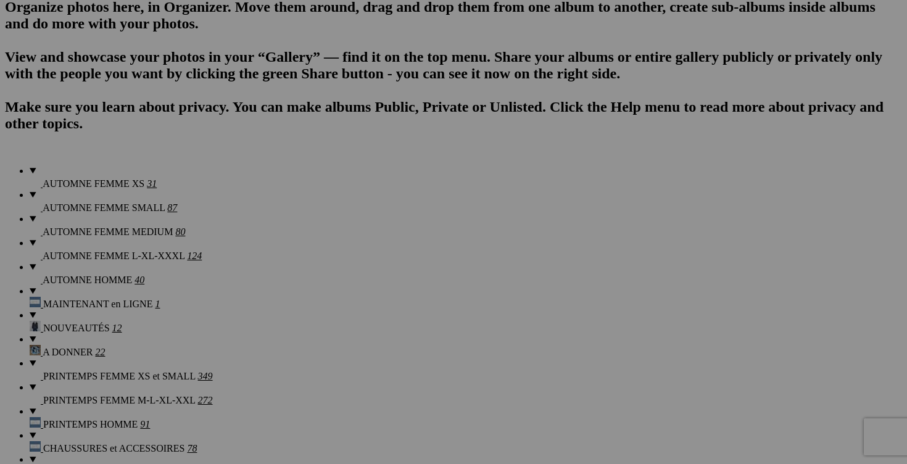
scroll to position [868, 0]
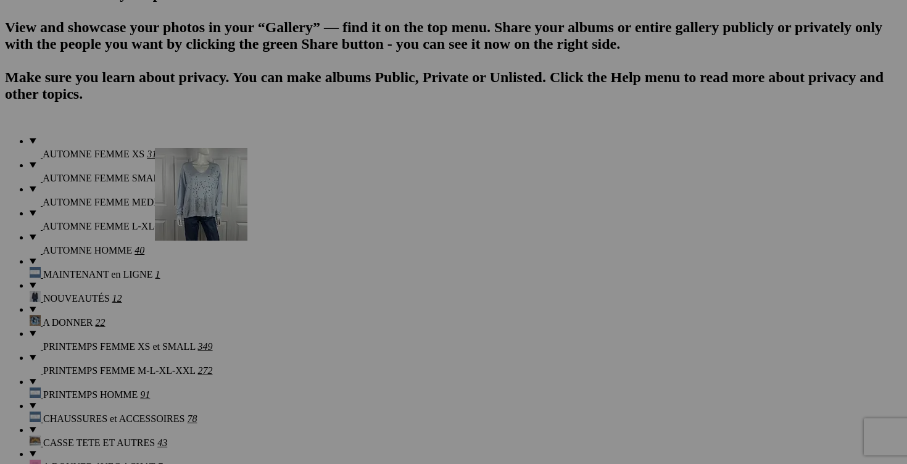
drag, startPoint x: 459, startPoint y: 274, endPoint x: 327, endPoint y: 249, distance: 134.3
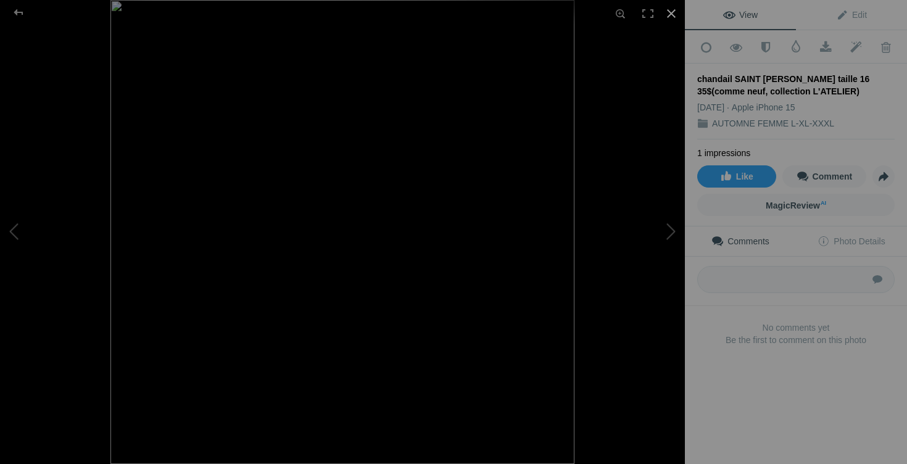
click at [670, 13] on div at bounding box center [671, 13] width 27 height 27
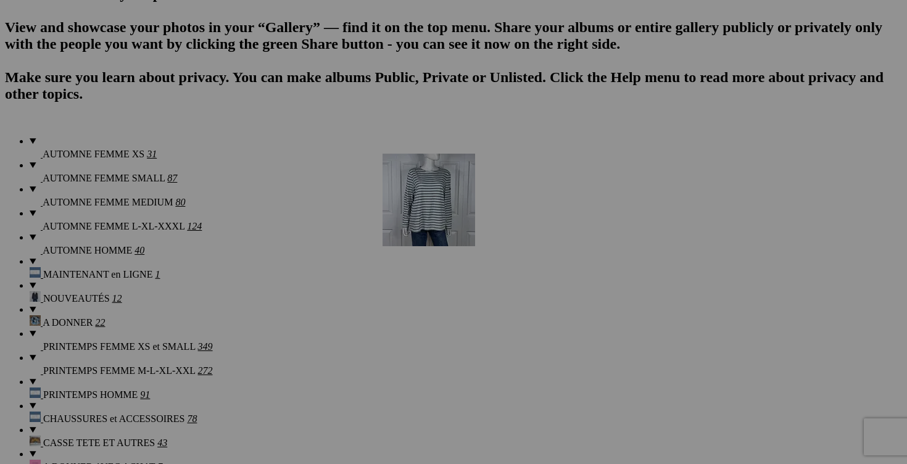
drag, startPoint x: 672, startPoint y: 283, endPoint x: 544, endPoint y: 248, distance: 133.0
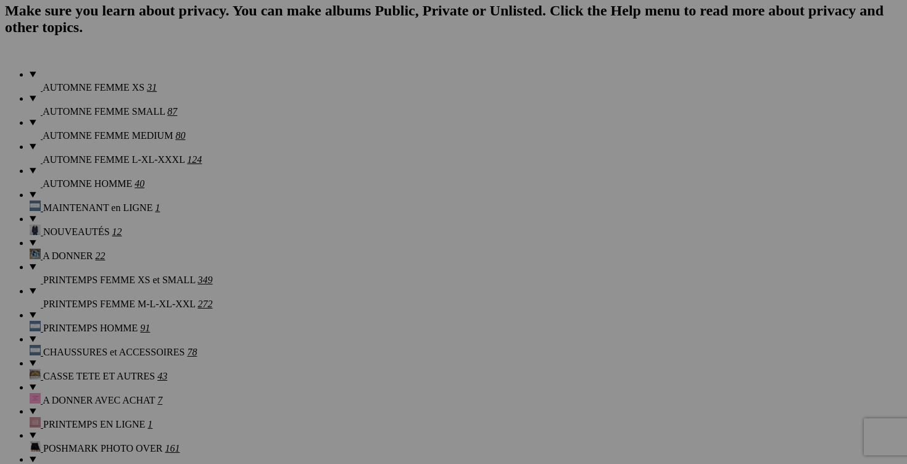
scroll to position [961, 0]
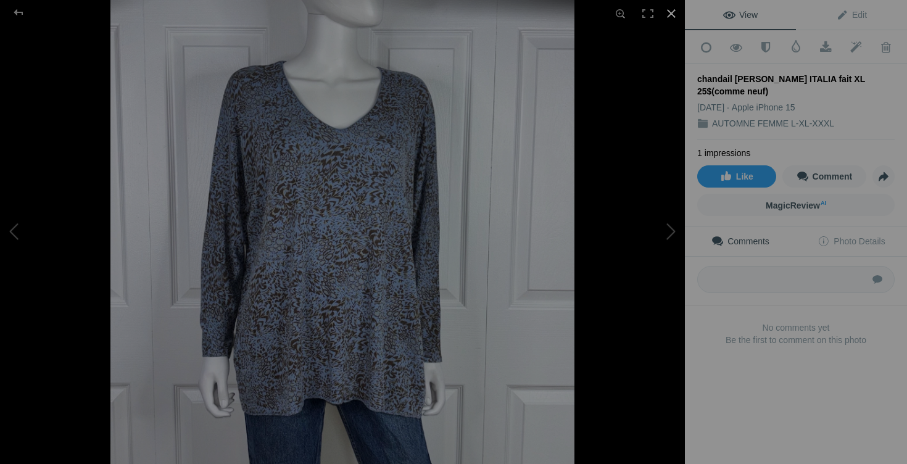
click at [674, 16] on div at bounding box center [671, 13] width 27 height 27
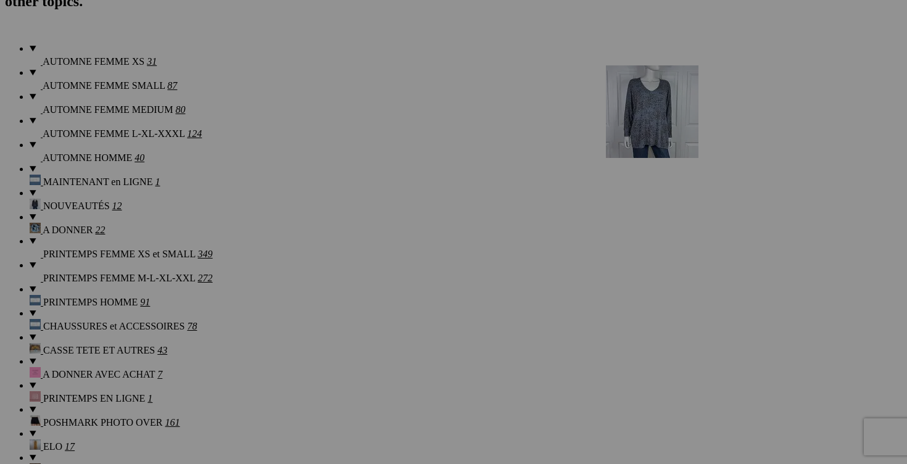
drag, startPoint x: 236, startPoint y: 333, endPoint x: 773, endPoint y: 170, distance: 561.4
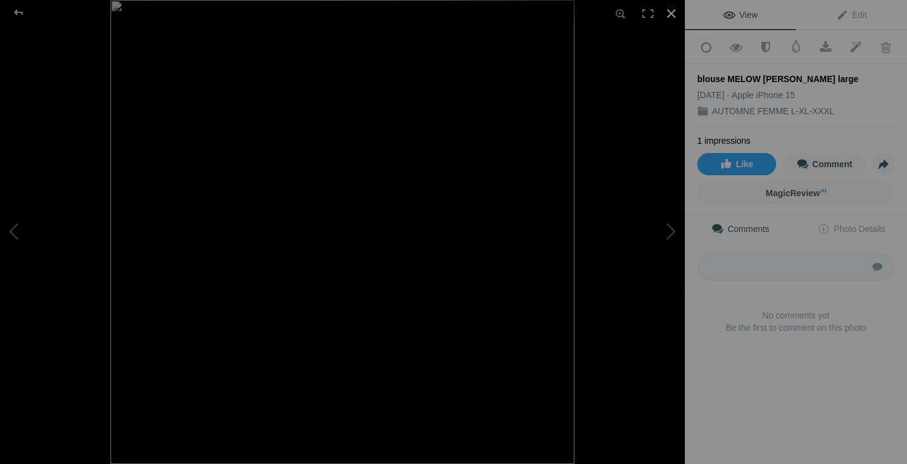
click at [672, 15] on div at bounding box center [671, 13] width 27 height 27
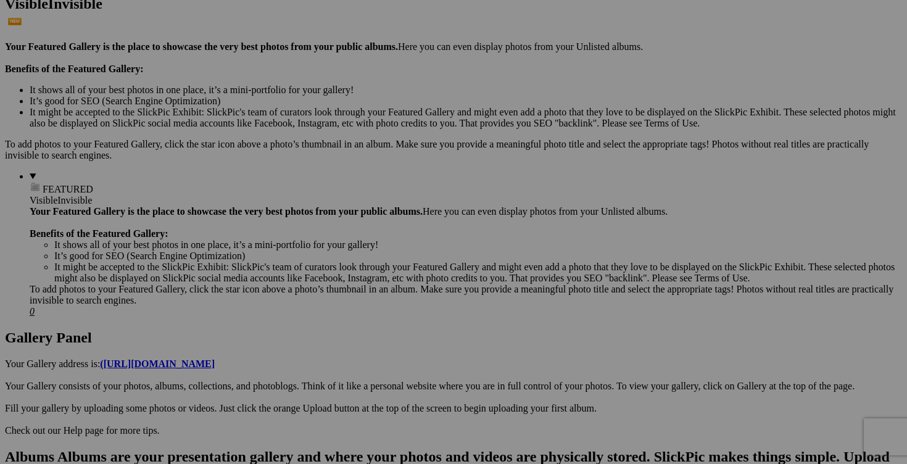
scroll to position [337, 0]
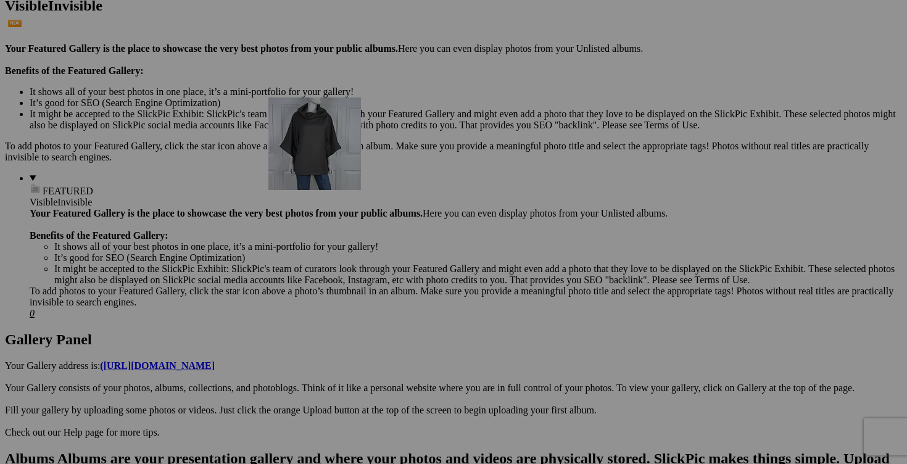
drag, startPoint x: 462, startPoint y: 316, endPoint x: 444, endPoint y: 200, distance: 117.4
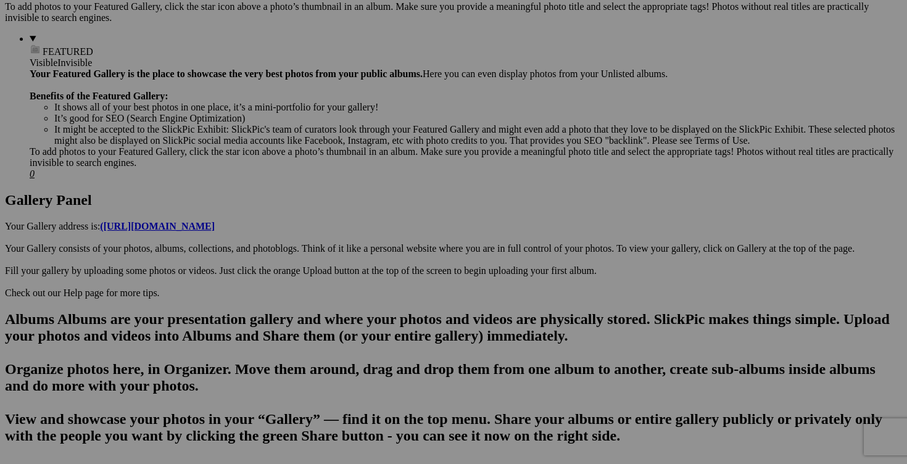
scroll to position [469, 0]
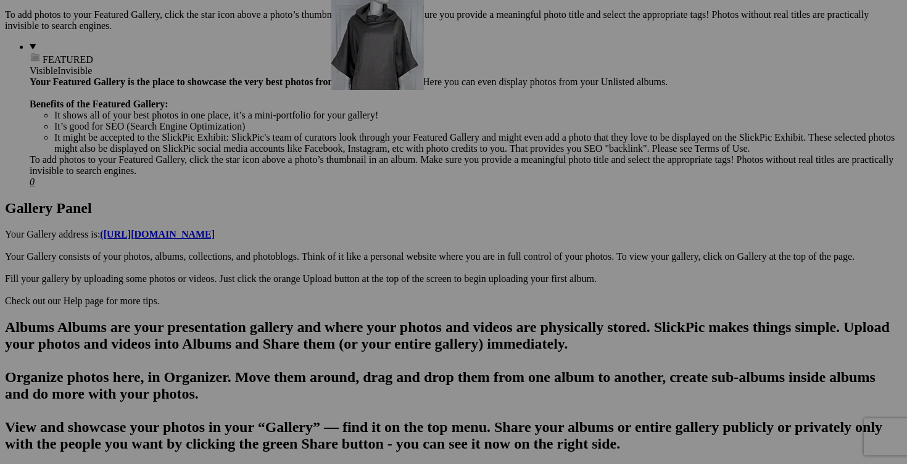
drag, startPoint x: 448, startPoint y: 252, endPoint x: 509, endPoint y: 105, distance: 159.6
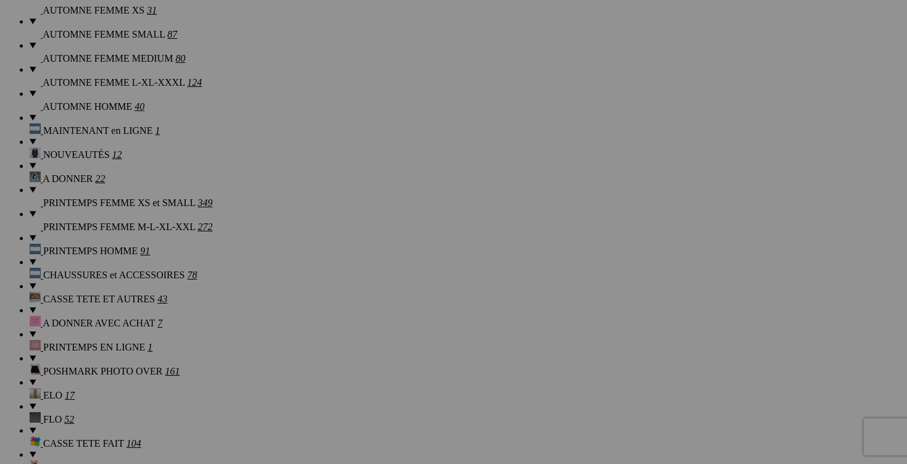
scroll to position [1081, 0]
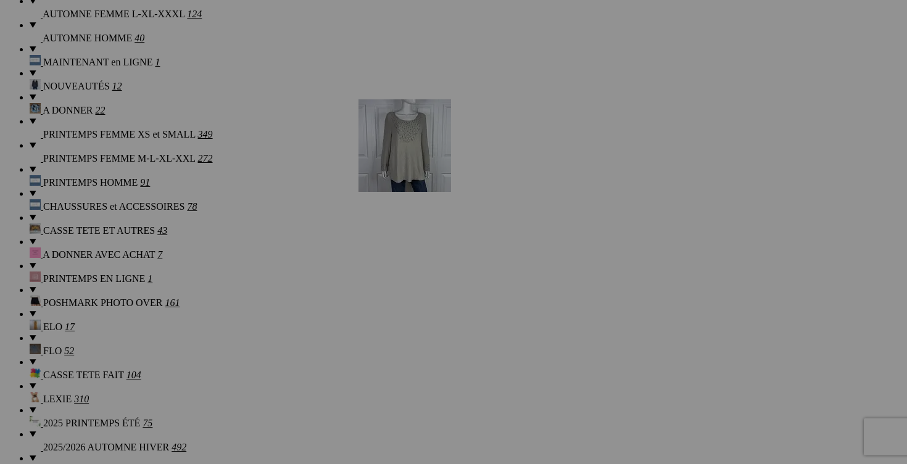
drag, startPoint x: 662, startPoint y: 228, endPoint x: 536, endPoint y: 206, distance: 128.4
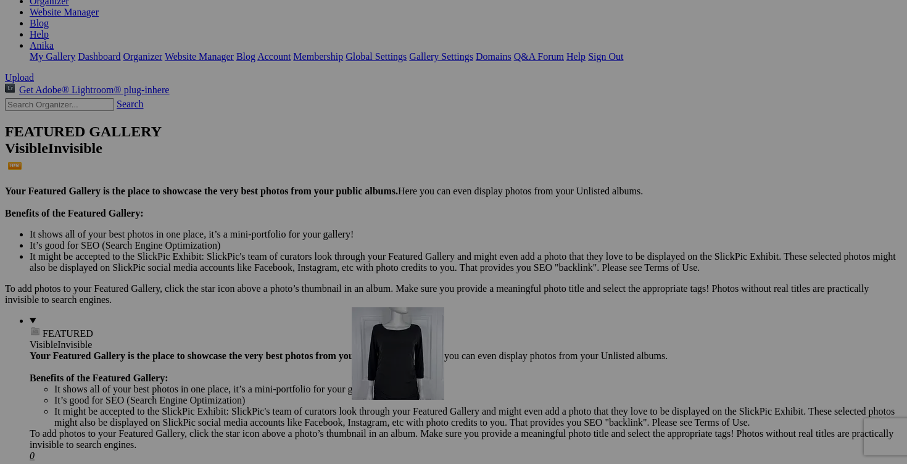
scroll to position [200, 0]
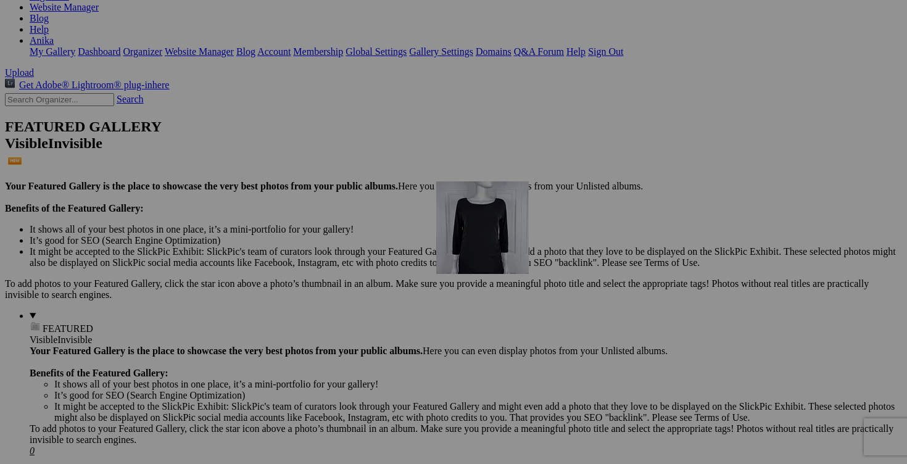
drag, startPoint x: 777, startPoint y: 216, endPoint x: 614, endPoint y: 288, distance: 178.1
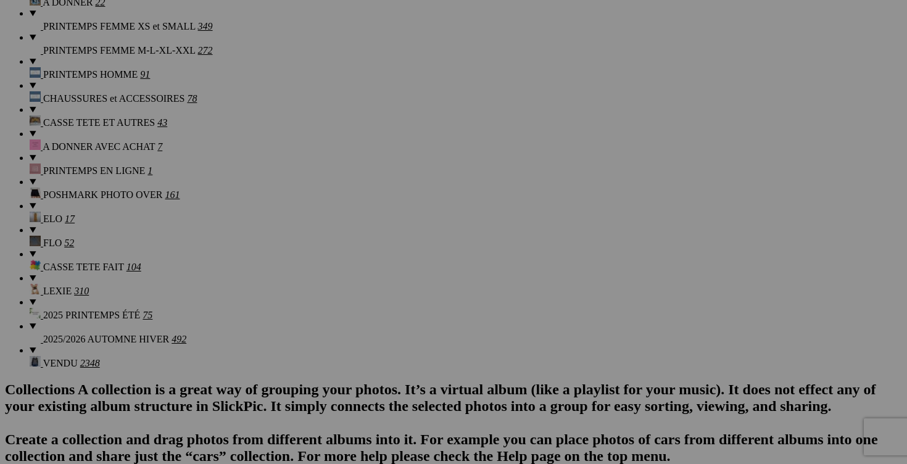
scroll to position [1236, 0]
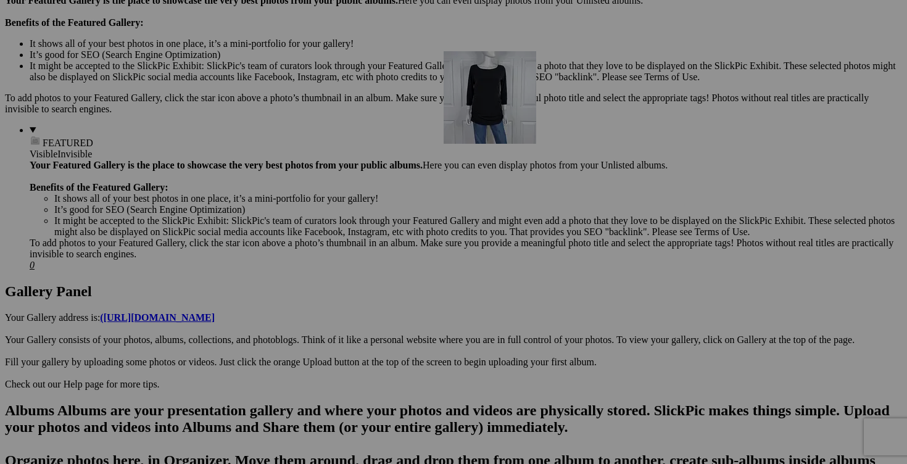
drag, startPoint x: 241, startPoint y: 210, endPoint x: 621, endPoint y: 158, distance: 383.6
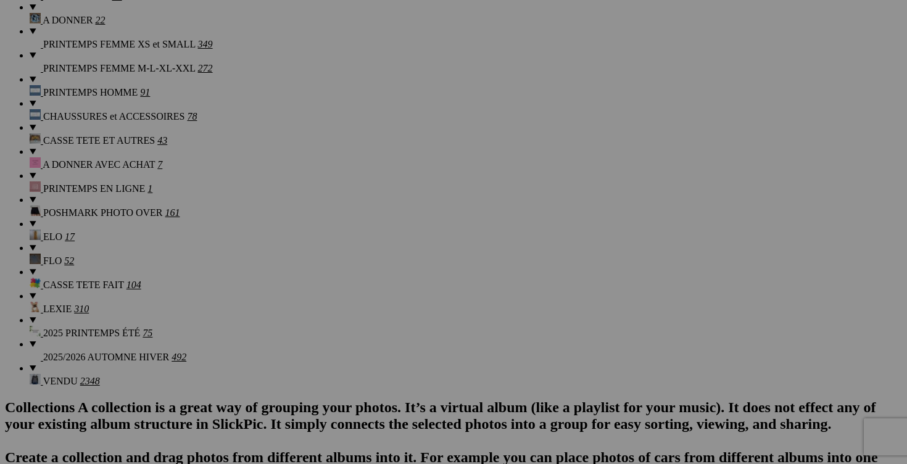
scroll to position [1173, 0]
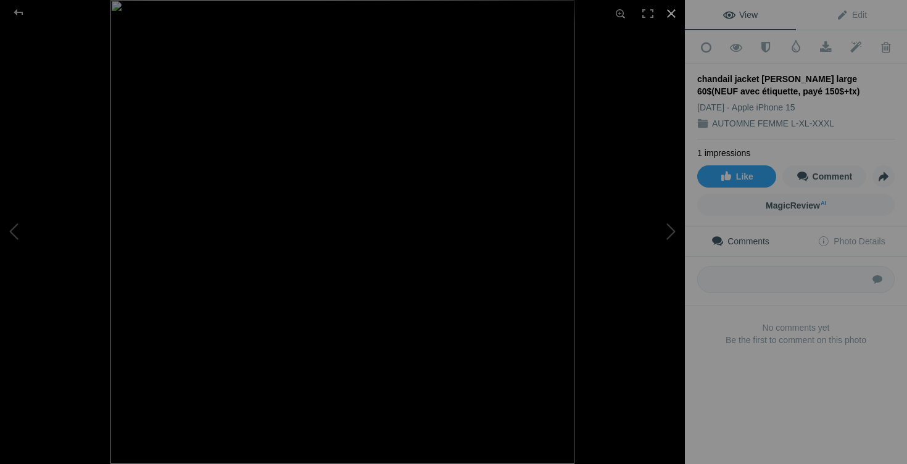
click at [675, 17] on div at bounding box center [671, 13] width 27 height 27
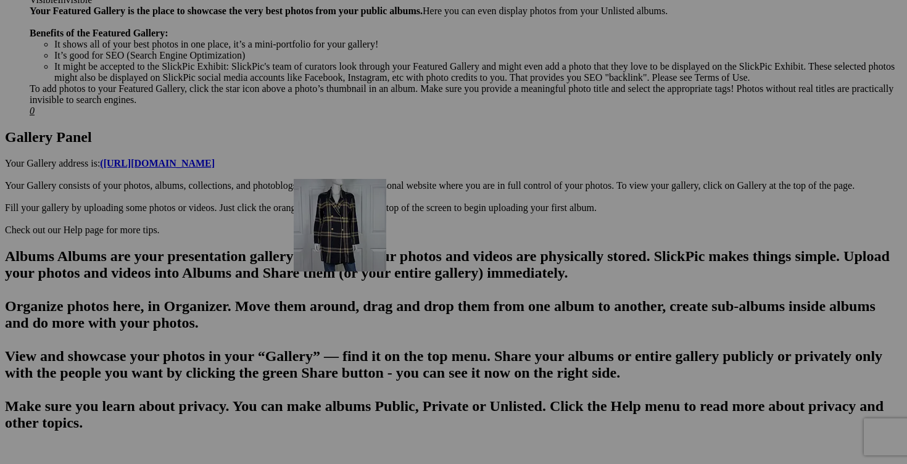
scroll to position [521, 0]
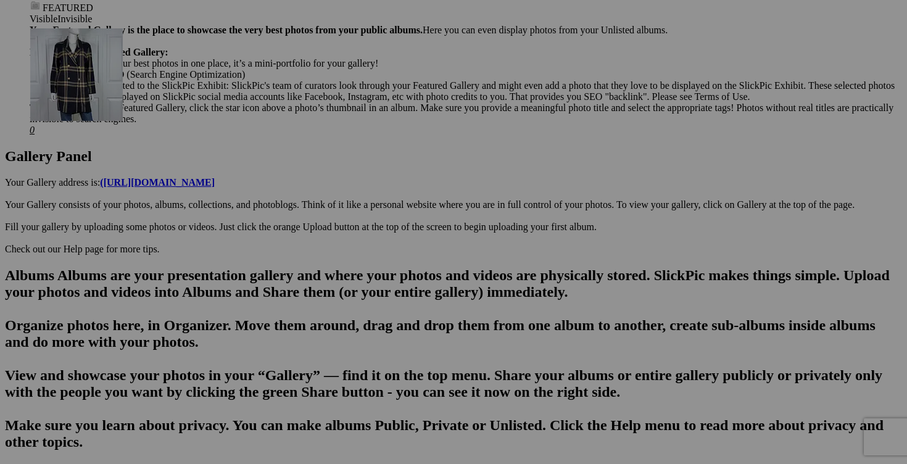
drag, startPoint x: 464, startPoint y: 297, endPoint x: 204, endPoint y: 130, distance: 309.9
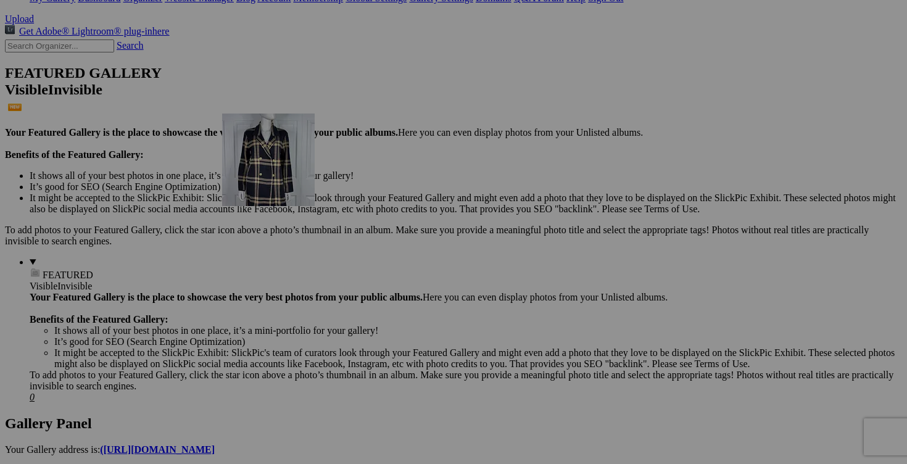
scroll to position [272, 0]
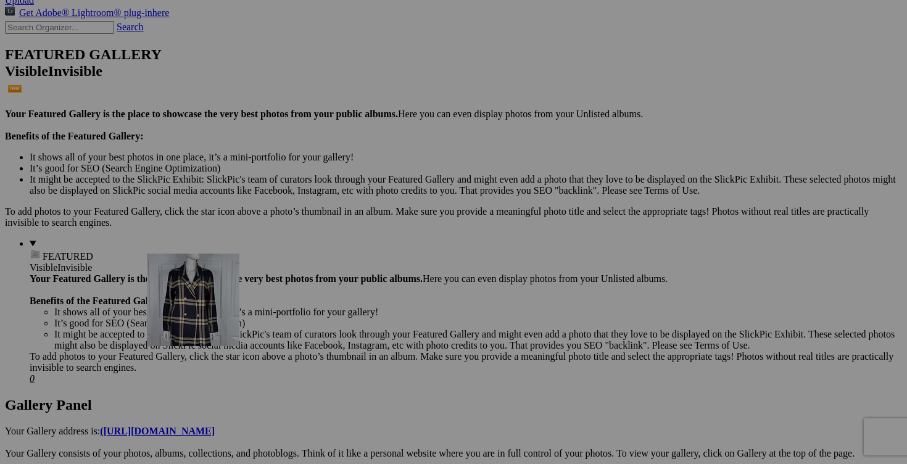
drag, startPoint x: 451, startPoint y: 361, endPoint x: 324, endPoint y: 360, distance: 127.1
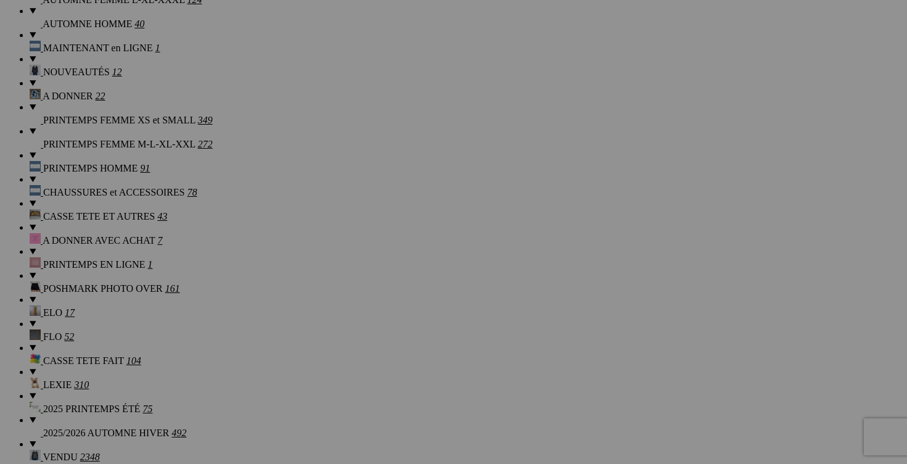
scroll to position [1101, 0]
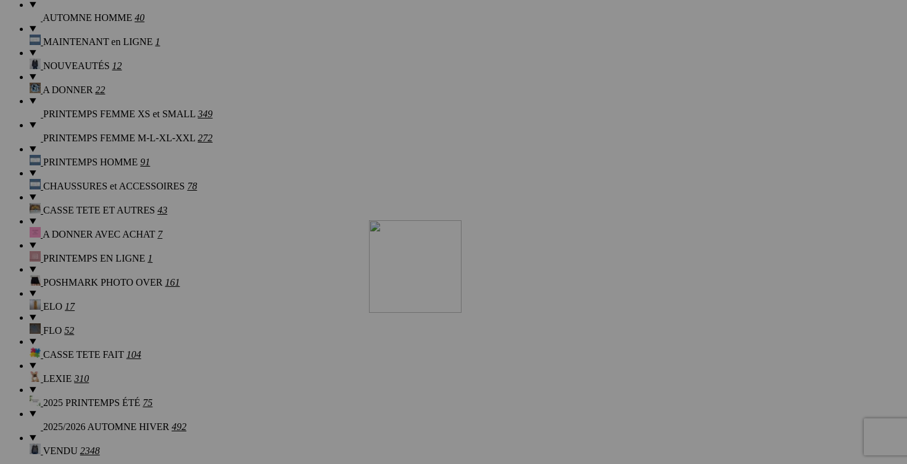
drag, startPoint x: 682, startPoint y: 349, endPoint x: 547, endPoint y: 328, distance: 136.8
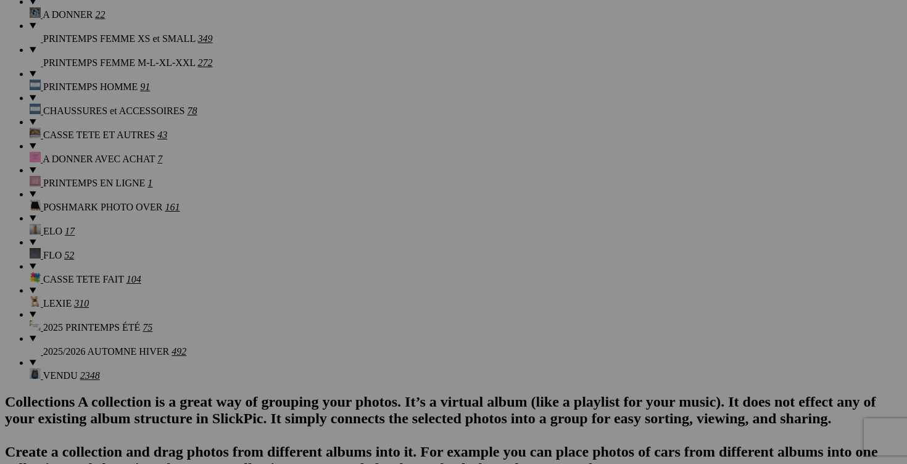
scroll to position [1315, 0]
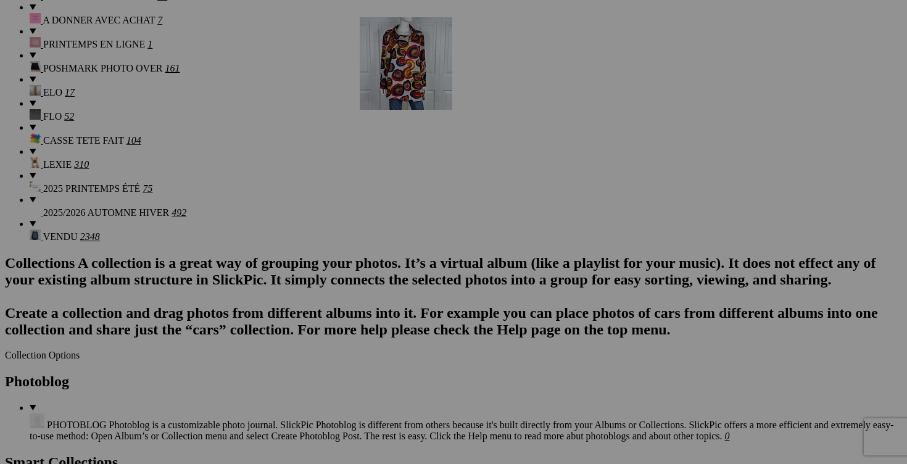
drag, startPoint x: 236, startPoint y: 286, endPoint x: 535, endPoint y: 122, distance: 340.7
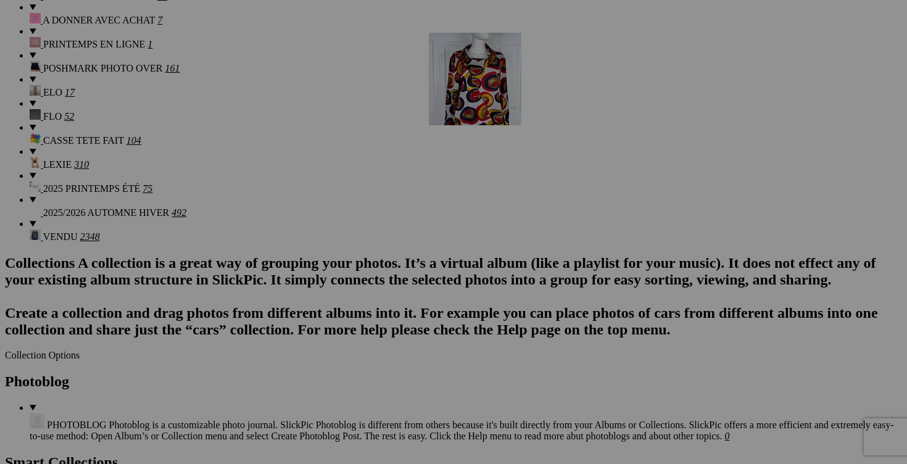
drag, startPoint x: 233, startPoint y: 310, endPoint x: 606, endPoint y: 139, distance: 410.7
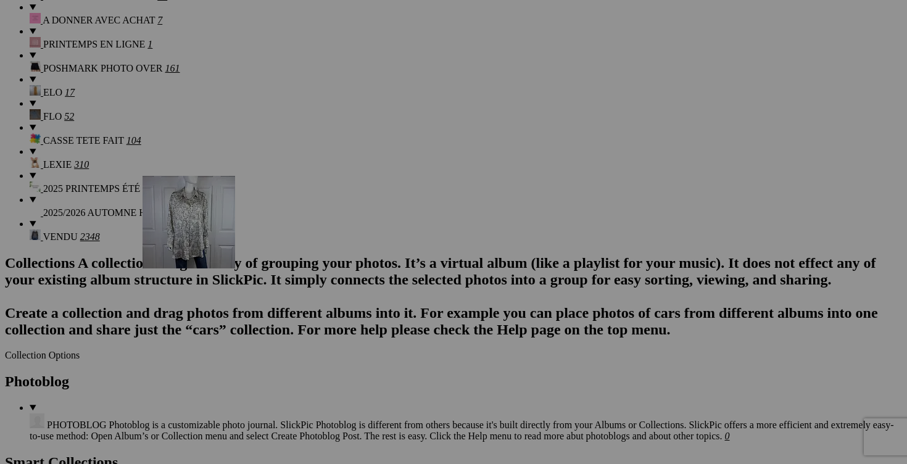
drag, startPoint x: 474, startPoint y: 286, endPoint x: 319, endPoint y: 276, distance: 155.8
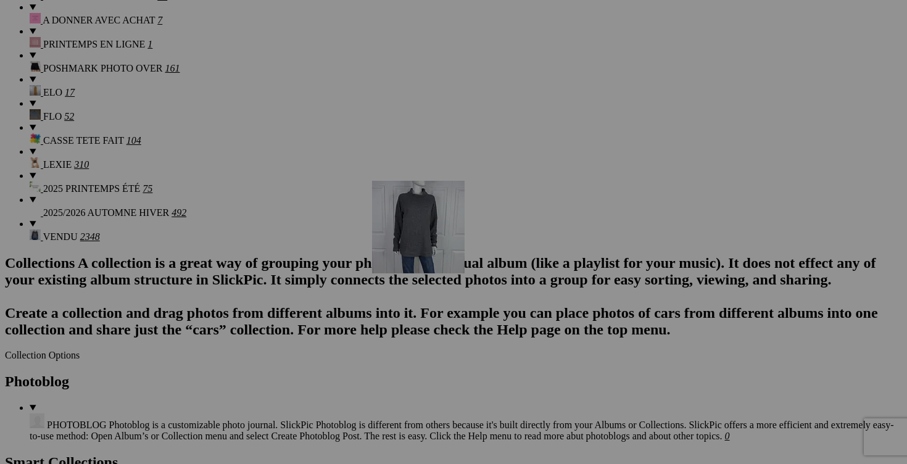
drag, startPoint x: 654, startPoint y: 297, endPoint x: 542, endPoint y: 279, distance: 113.7
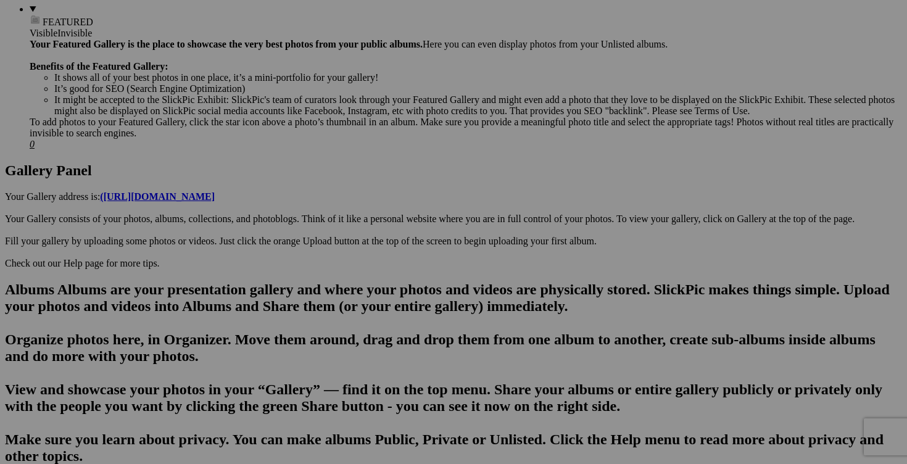
scroll to position [497, 0]
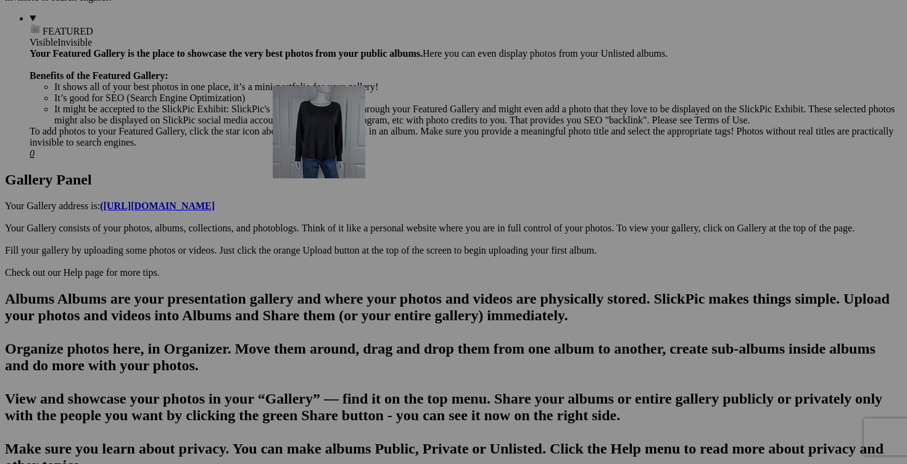
drag, startPoint x: 242, startPoint y: 334, endPoint x: 448, endPoint y: 192, distance: 250.7
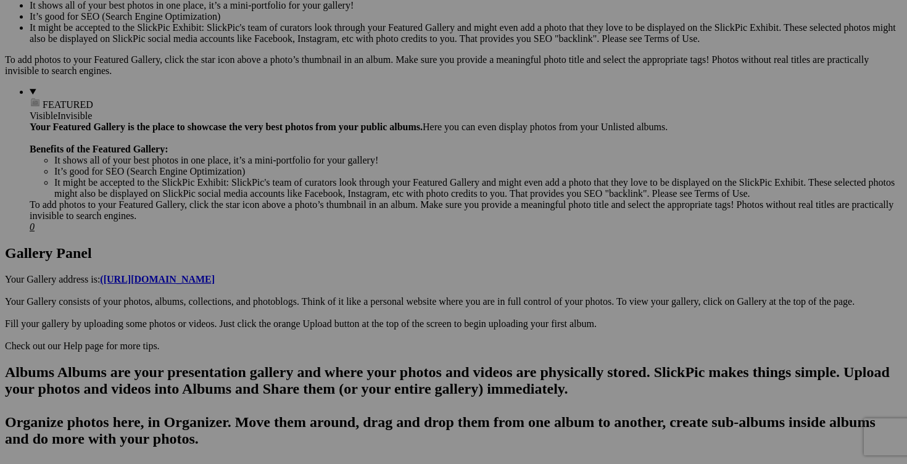
scroll to position [421, 0]
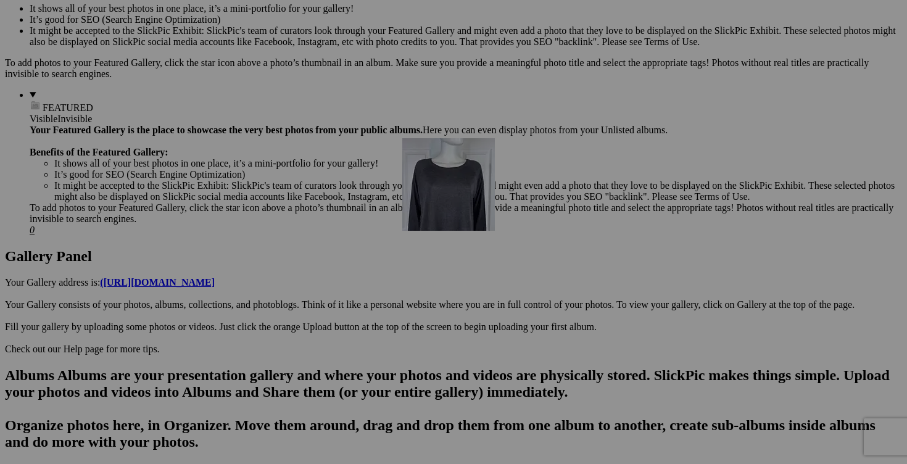
drag, startPoint x: 229, startPoint y: 257, endPoint x: 565, endPoint y: 241, distance: 335.9
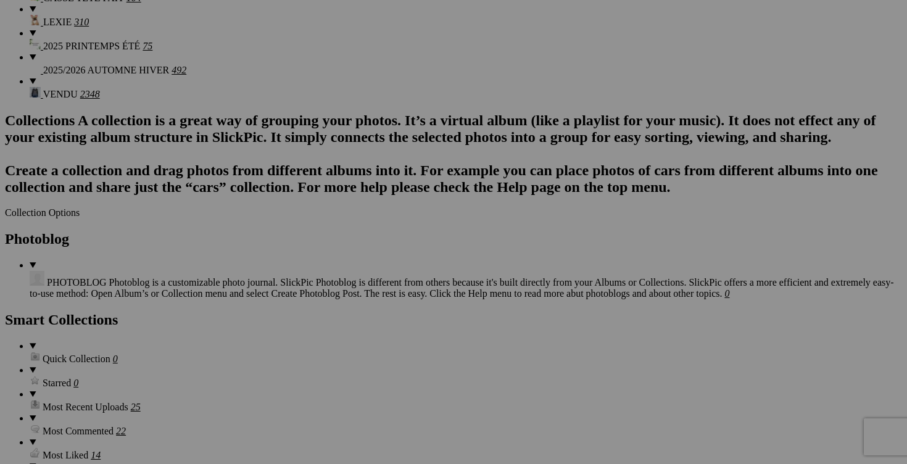
scroll to position [1459, 0]
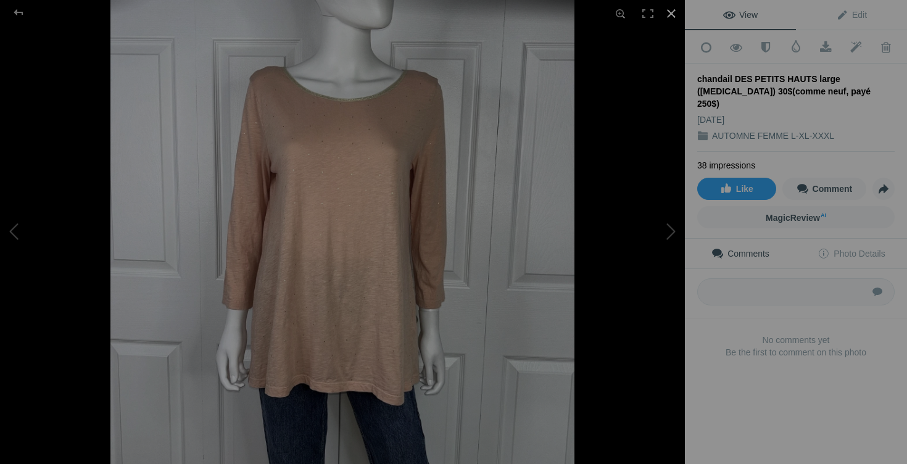
click at [672, 17] on div at bounding box center [671, 13] width 27 height 27
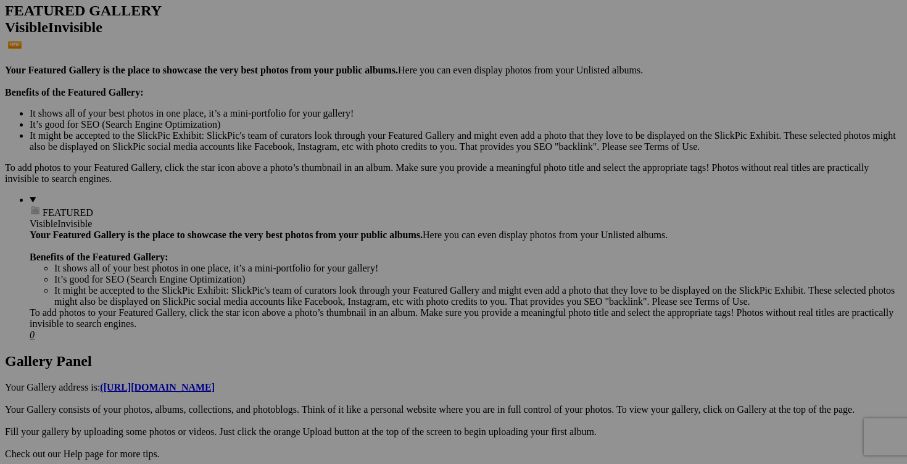
scroll to position [307, 0]
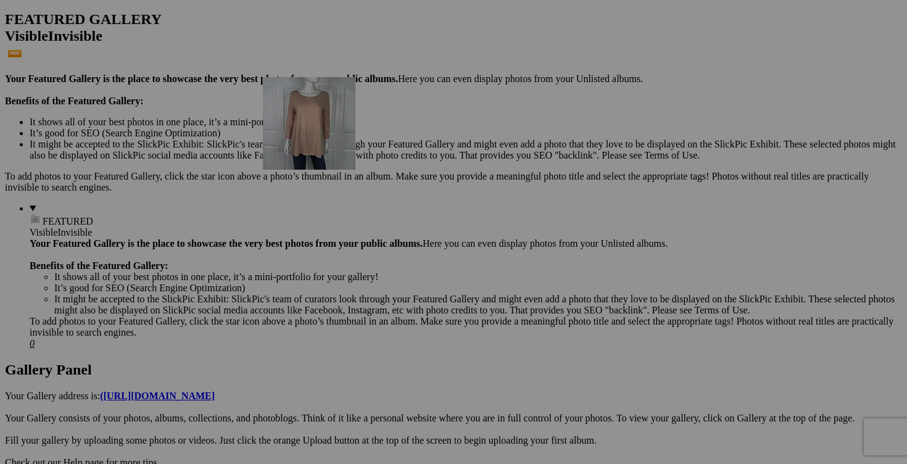
drag, startPoint x: 348, startPoint y: 318, endPoint x: 438, endPoint y: 184, distance: 161.3
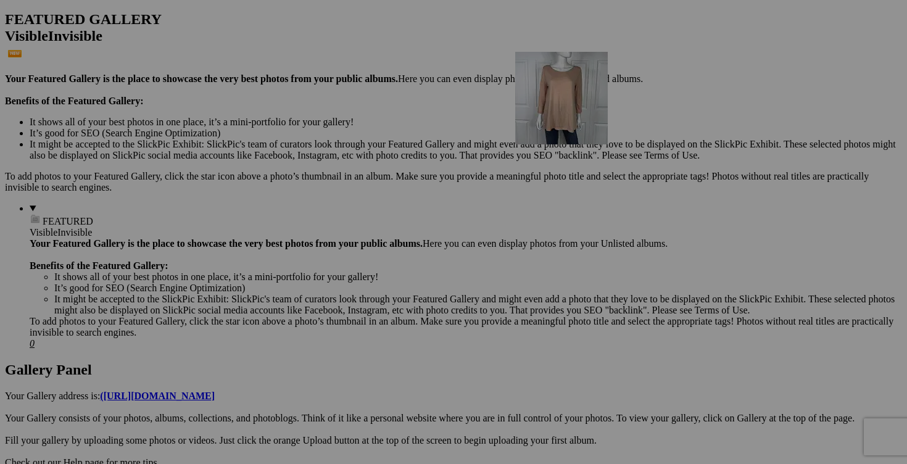
drag, startPoint x: 438, startPoint y: 185, endPoint x: 692, endPoint y: 159, distance: 255.5
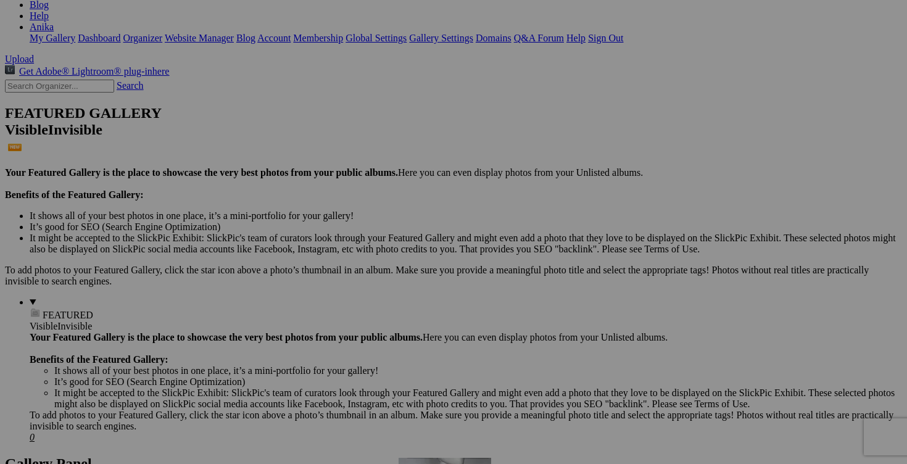
scroll to position [192, 0]
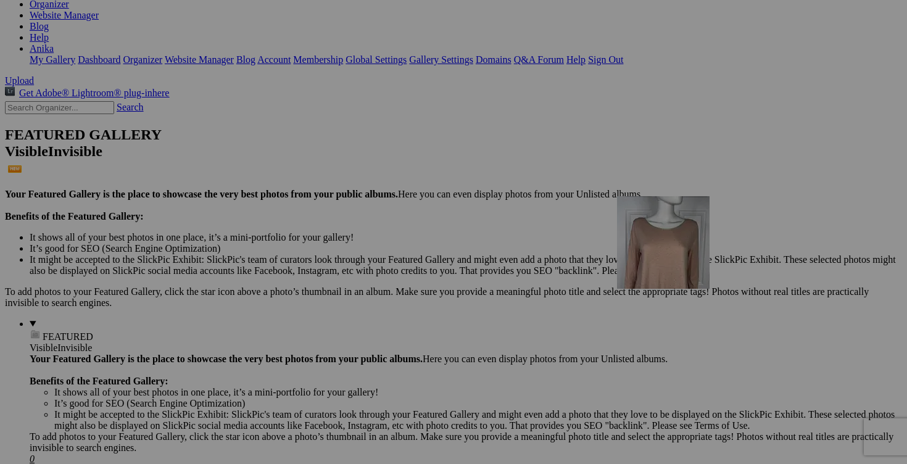
drag, startPoint x: 446, startPoint y: 175, endPoint x: 794, endPoint y: 303, distance: 371.2
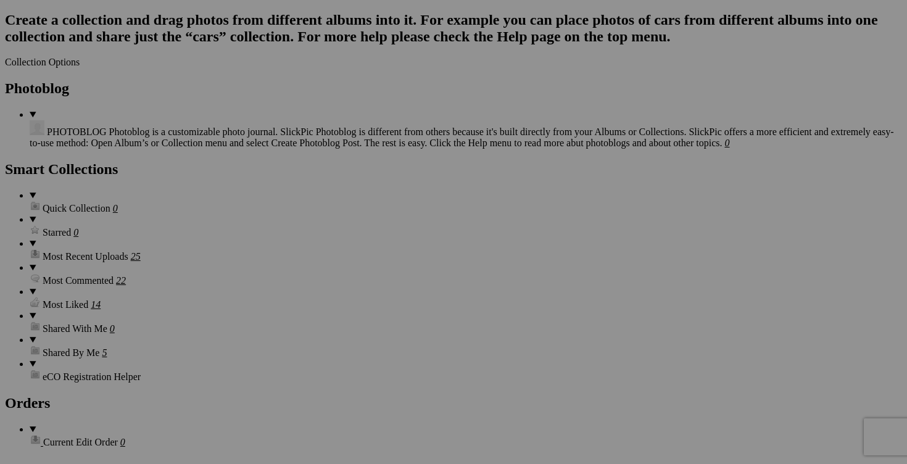
scroll to position [1606, 0]
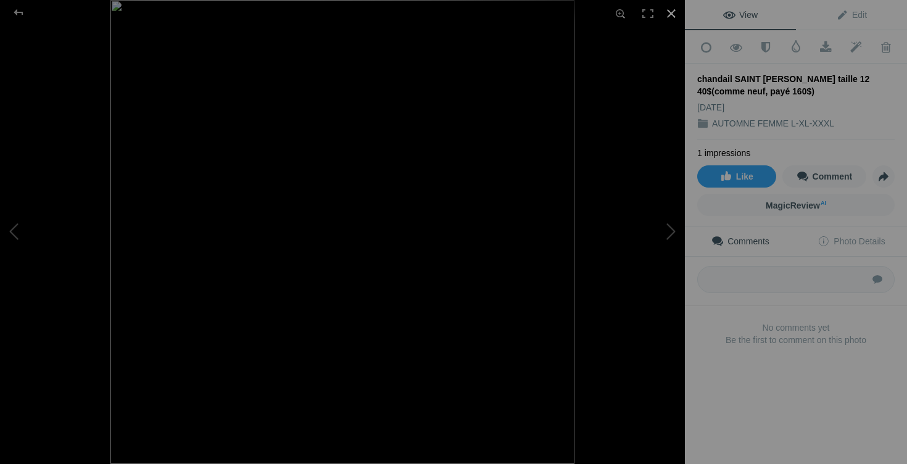
click at [671, 11] on div at bounding box center [671, 13] width 27 height 27
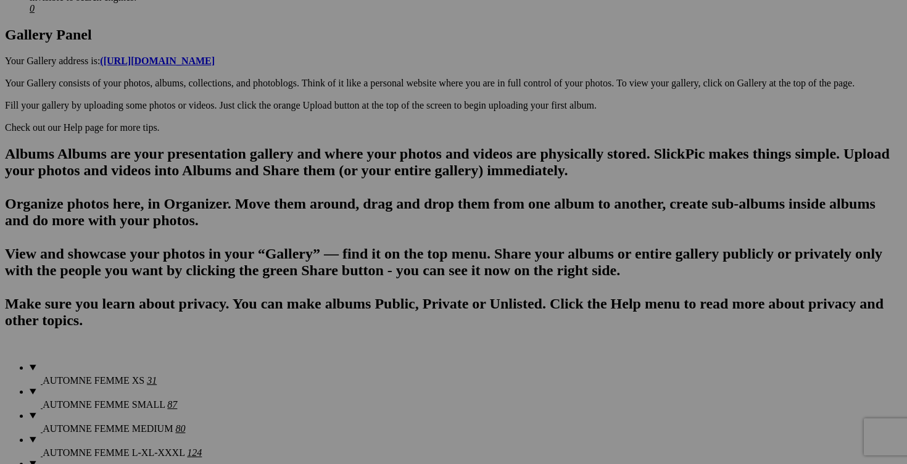
scroll to position [591, 0]
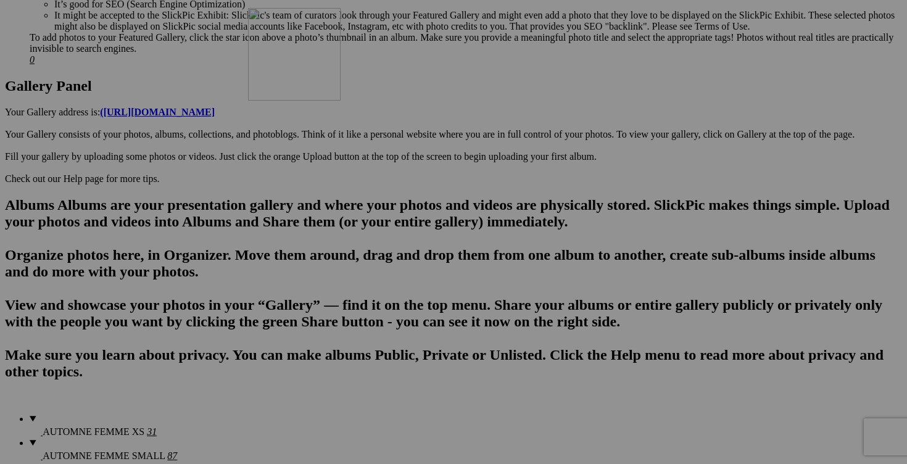
drag, startPoint x: 688, startPoint y: 181, endPoint x: 426, endPoint y: 115, distance: 270.9
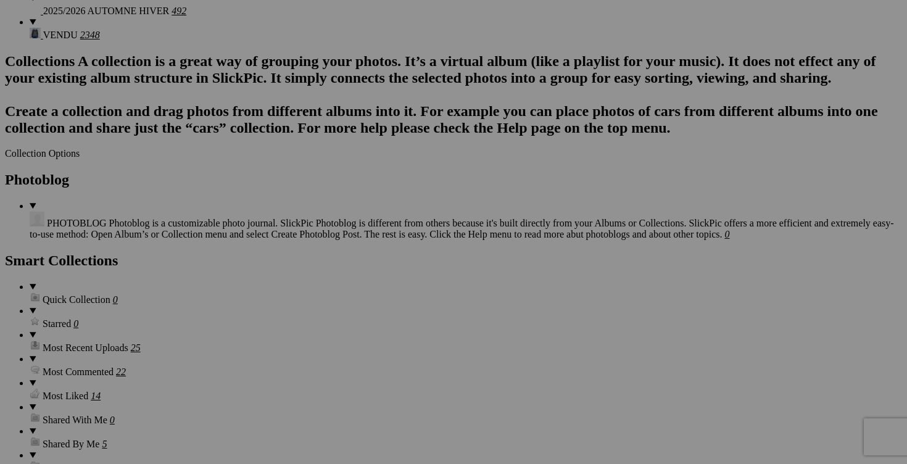
scroll to position [1524, 0]
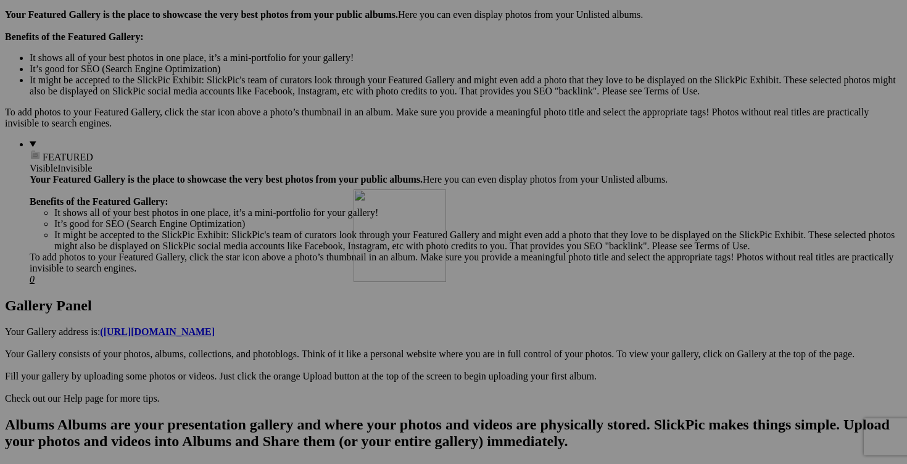
drag, startPoint x: 218, startPoint y: 426, endPoint x: 531, endPoint y: 297, distance: 339.1
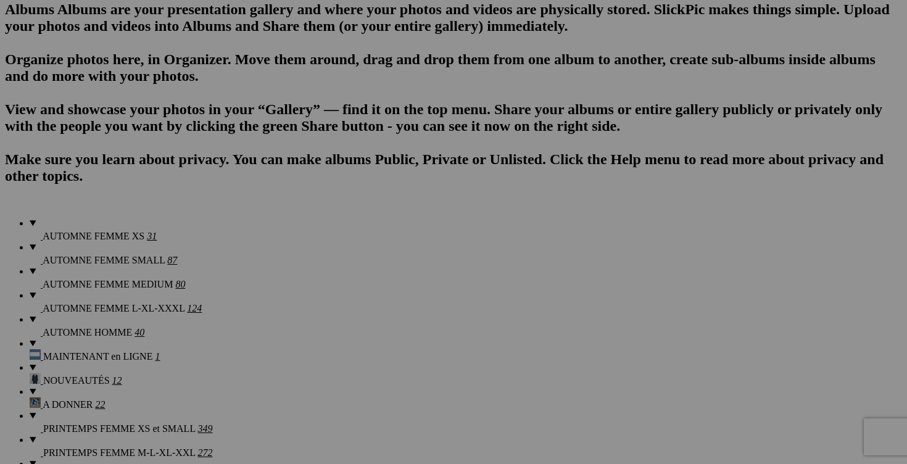
scroll to position [581, 0]
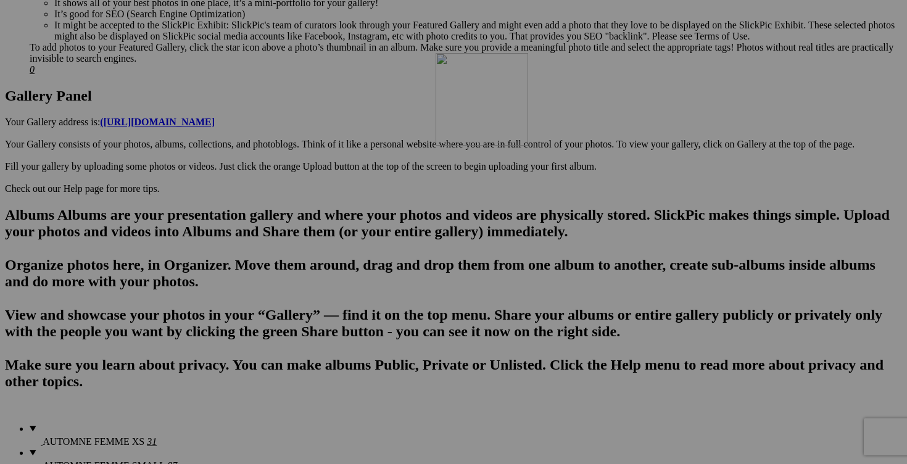
drag, startPoint x: 804, startPoint y: 192, endPoint x: 613, endPoint y: 159, distance: 194.1
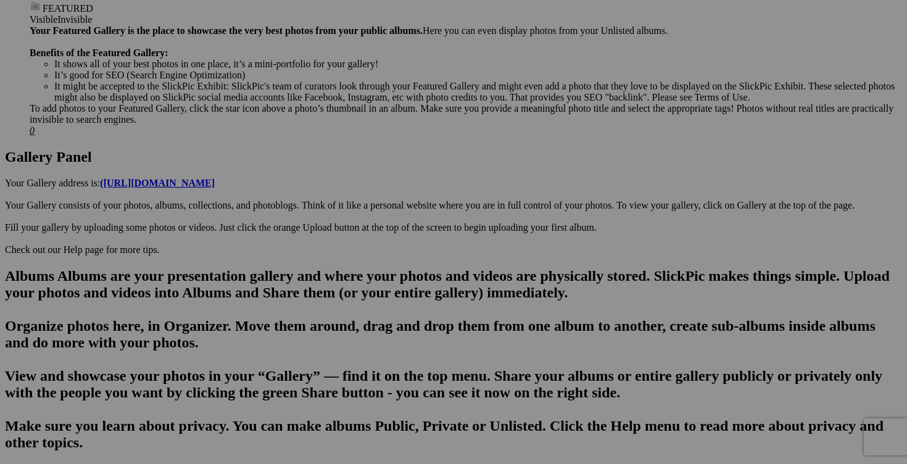
scroll to position [483, 0]
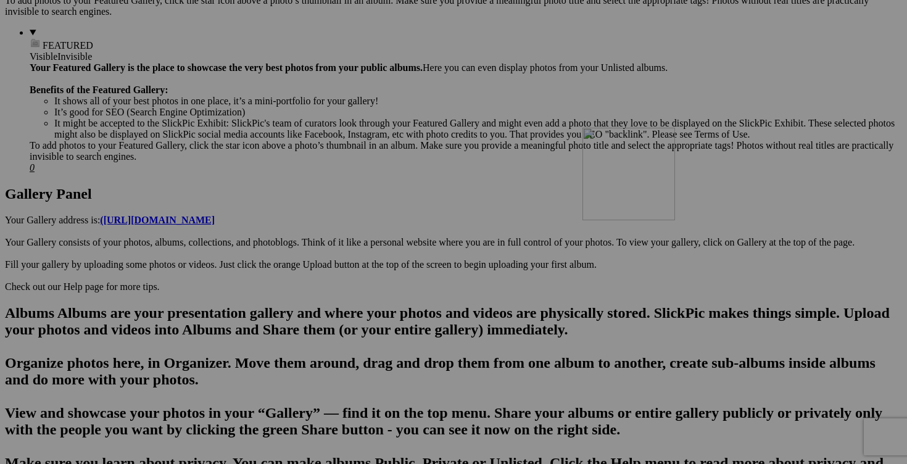
drag, startPoint x: 244, startPoint y: 308, endPoint x: 759, endPoint y: 235, distance: 520.9
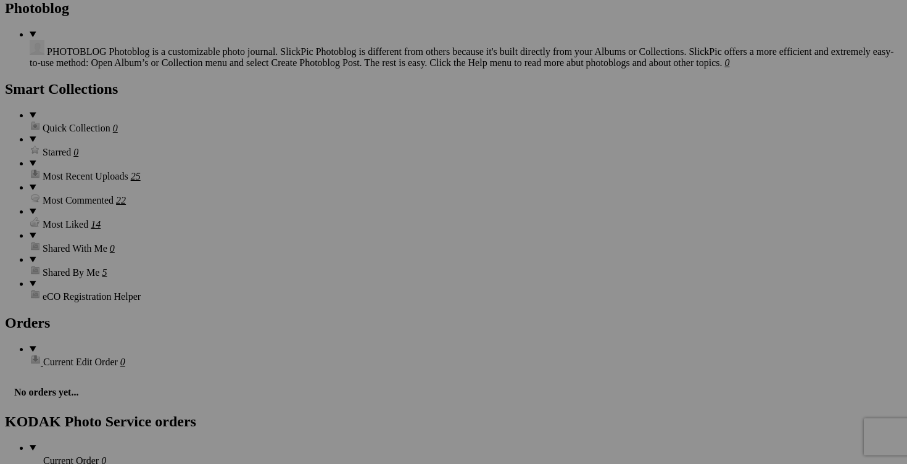
scroll to position [1706, 0]
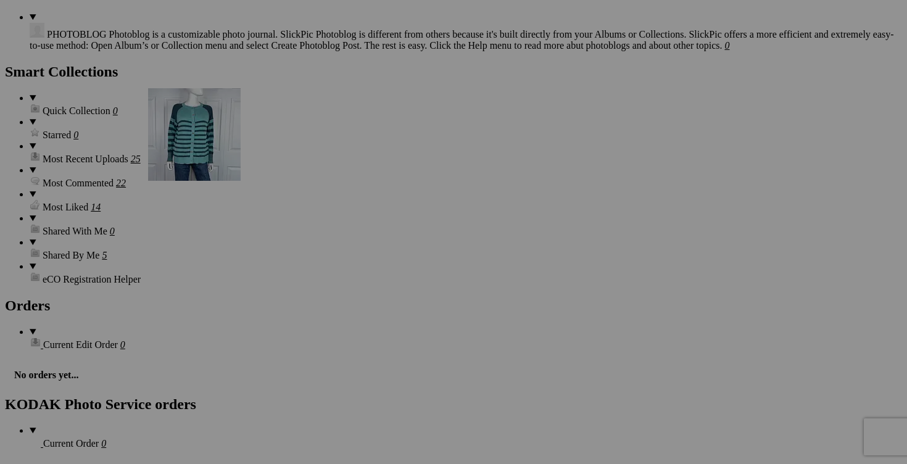
drag, startPoint x: 463, startPoint y: 202, endPoint x: 325, endPoint y: 195, distance: 138.4
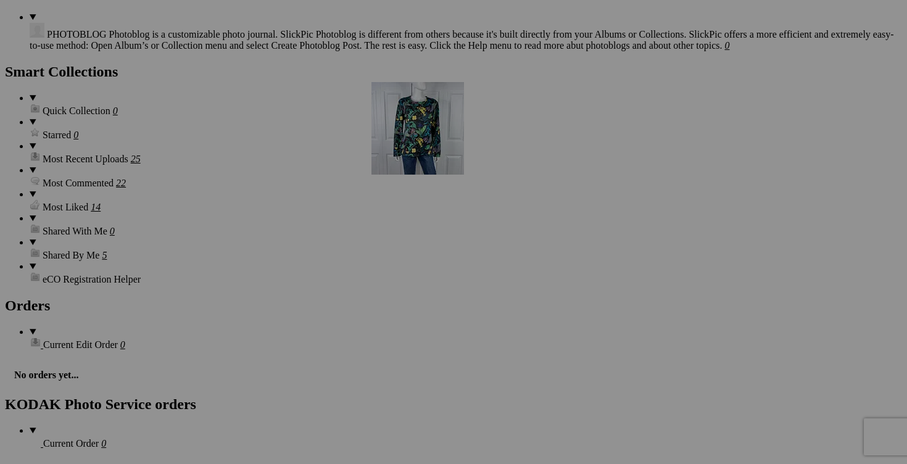
drag, startPoint x: 666, startPoint y: 213, endPoint x: 549, endPoint y: 189, distance: 119.6
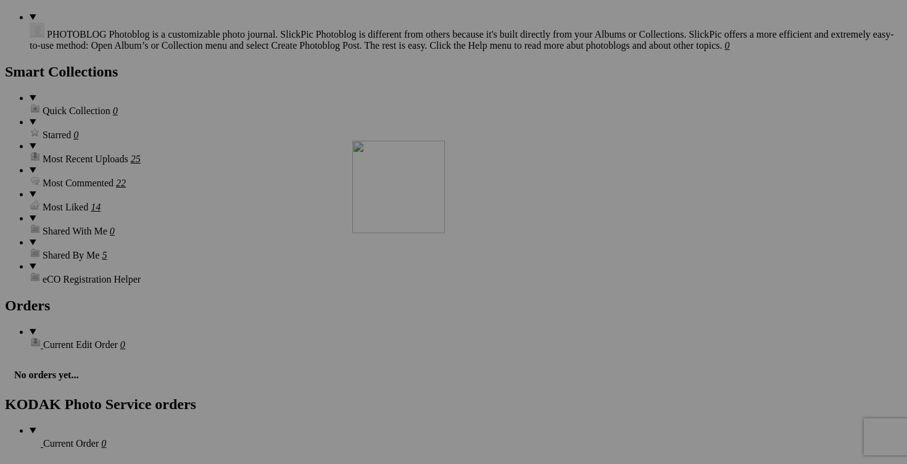
drag, startPoint x: 572, startPoint y: 378, endPoint x: 530, endPoint y: 247, distance: 137.3
drag, startPoint x: 671, startPoint y: 387, endPoint x: 638, endPoint y: 260, distance: 130.6
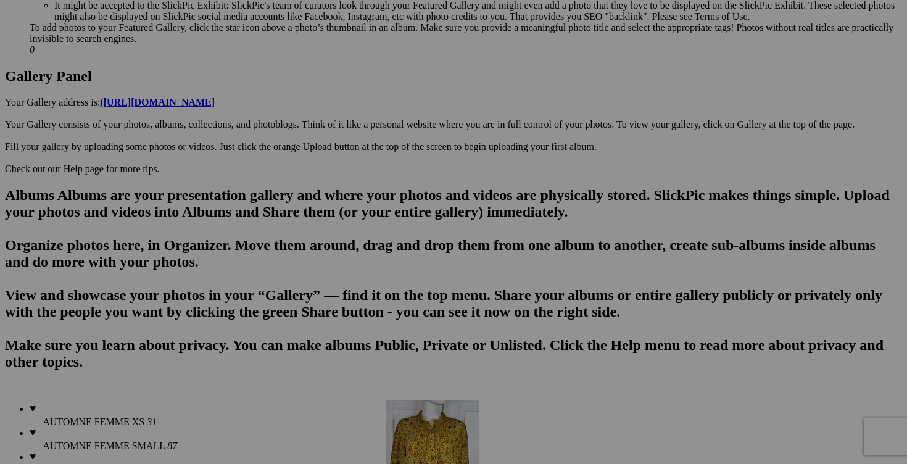
scroll to position [547, 0]
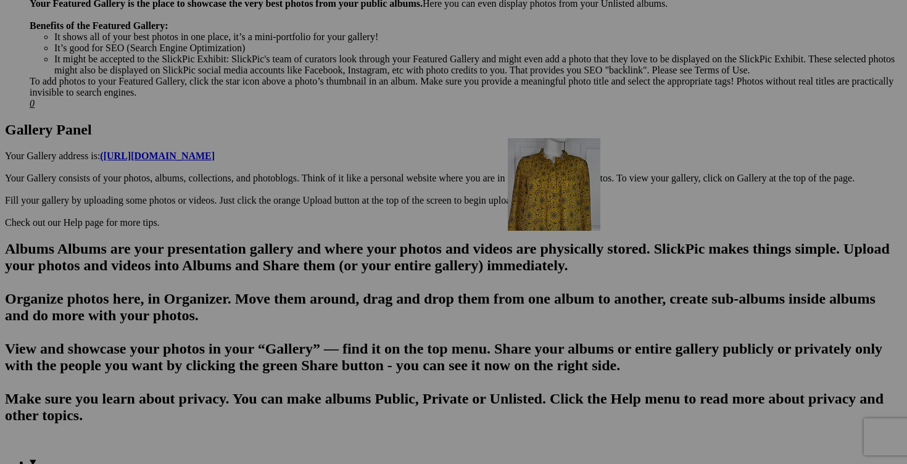
drag, startPoint x: 785, startPoint y: 366, endPoint x: 631, endPoint y: 249, distance: 193.3
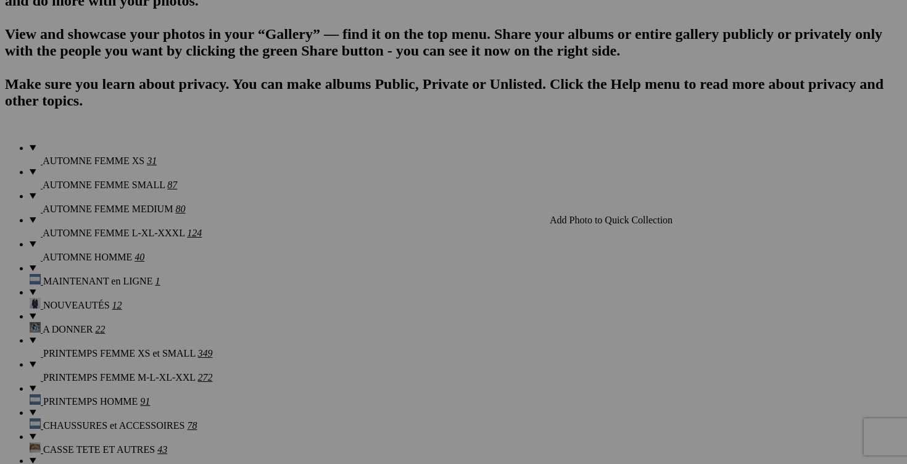
scroll to position [695, 0]
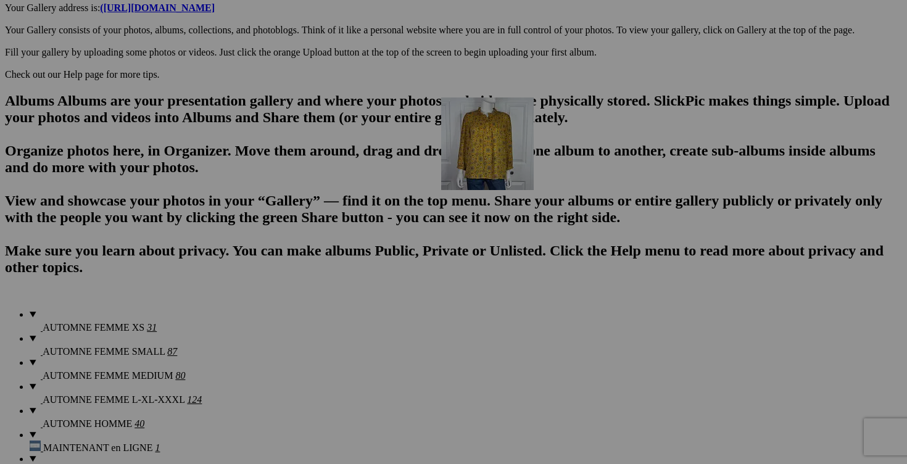
drag, startPoint x: 325, startPoint y: 239, endPoint x: 619, endPoint y: 204, distance: 295.6
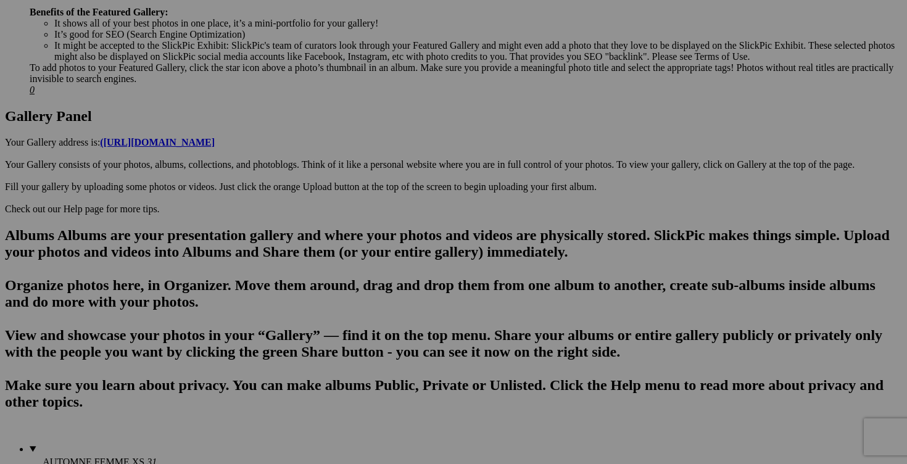
scroll to position [560, 0]
drag, startPoint x: 458, startPoint y: 280, endPoint x: 208, endPoint y: 96, distance: 310.0
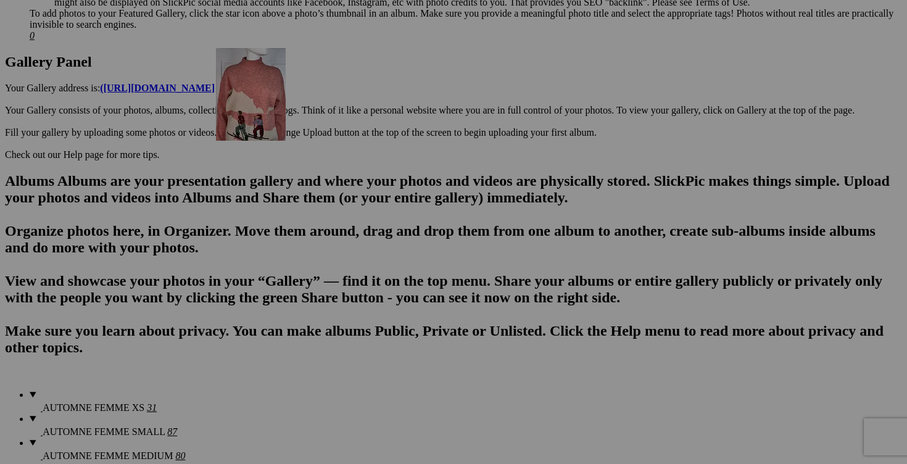
scroll to position [584, 0]
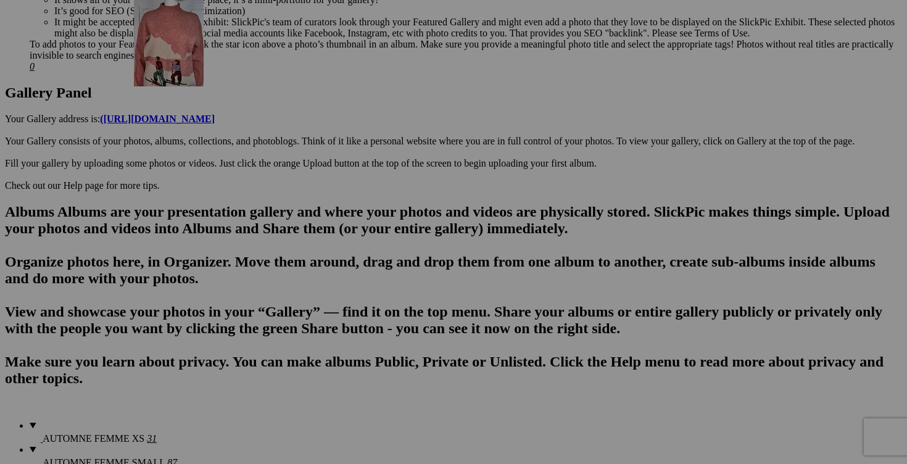
drag, startPoint x: 429, startPoint y: 91, endPoint x: 312, endPoint y: 101, distance: 118.2
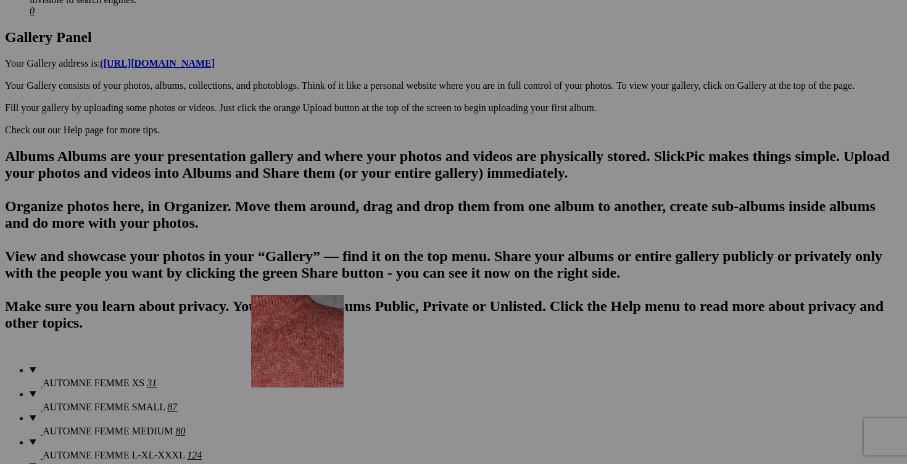
scroll to position [545, 0]
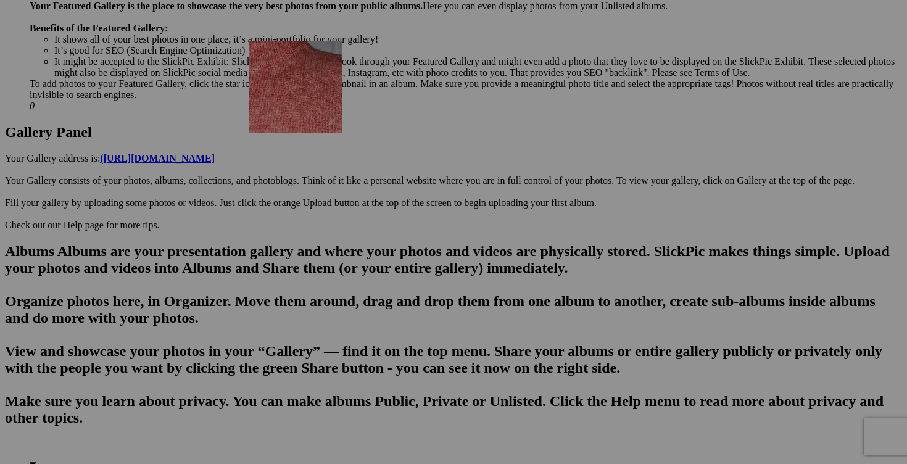
drag, startPoint x: 567, startPoint y: 387, endPoint x: 427, endPoint y: 147, distance: 278.1
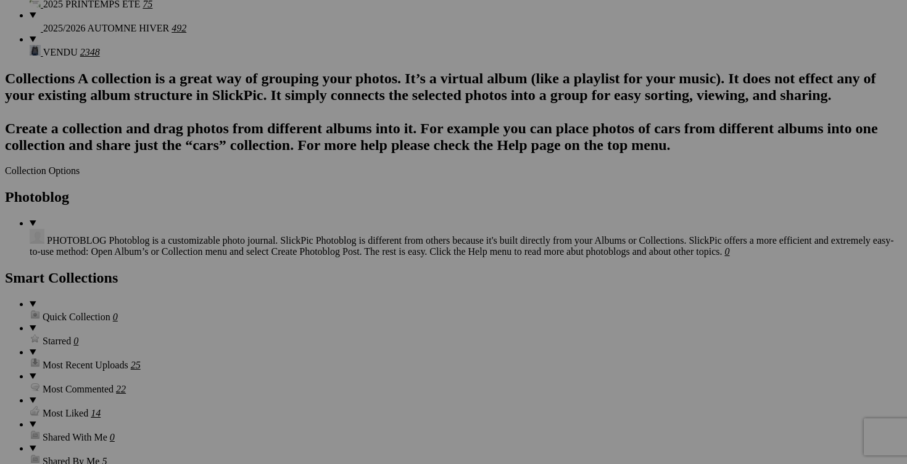
scroll to position [1490, 0]
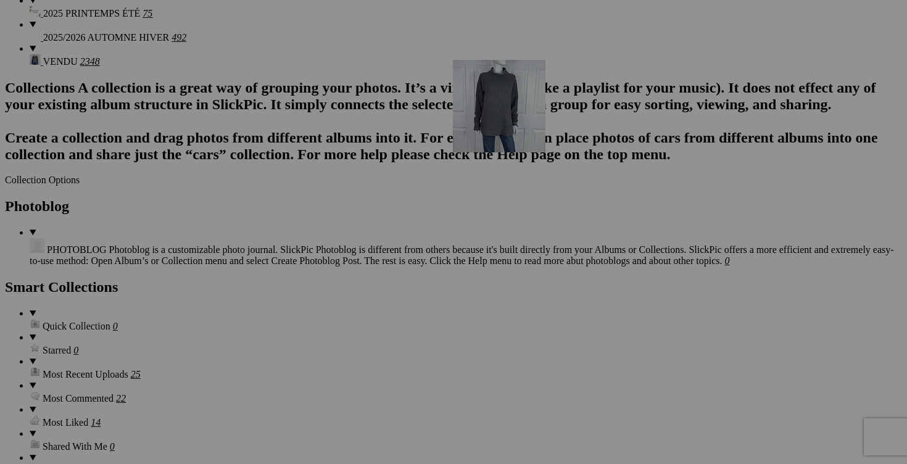
drag, startPoint x: 661, startPoint y: 424, endPoint x: 629, endPoint y: 161, distance: 264.6
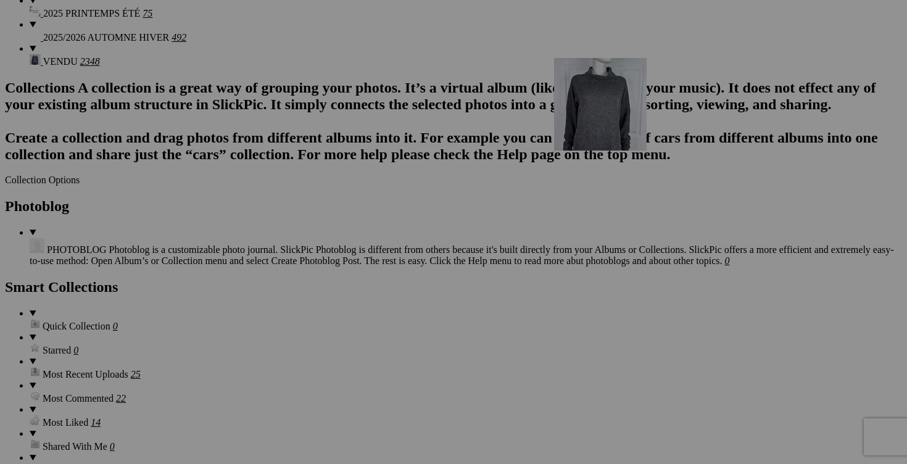
drag, startPoint x: 778, startPoint y: 419, endPoint x: 732, endPoint y: 166, distance: 257.1
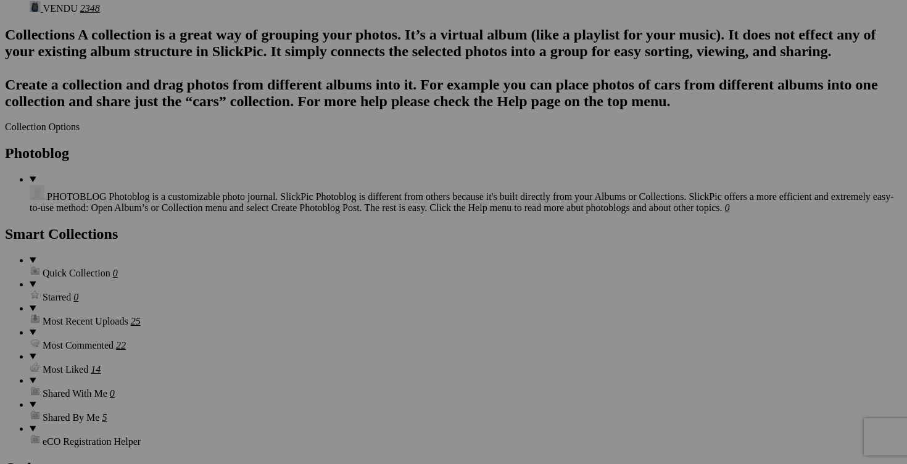
scroll to position [1549, 0]
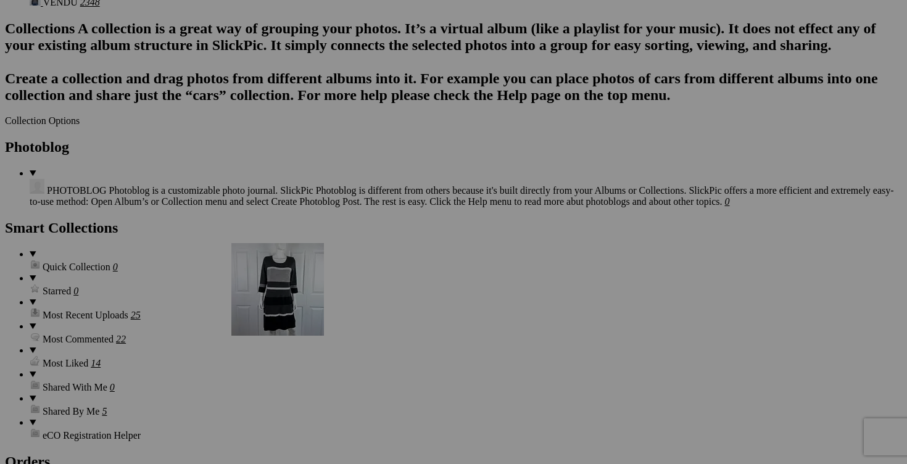
drag, startPoint x: 679, startPoint y: 327, endPoint x: 409, endPoint y: 350, distance: 270.6
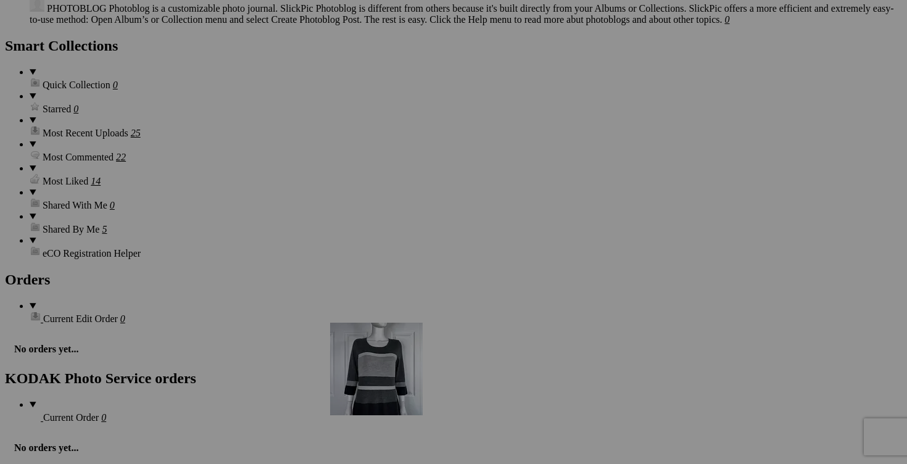
scroll to position [1713, 0]
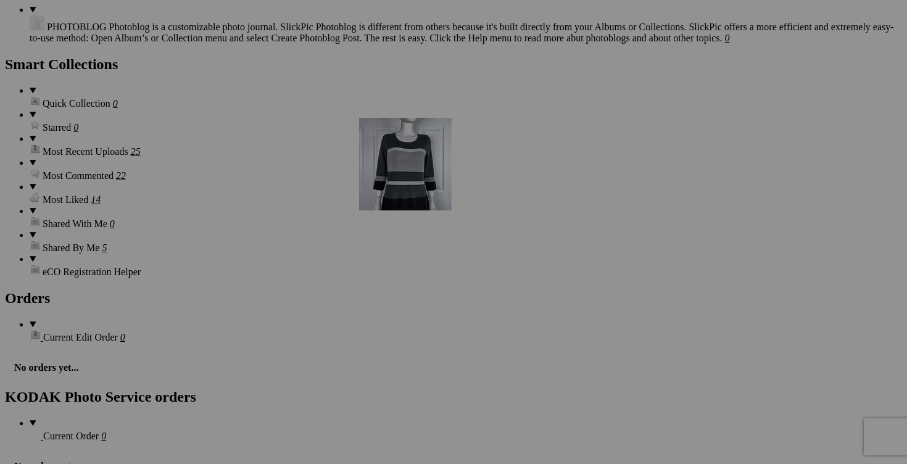
drag, startPoint x: 468, startPoint y: 315, endPoint x: 536, endPoint y: 226, distance: 112.6
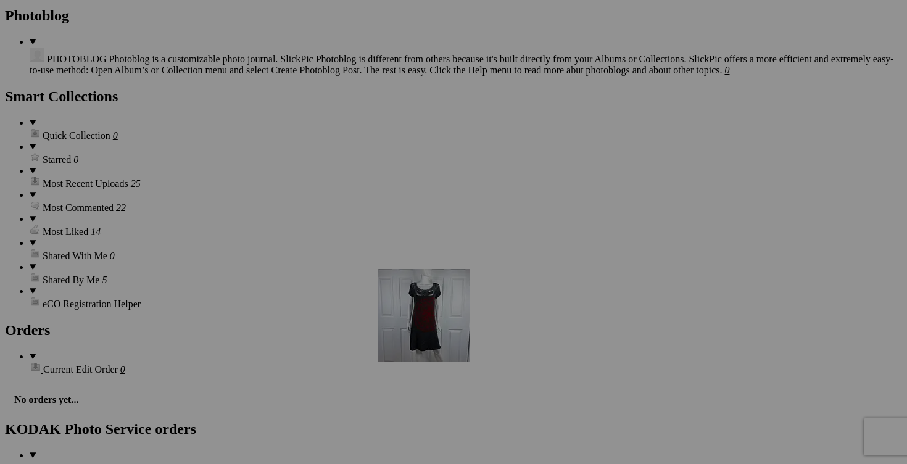
scroll to position [1664, 0]
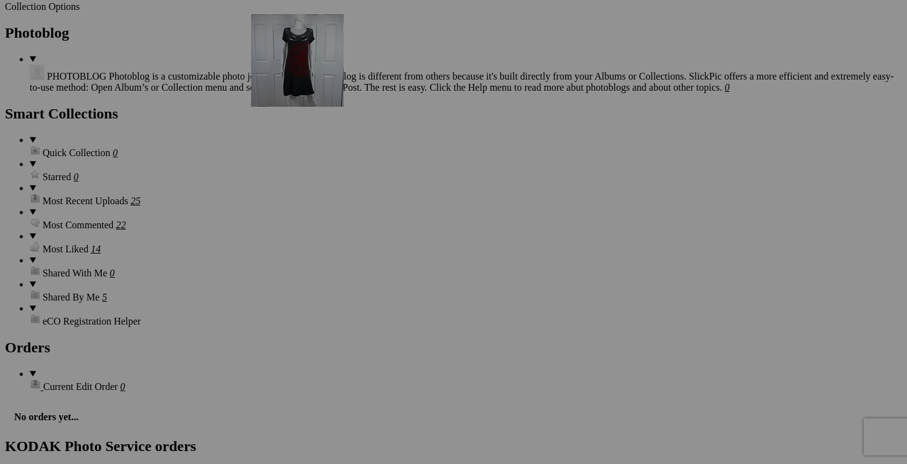
drag, startPoint x: 665, startPoint y: 326, endPoint x: 429, endPoint y: 121, distance: 313.1
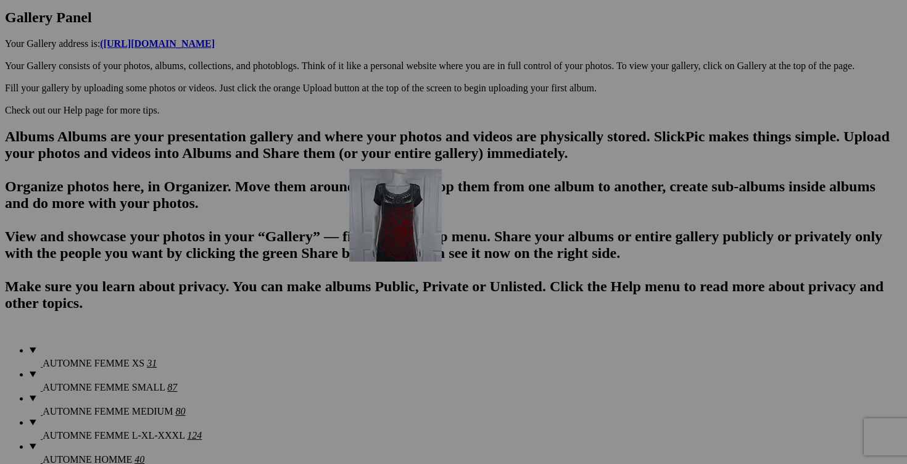
scroll to position [582, 0]
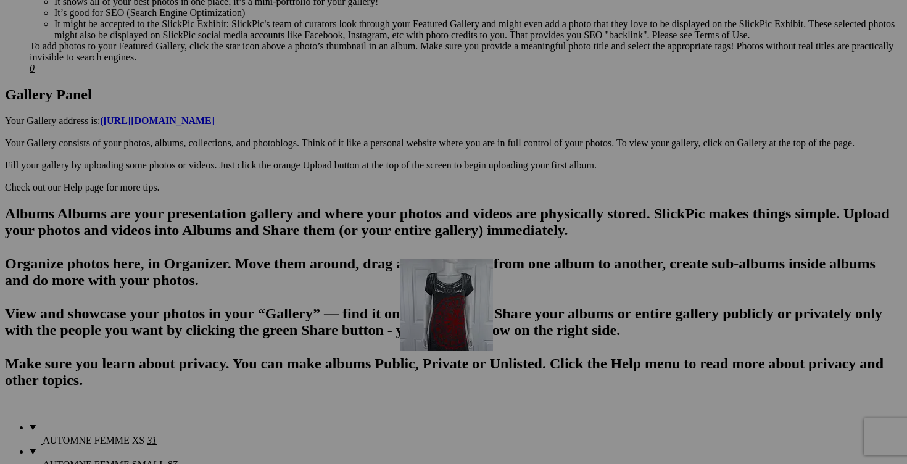
drag, startPoint x: 672, startPoint y: 257, endPoint x: 577, endPoint y: 365, distance: 143.8
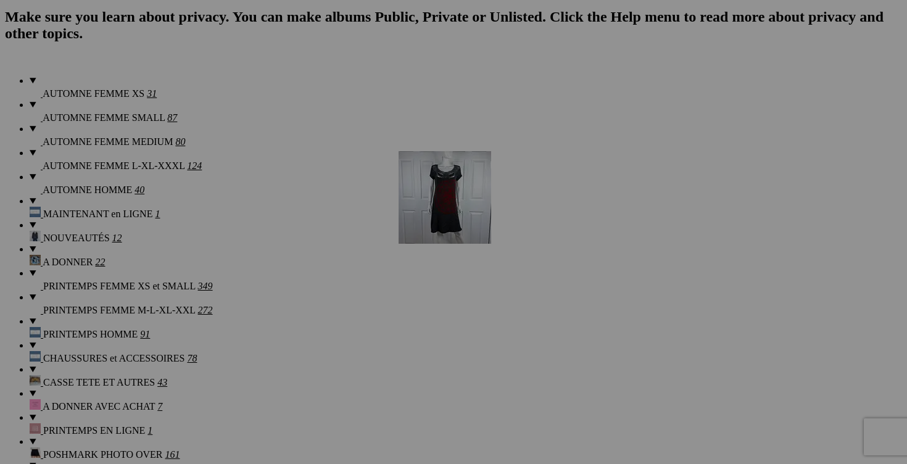
scroll to position [862, 0]
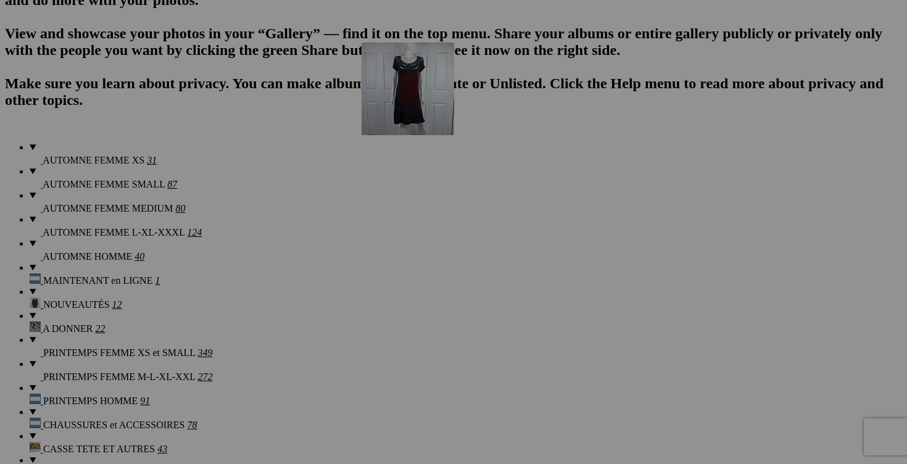
drag, startPoint x: 567, startPoint y: 262, endPoint x: 539, endPoint y: 149, distance: 116.2
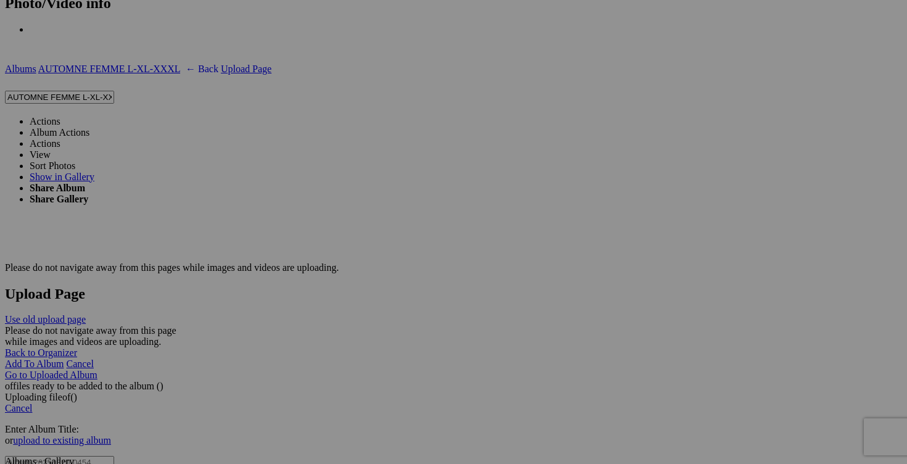
scroll to position [2270, 0]
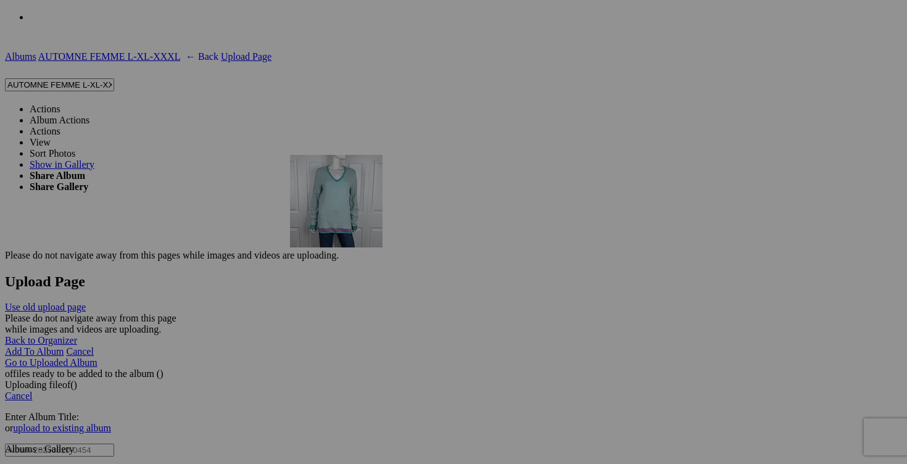
drag, startPoint x: 663, startPoint y: 279, endPoint x: 453, endPoint y: 255, distance: 211.6
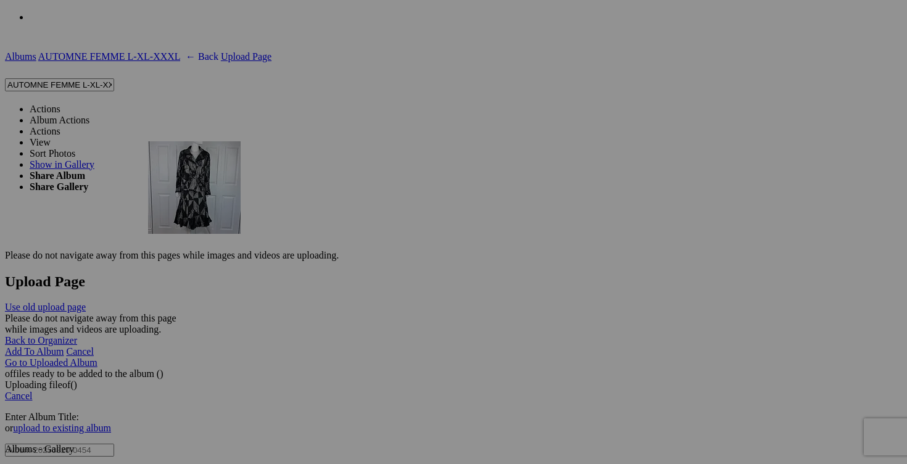
drag, startPoint x: 687, startPoint y: 255, endPoint x: 324, endPoint y: 247, distance: 363.4
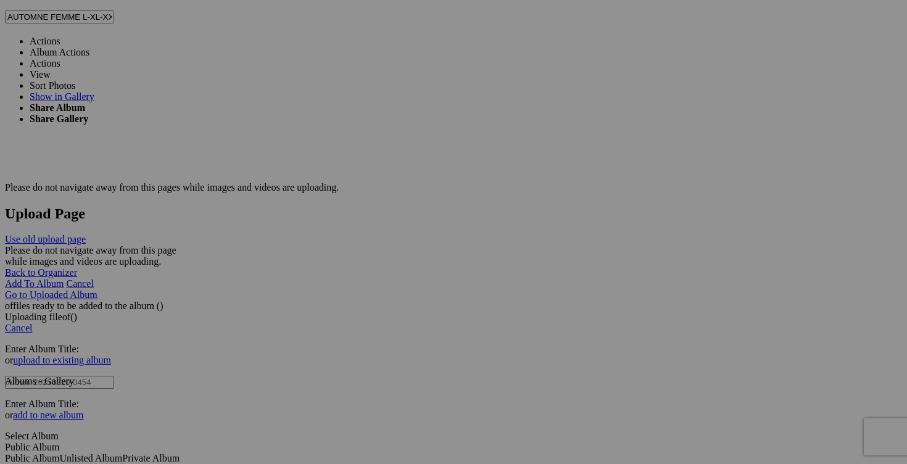
scroll to position [2350, 0]
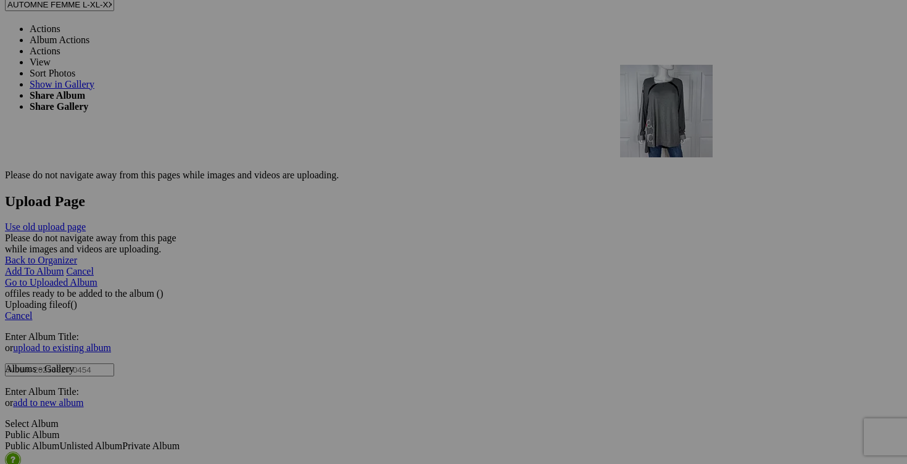
drag, startPoint x: 234, startPoint y: 346, endPoint x: 794, endPoint y: 171, distance: 586.7
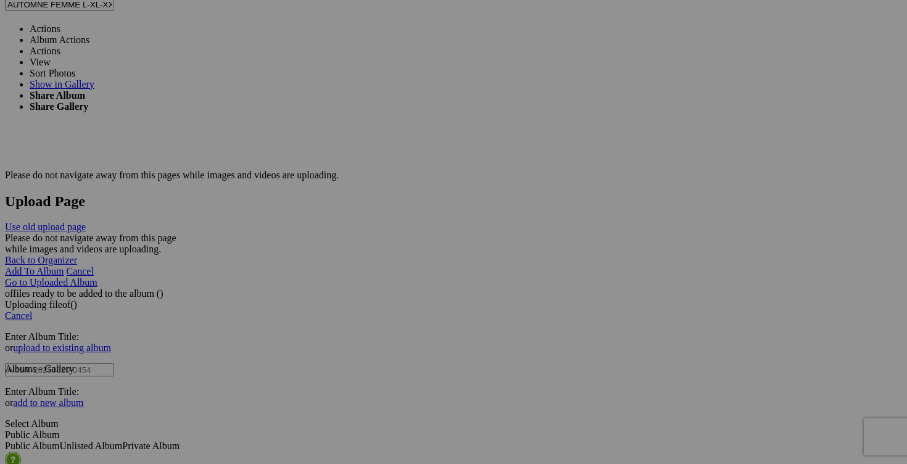
scroll to position [2358, 0]
